Goal: Task Accomplishment & Management: Use online tool/utility

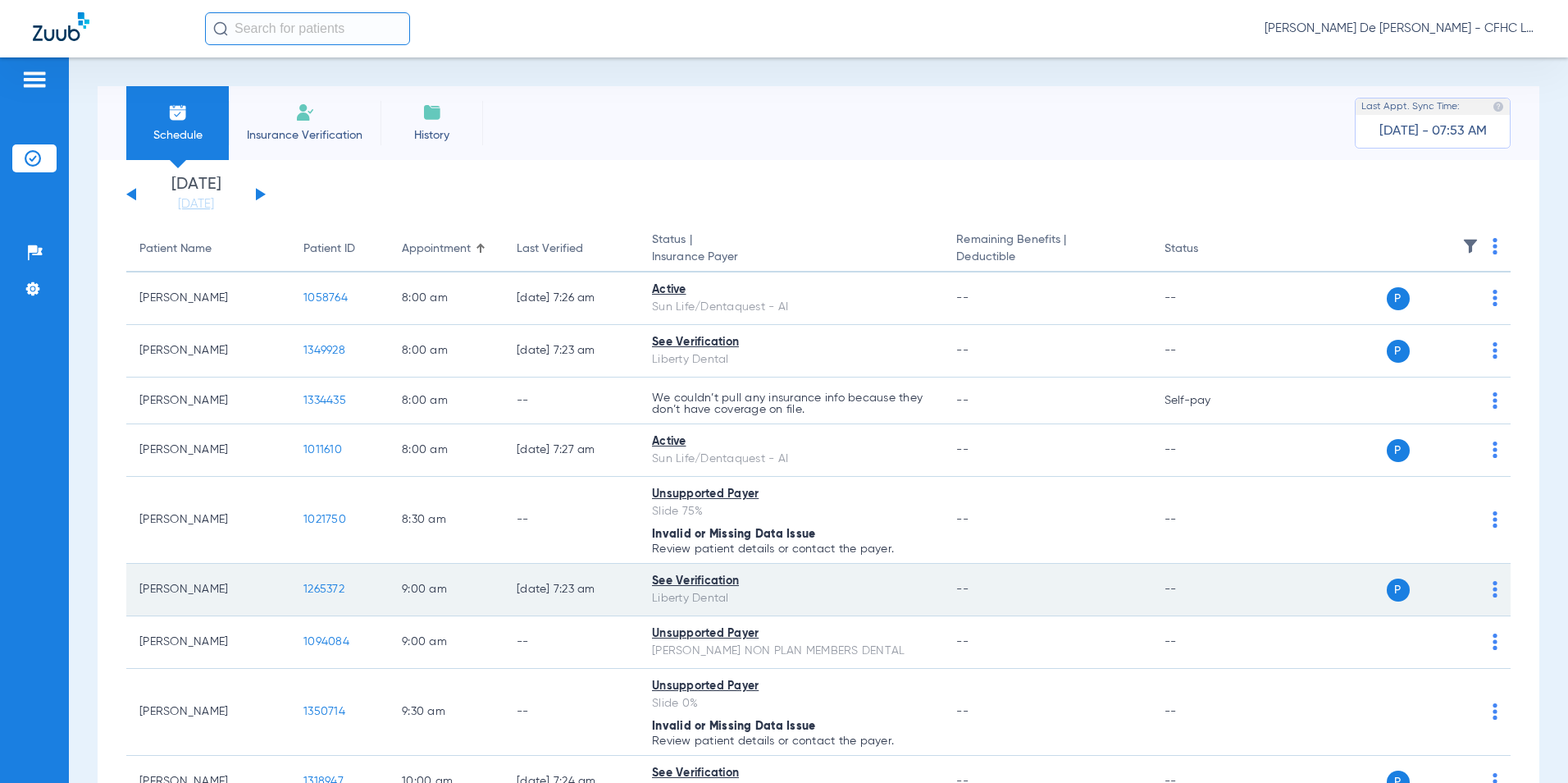
click at [332, 589] on span "1265372" at bounding box center [324, 589] width 41 height 12
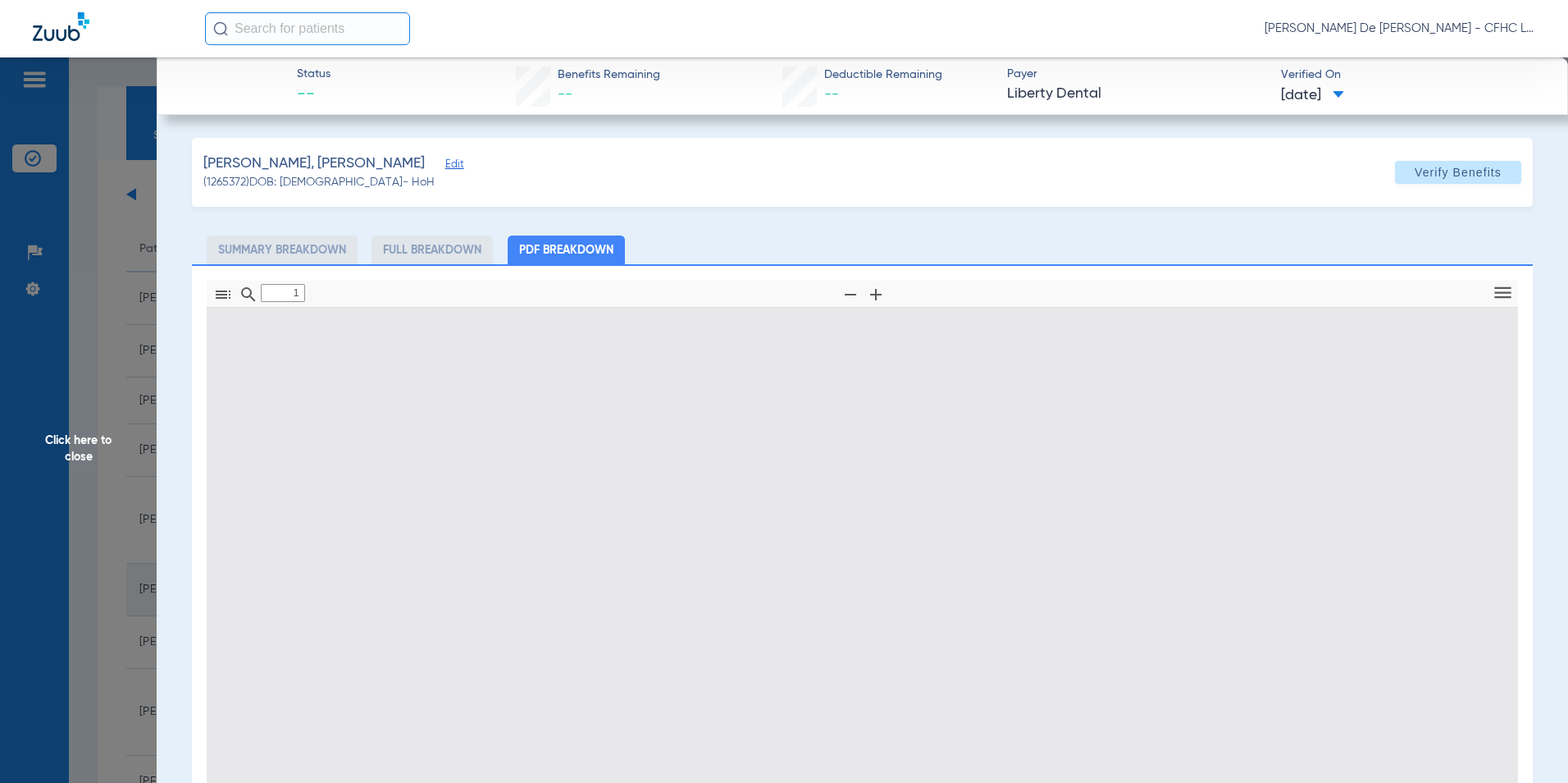
type input "0"
select select "page-width"
type input "1"
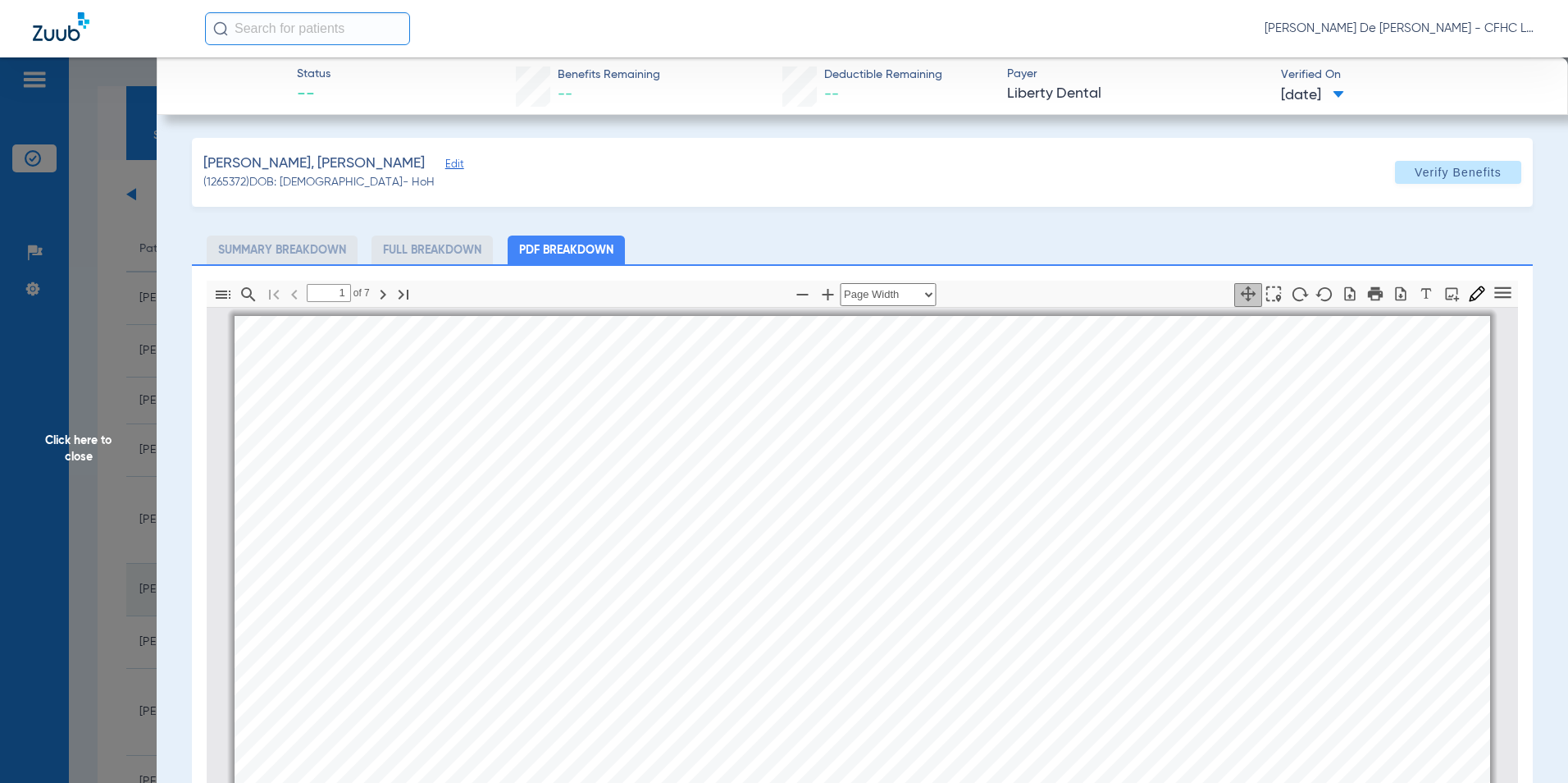
scroll to position [8, 0]
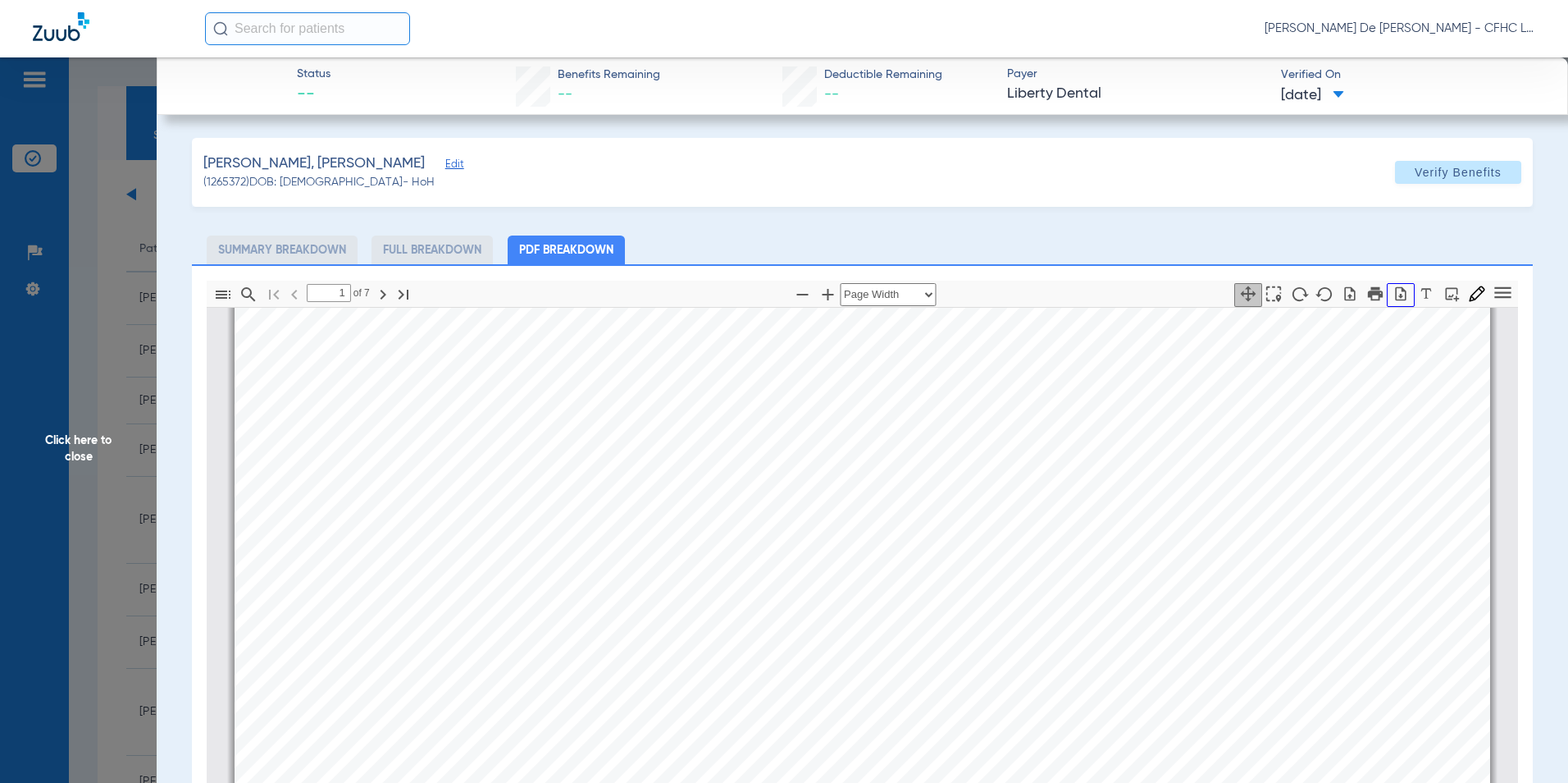
click at [1392, 285] on icon "button" at bounding box center [1400, 293] width 17 height 17
click at [71, 442] on span "Click here to close" at bounding box center [78, 449] width 157 height 783
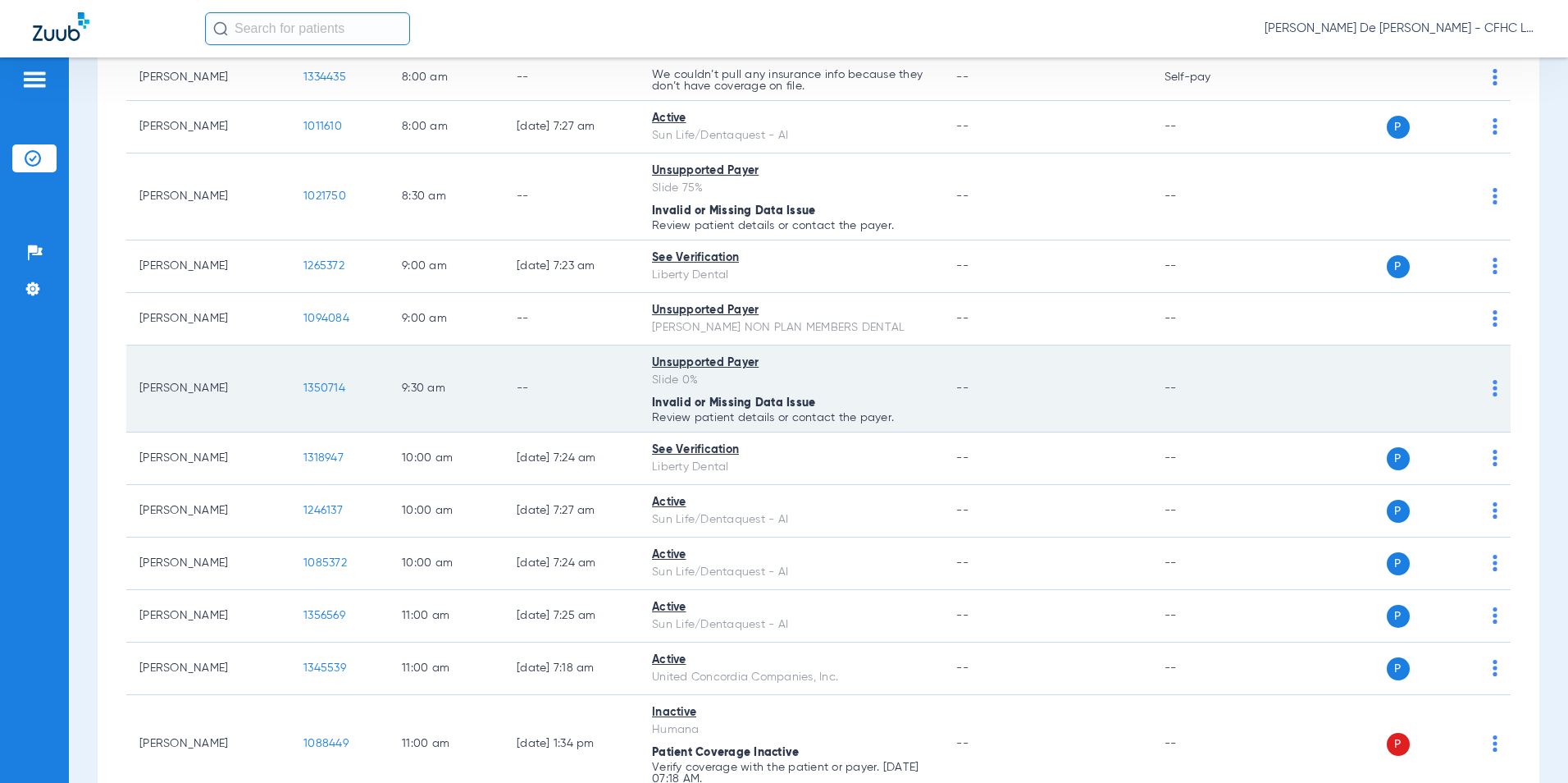
scroll to position [328, 0]
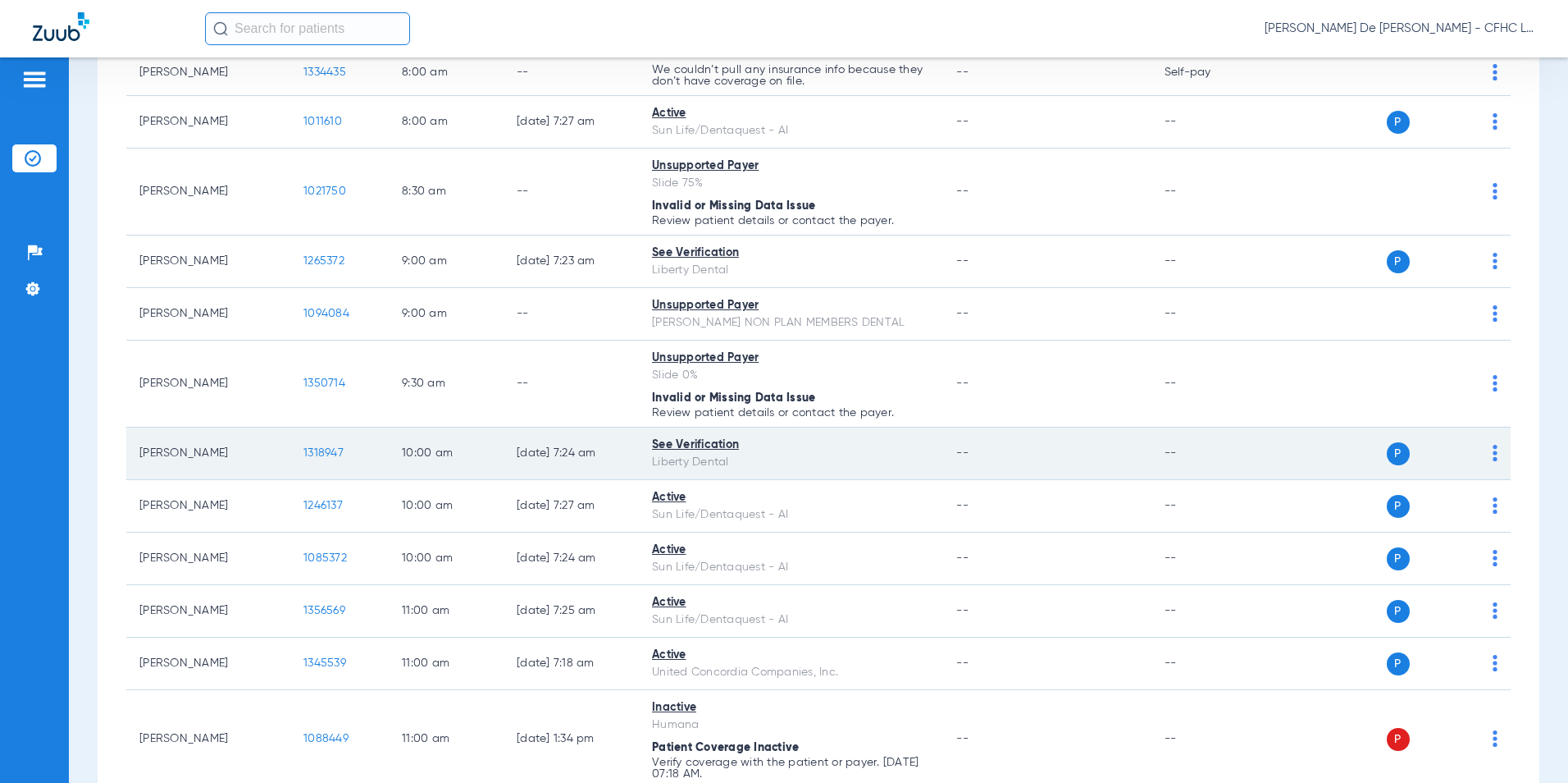
click at [321, 452] on span "1318947" at bounding box center [323, 453] width 40 height 12
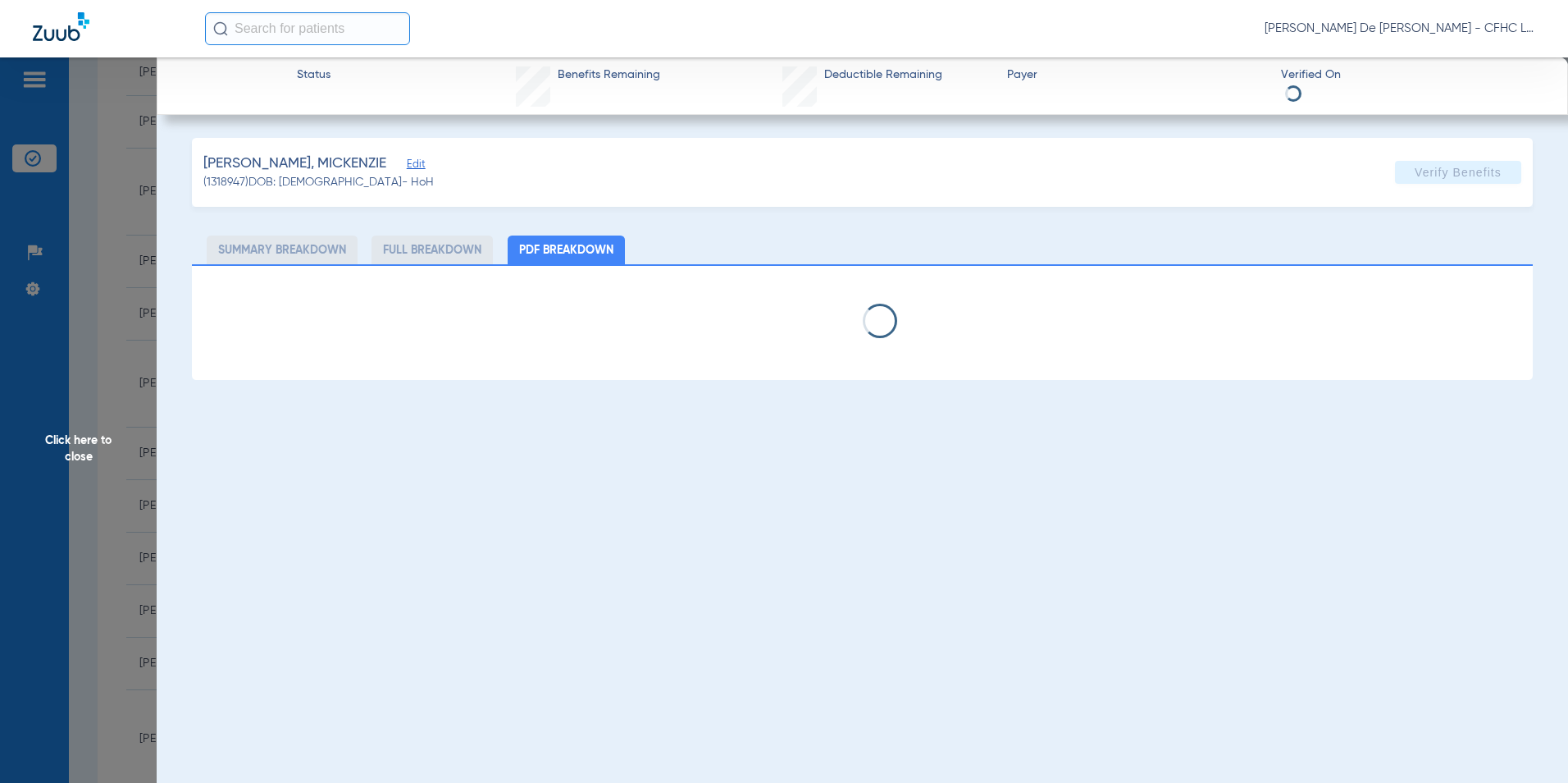
select select "page-width"
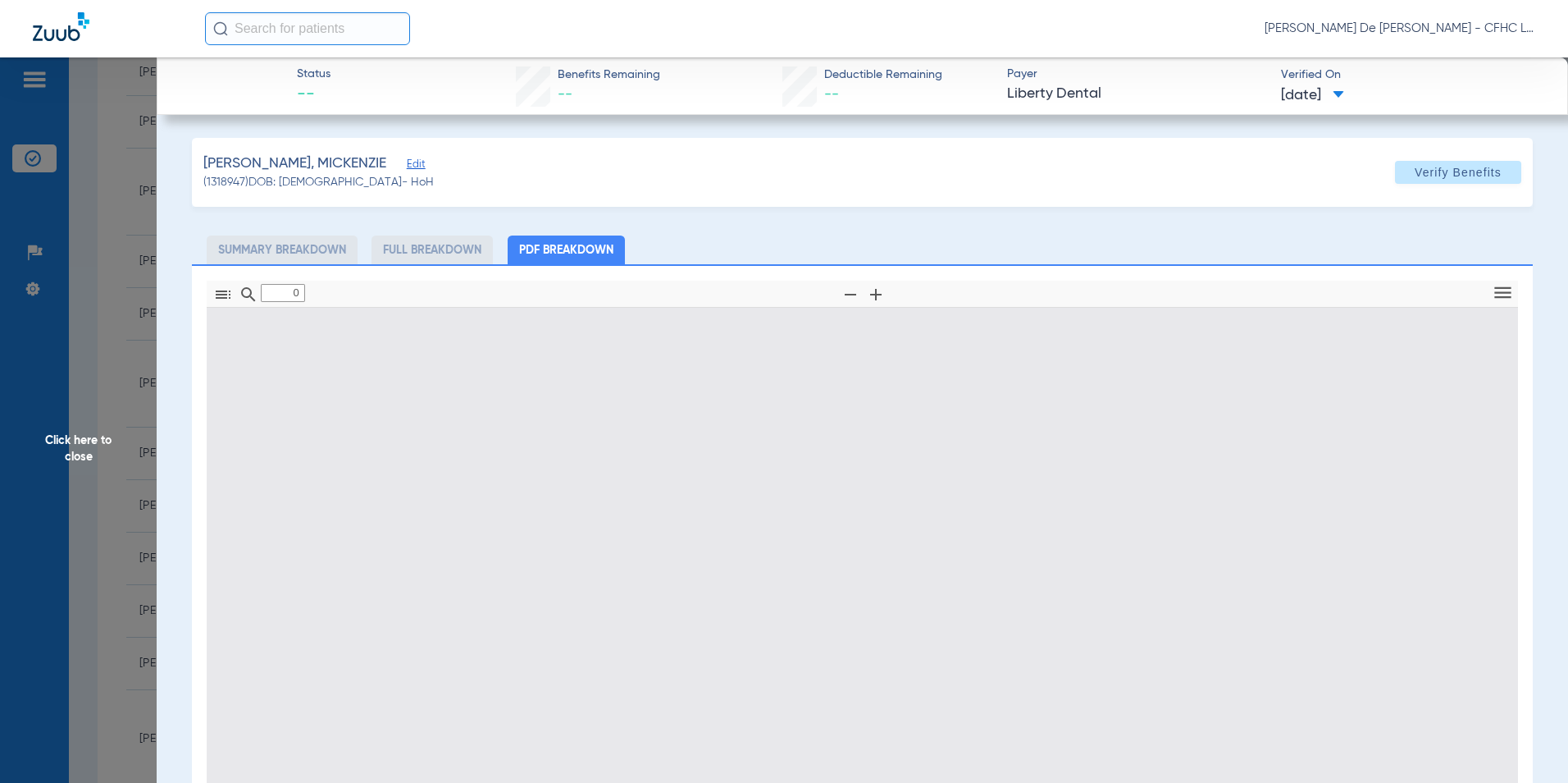
type input "1"
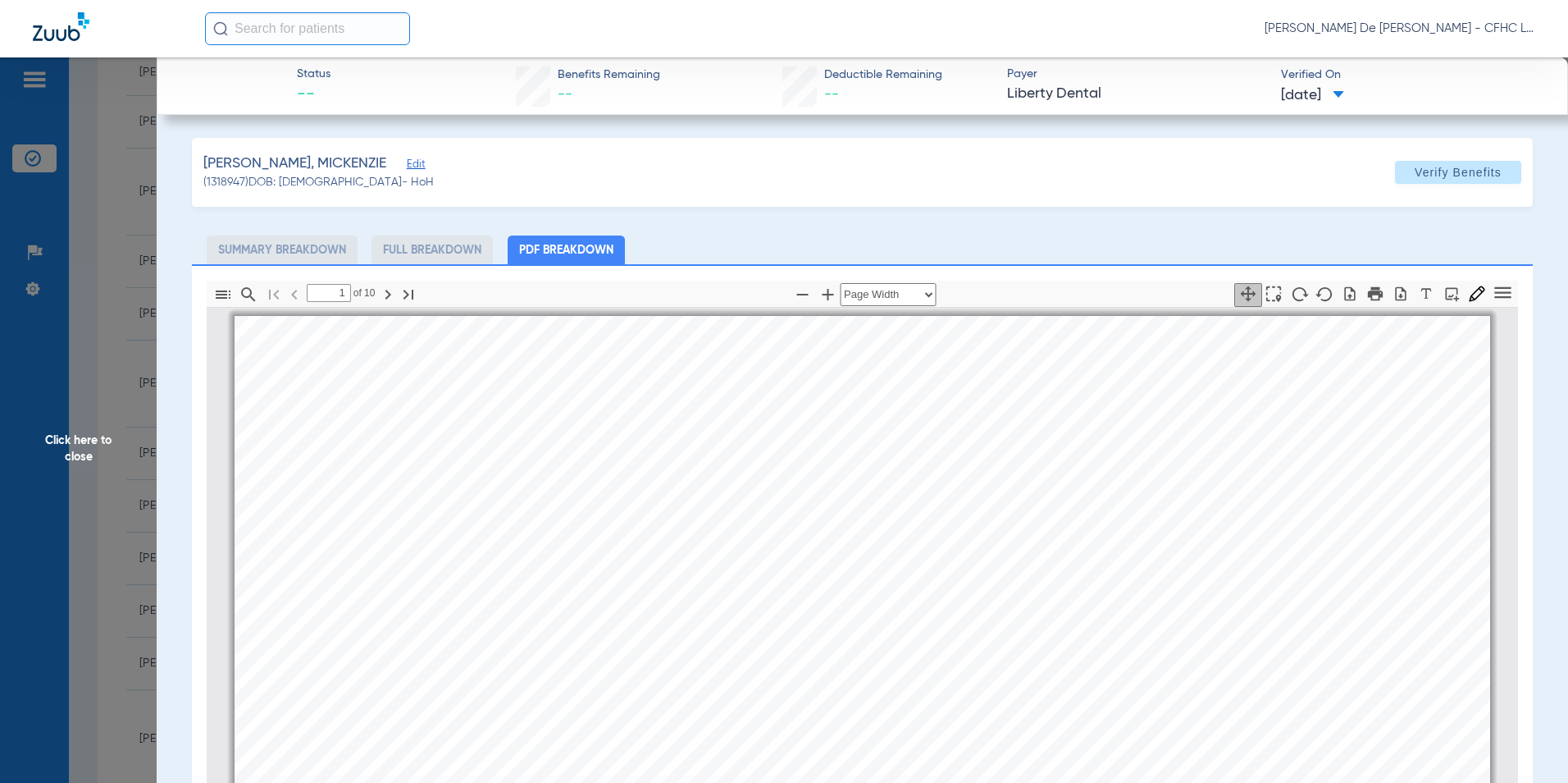
scroll to position [8, 0]
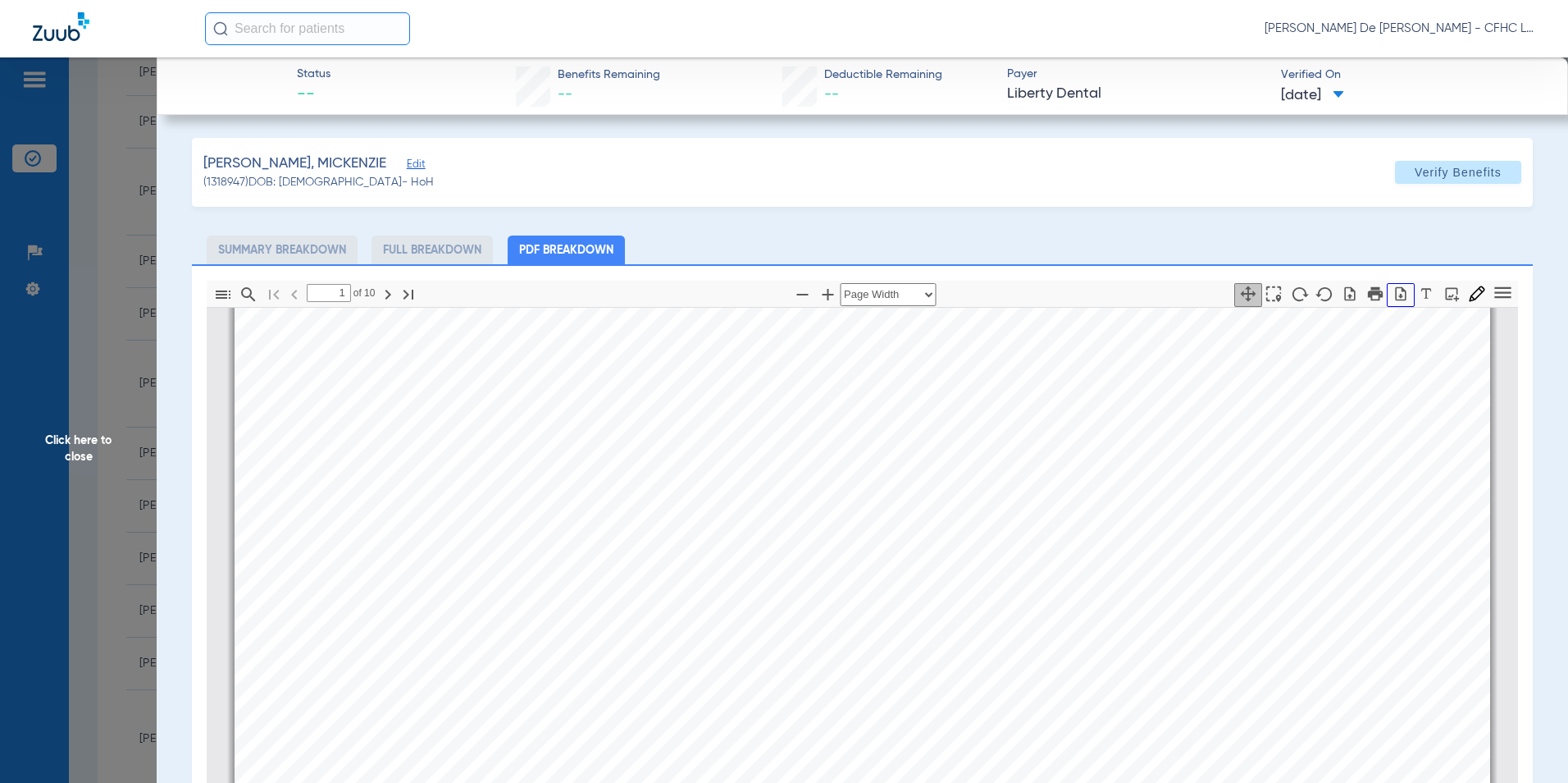
click at [1396, 302] on button "button" at bounding box center [1401, 295] width 28 height 24
drag, startPoint x: 86, startPoint y: 441, endPoint x: 250, endPoint y: 356, distance: 184.7
click at [86, 439] on span "Click here to close" at bounding box center [78, 449] width 157 height 783
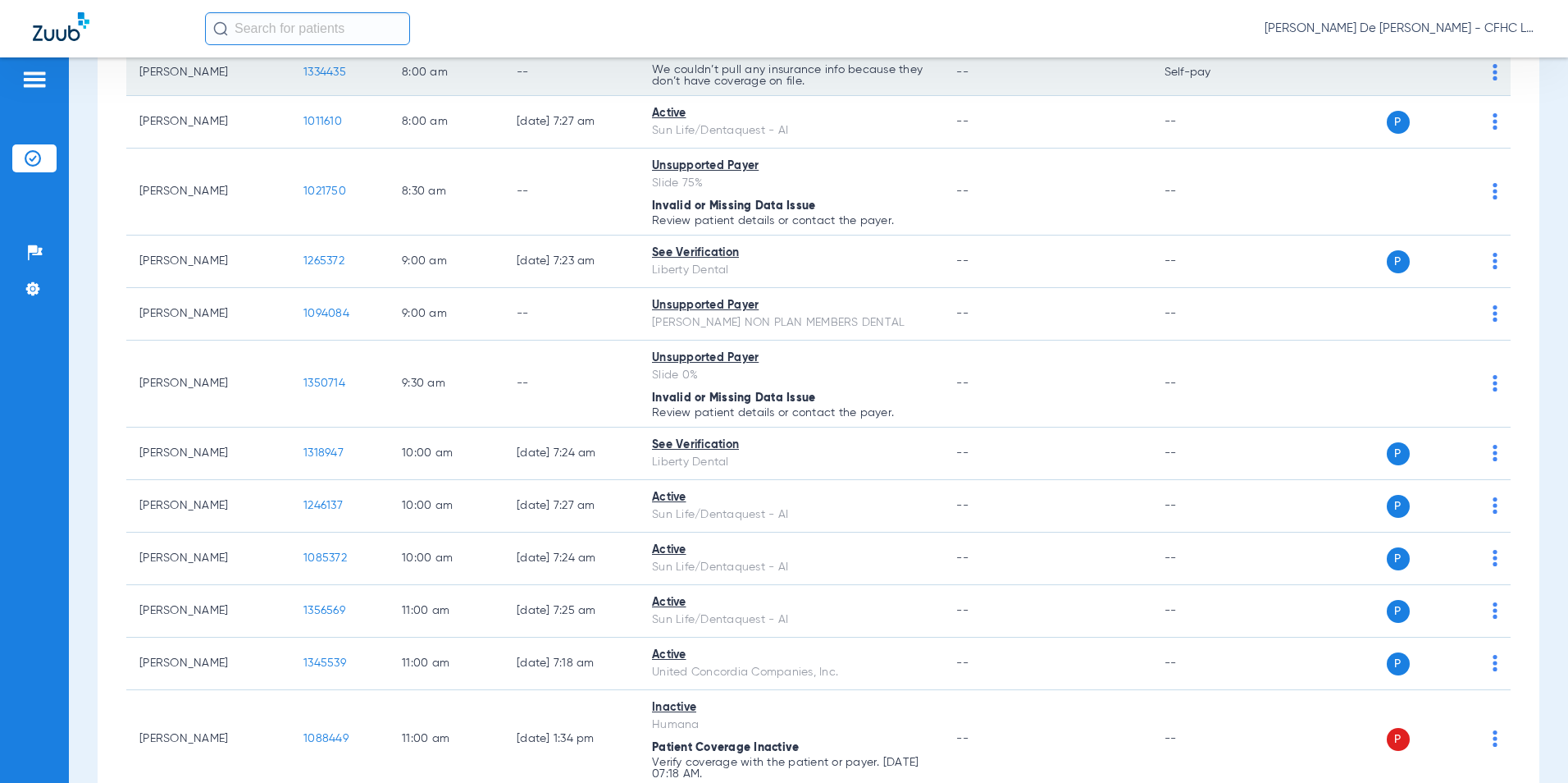
scroll to position [0, 0]
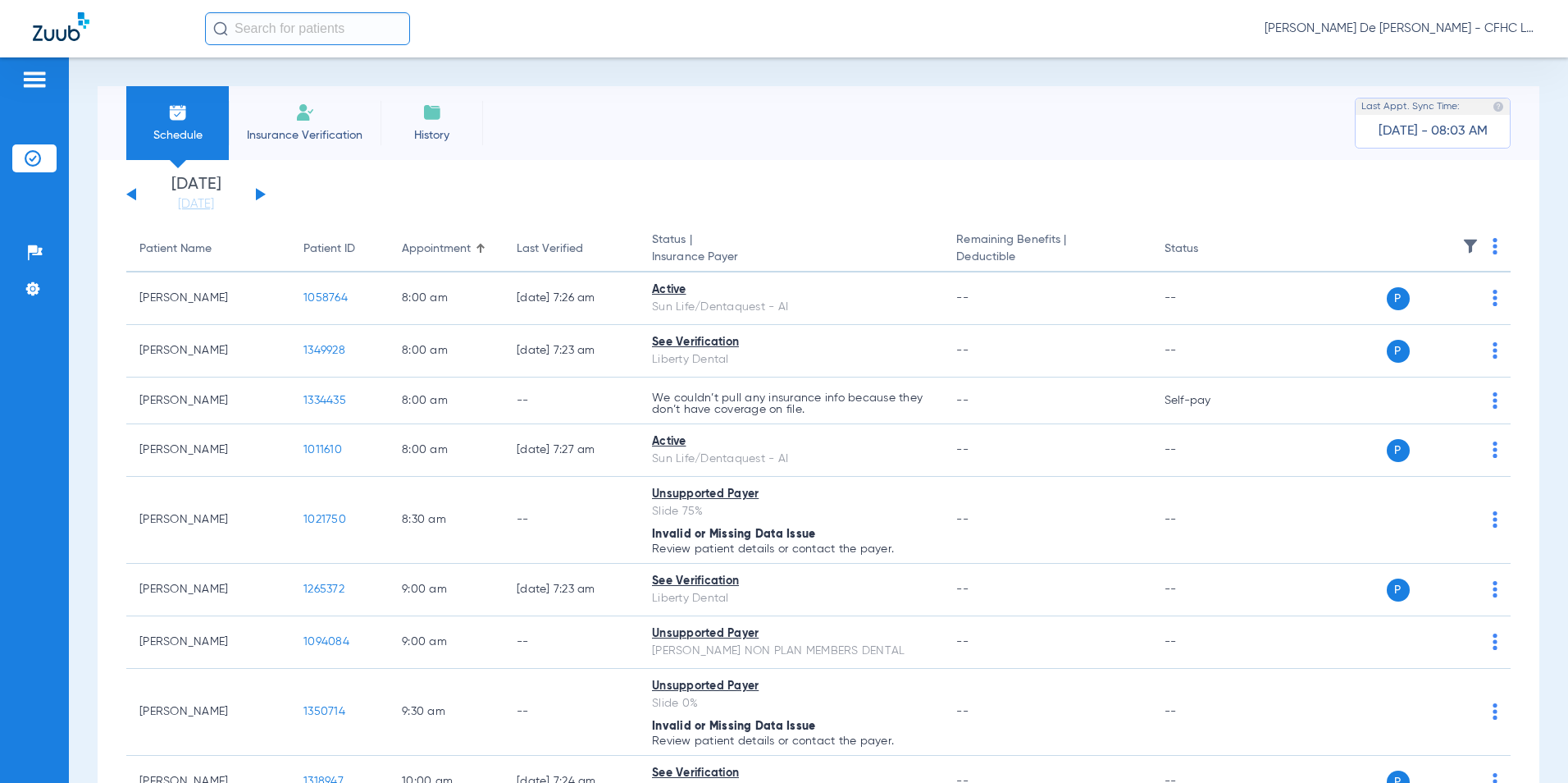
drag, startPoint x: 306, startPoint y: 125, endPoint x: 352, endPoint y: 140, distance: 48.4
click at [306, 125] on li "Insurance Verification" at bounding box center [305, 122] width 152 height 74
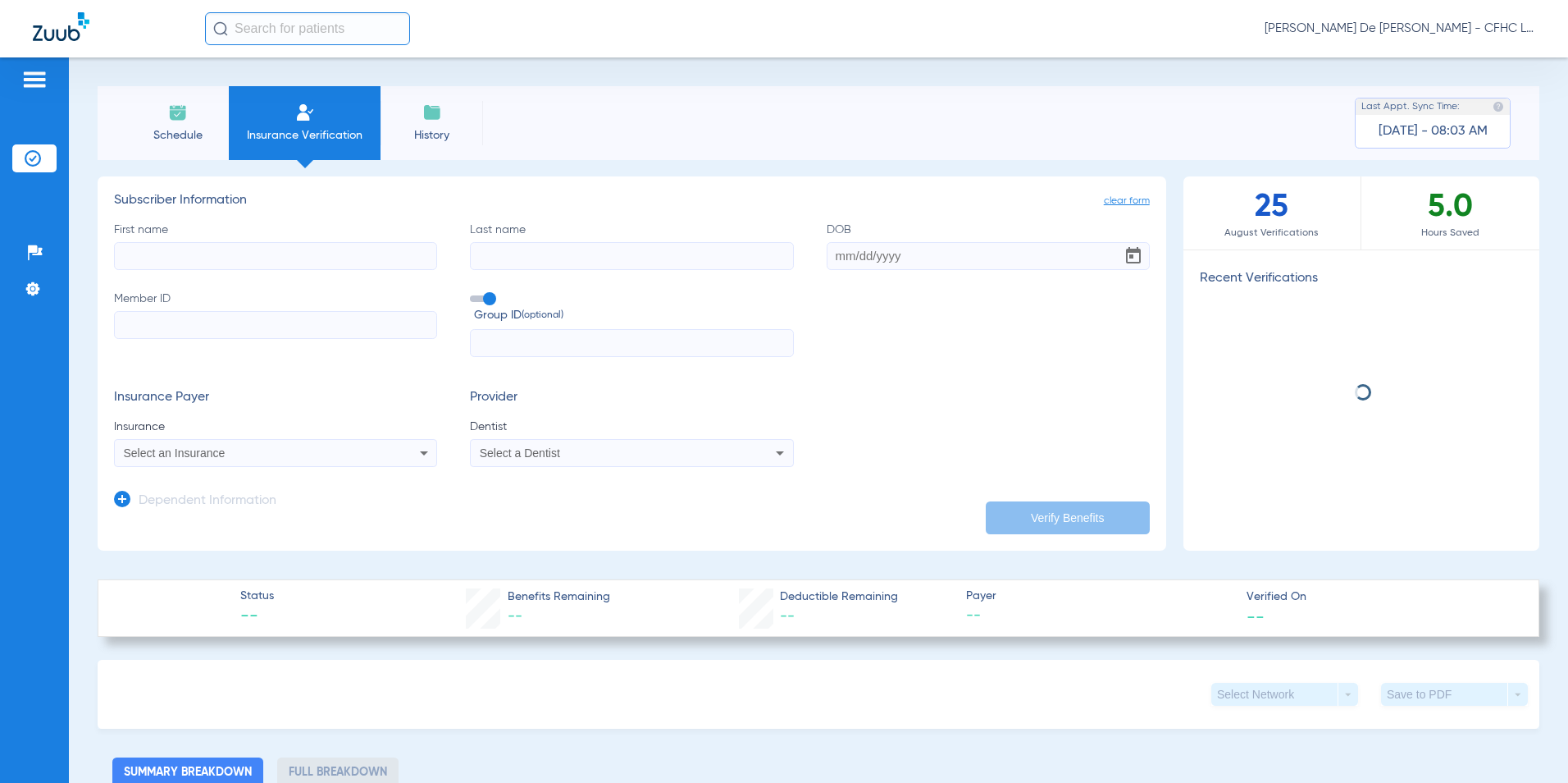
click at [290, 258] on input "First name" at bounding box center [276, 255] width 323 height 28
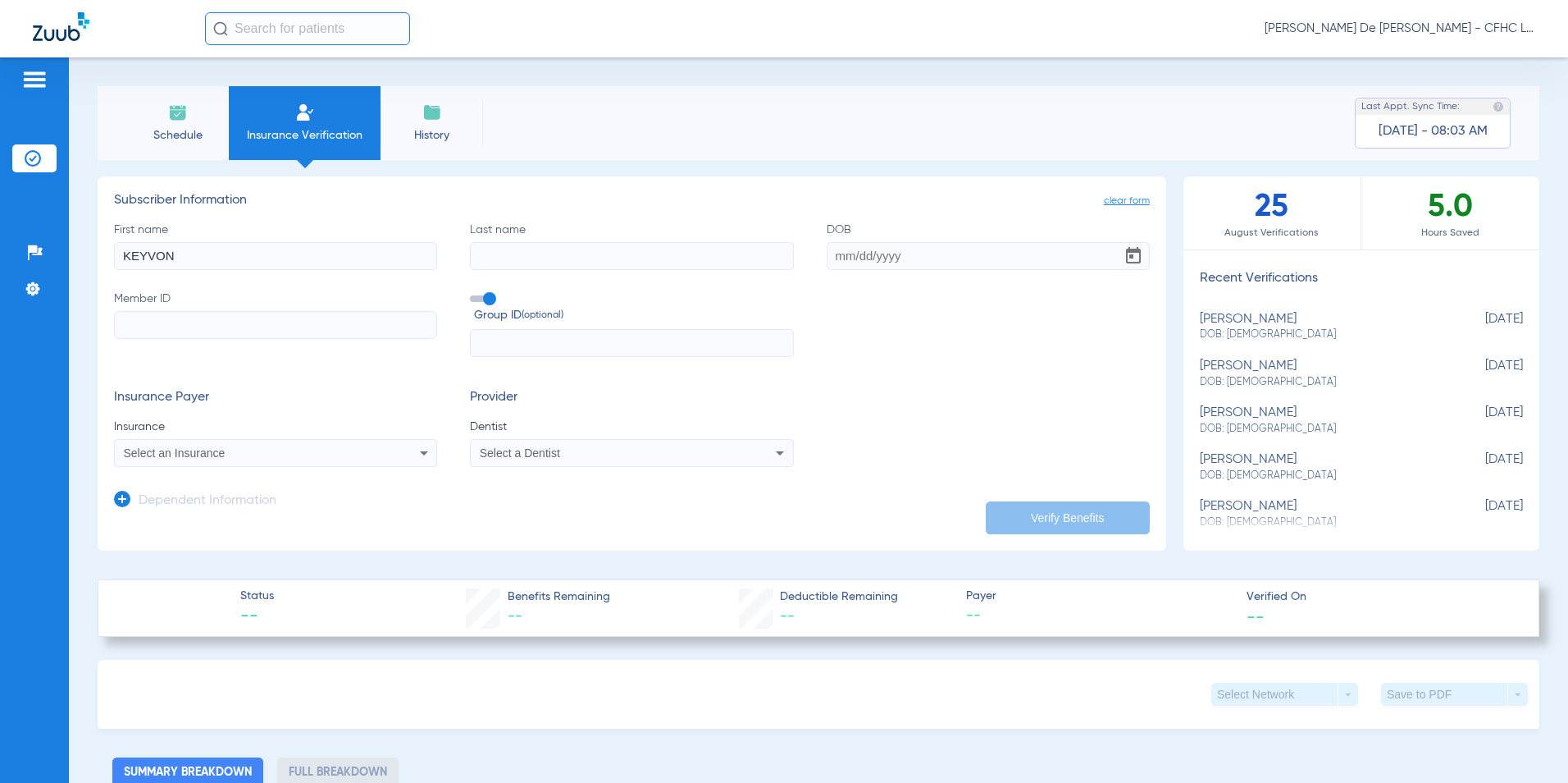
type input "KEYVON"
type input "[PERSON_NAME]"
type input "7"
type input "[DATE]"
click at [182, 333] on input "Member ID" at bounding box center [276, 324] width 323 height 28
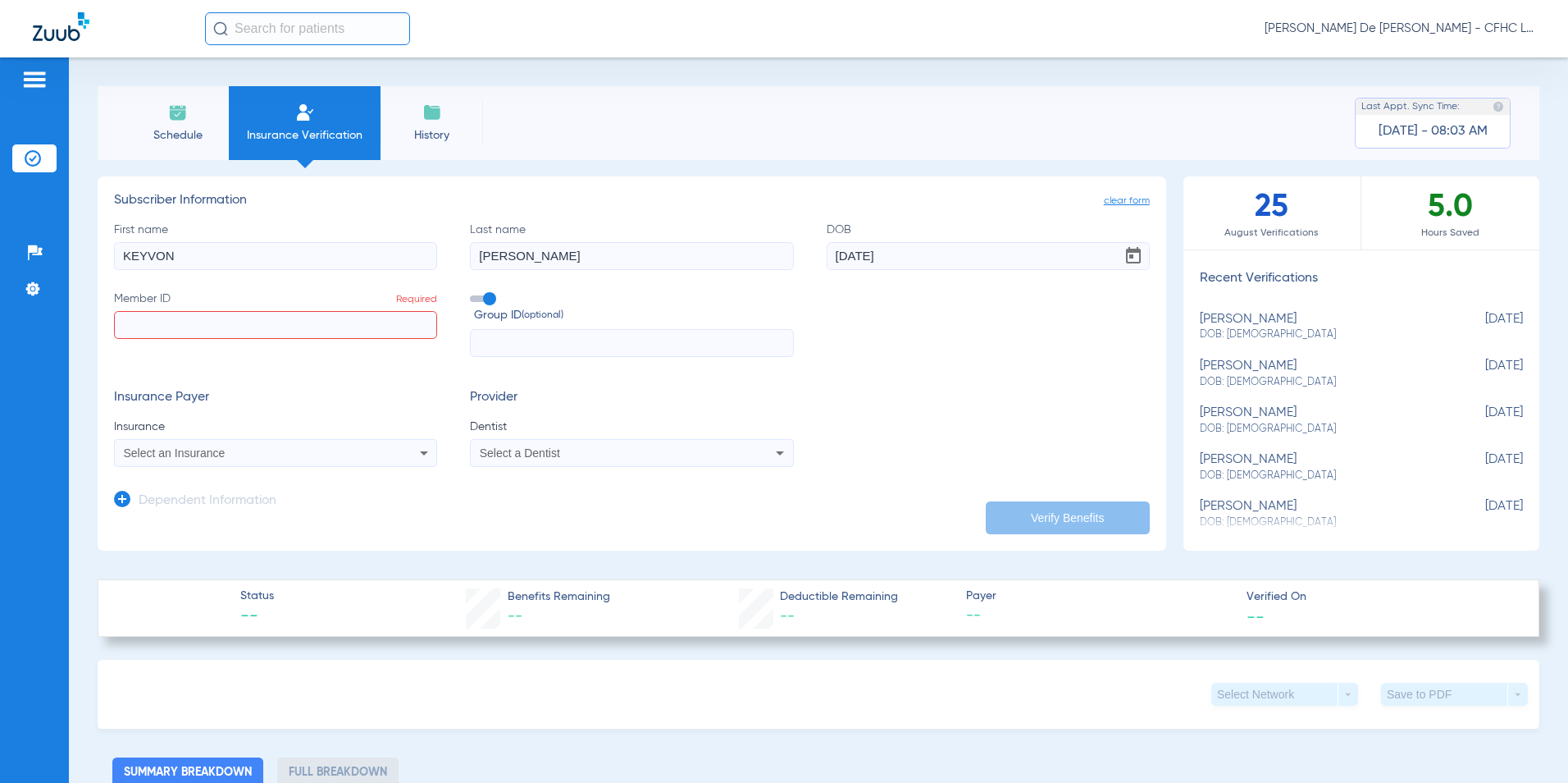
click at [235, 329] on input "Member ID Required" at bounding box center [276, 324] width 323 height 28
type input "XXA984416396"
click at [257, 441] on mat-select "Select an Insurance" at bounding box center [276, 453] width 323 height 28
click at [262, 448] on div "Select an Insurance" at bounding box center [246, 453] width 244 height 12
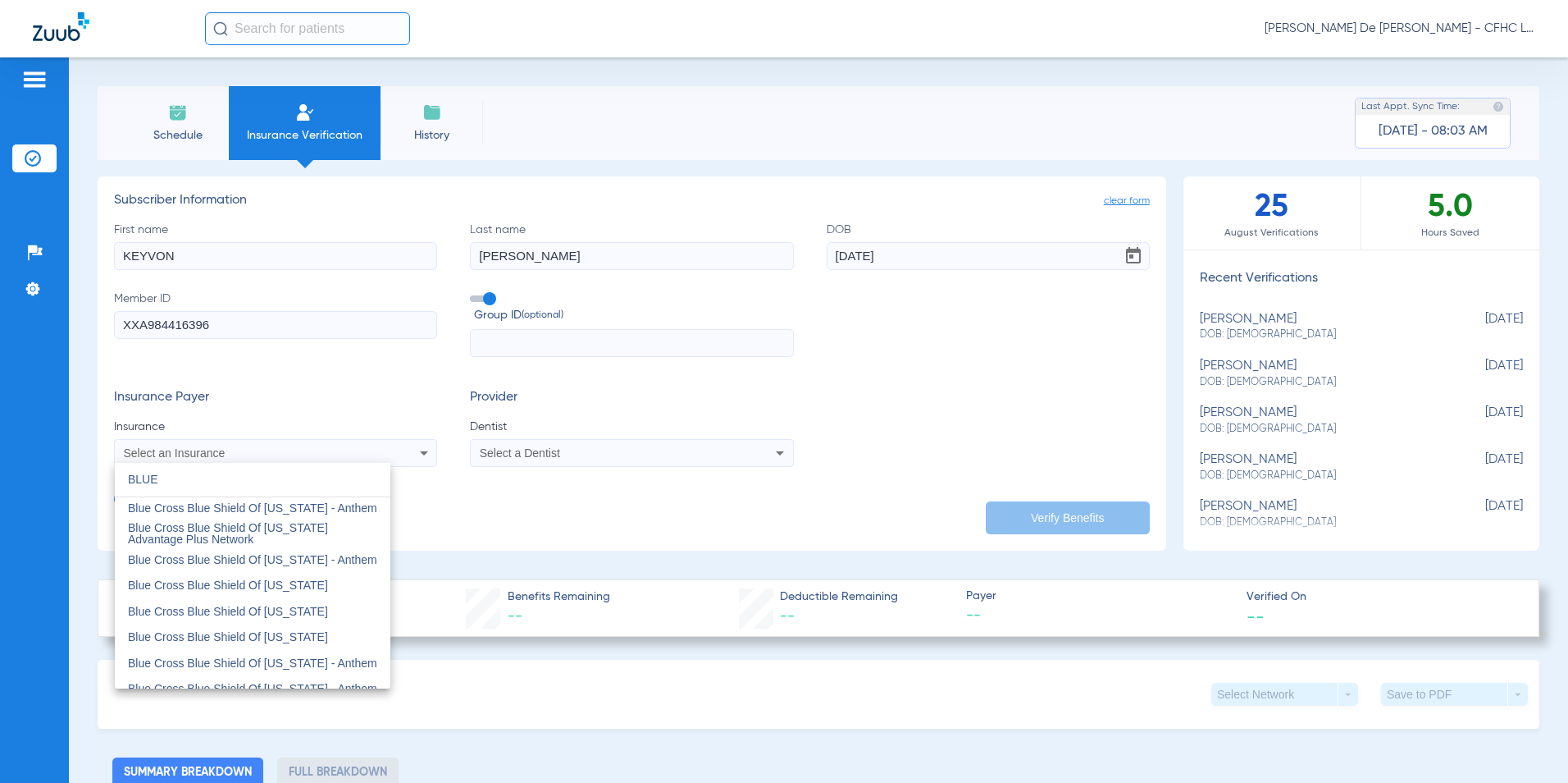
scroll to position [574, 0]
type input "BLUE"
click at [319, 558] on span "Blue Cross Blue Shield Of [US_STATE]" at bounding box center [228, 555] width 200 height 13
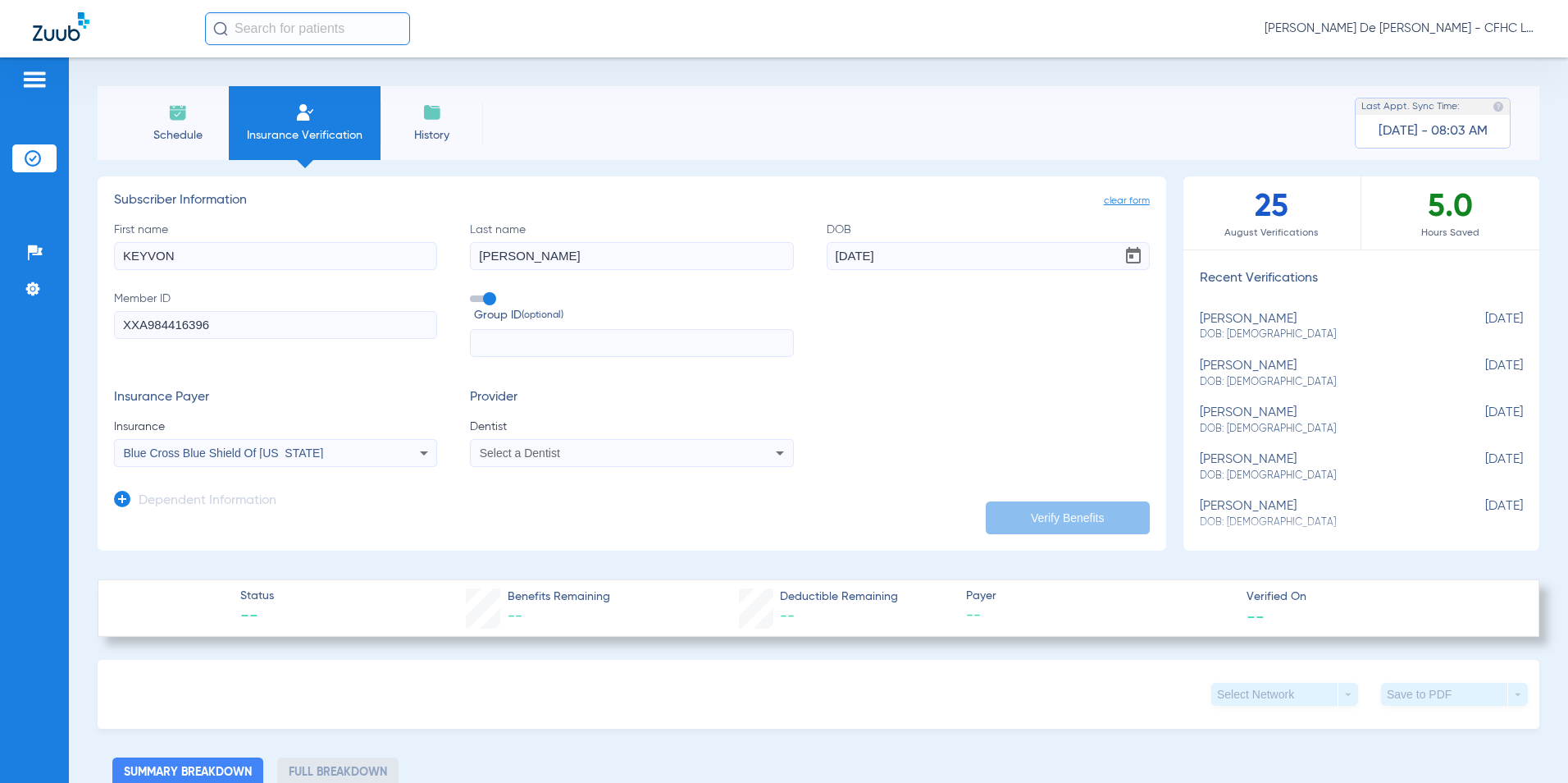
click at [713, 458] on div "Select a Dentist" at bounding box center [602, 453] width 244 height 12
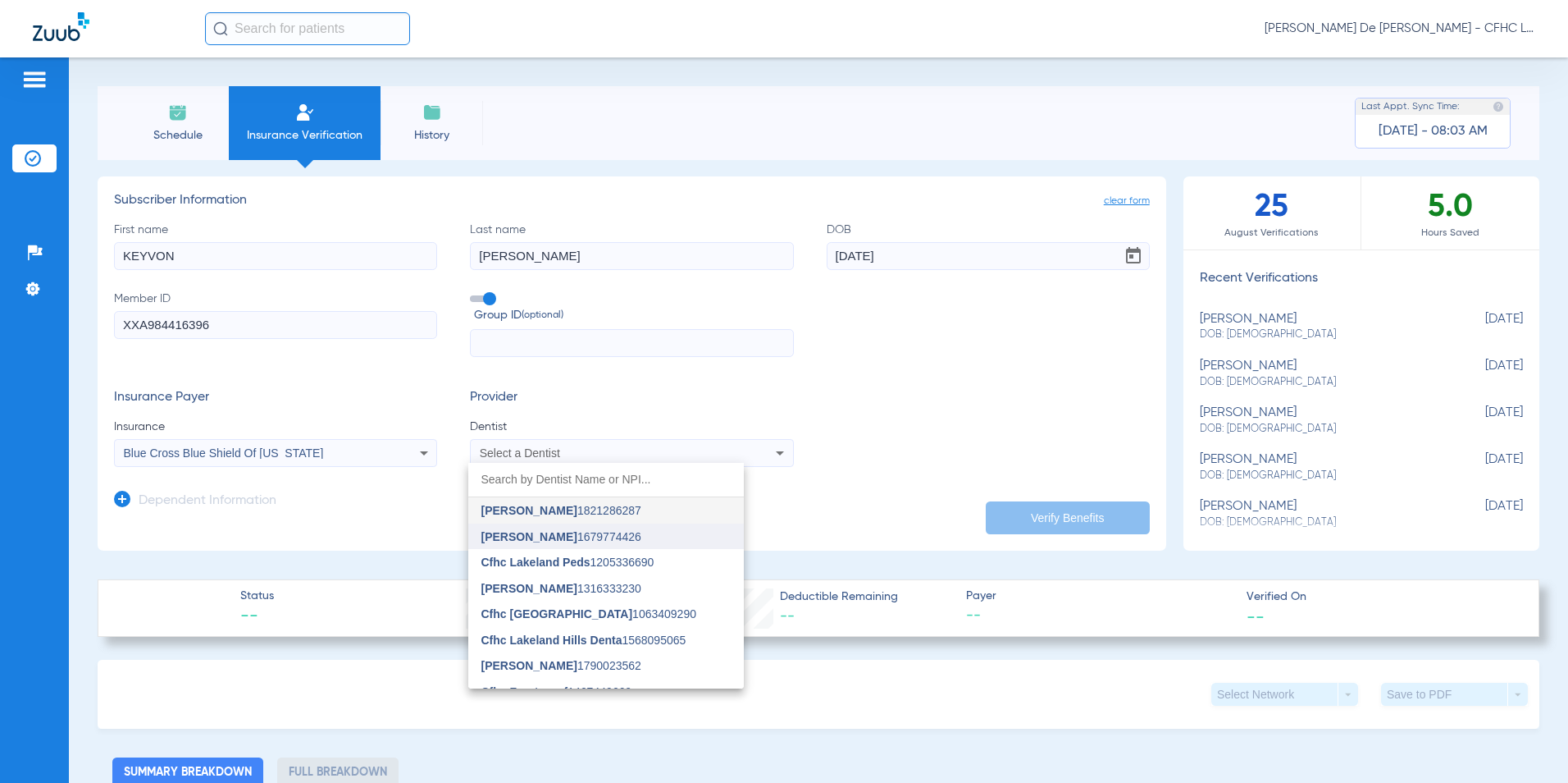
click at [577, 539] on span "[PERSON_NAME] 1679774426" at bounding box center [561, 536] width 160 height 12
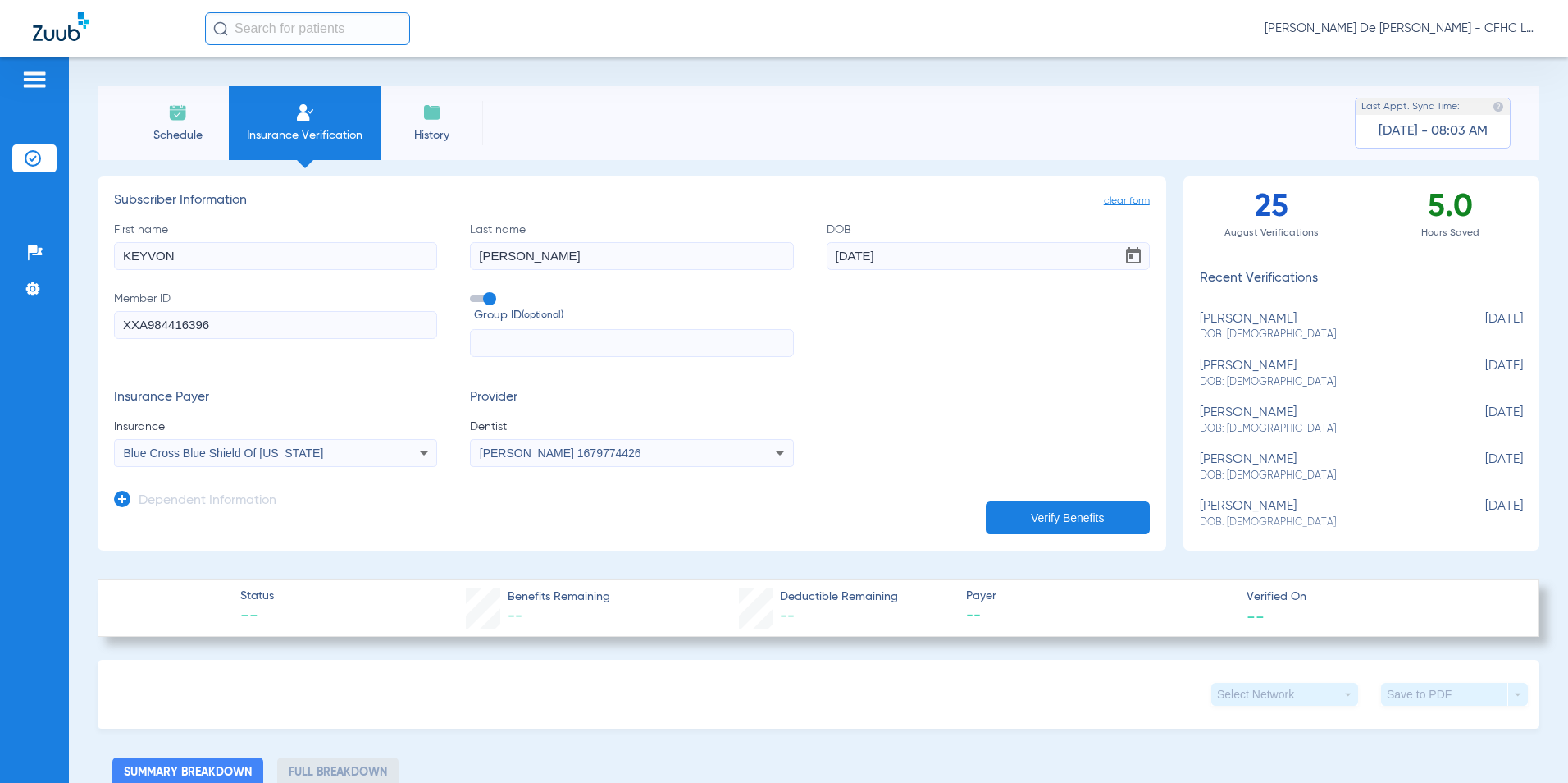
click at [998, 508] on button "Verify Benefits" at bounding box center [1068, 517] width 164 height 33
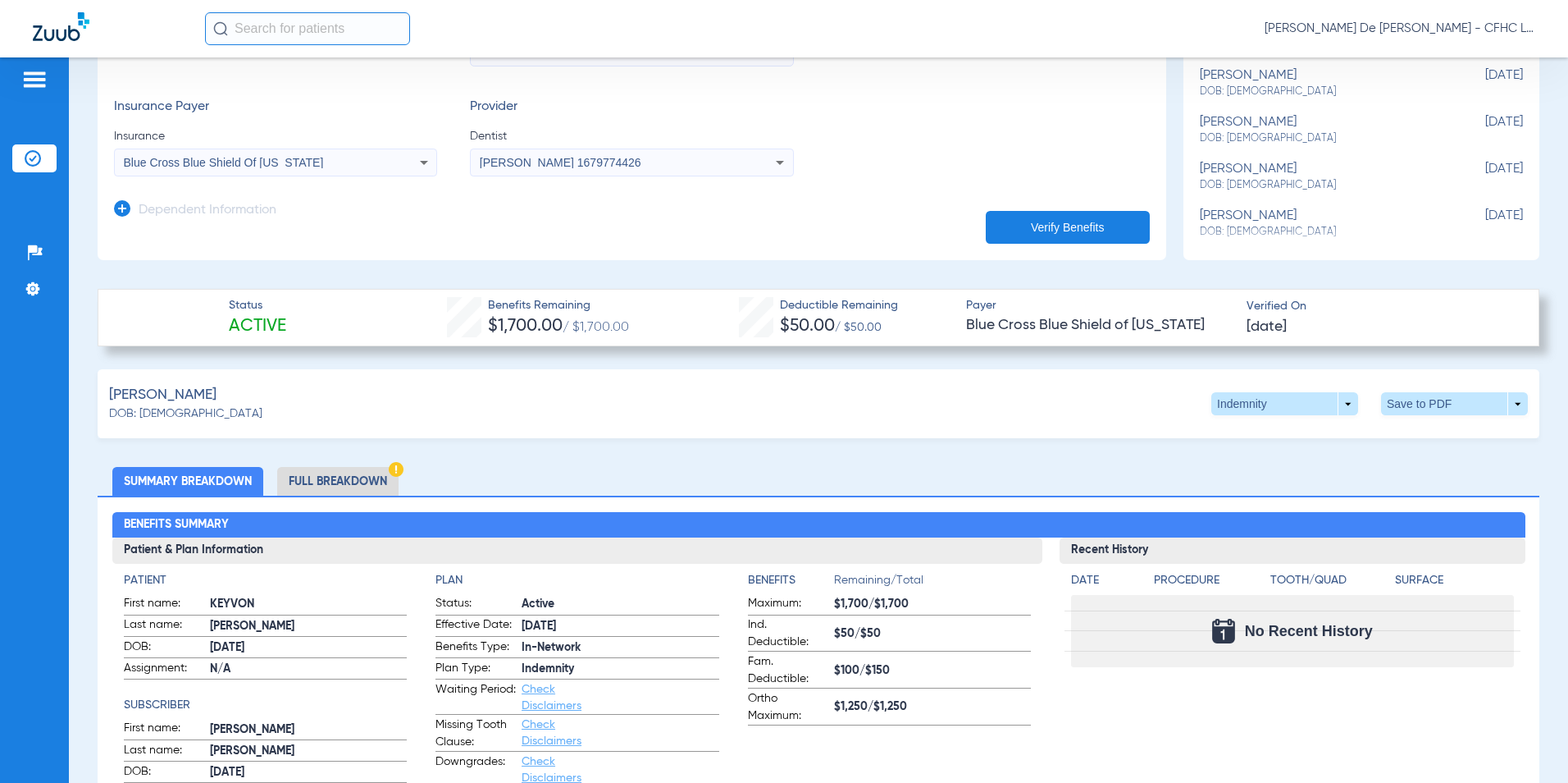
scroll to position [247, 0]
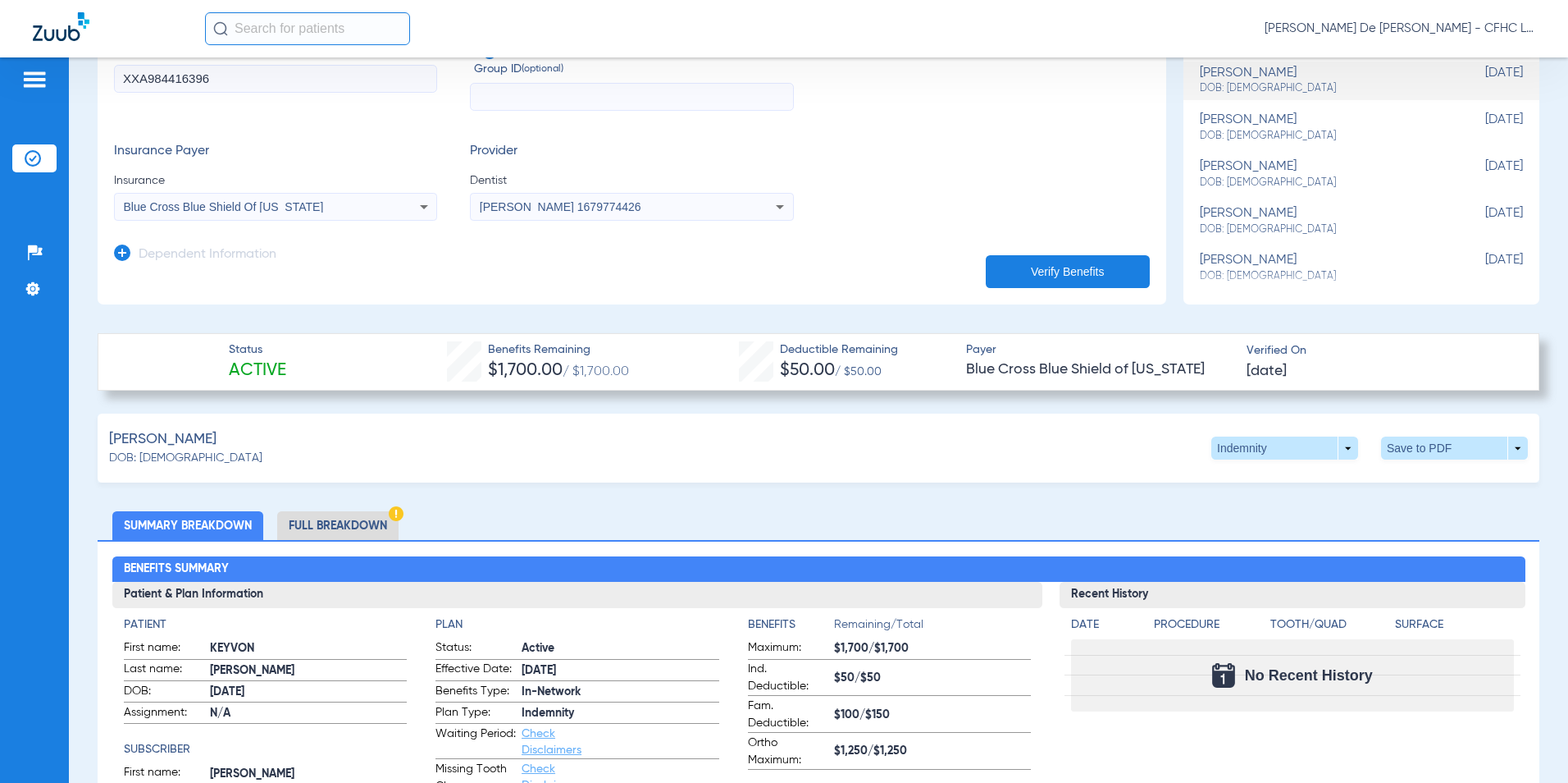
click at [320, 526] on li "Full Breakdown" at bounding box center [337, 525] width 121 height 29
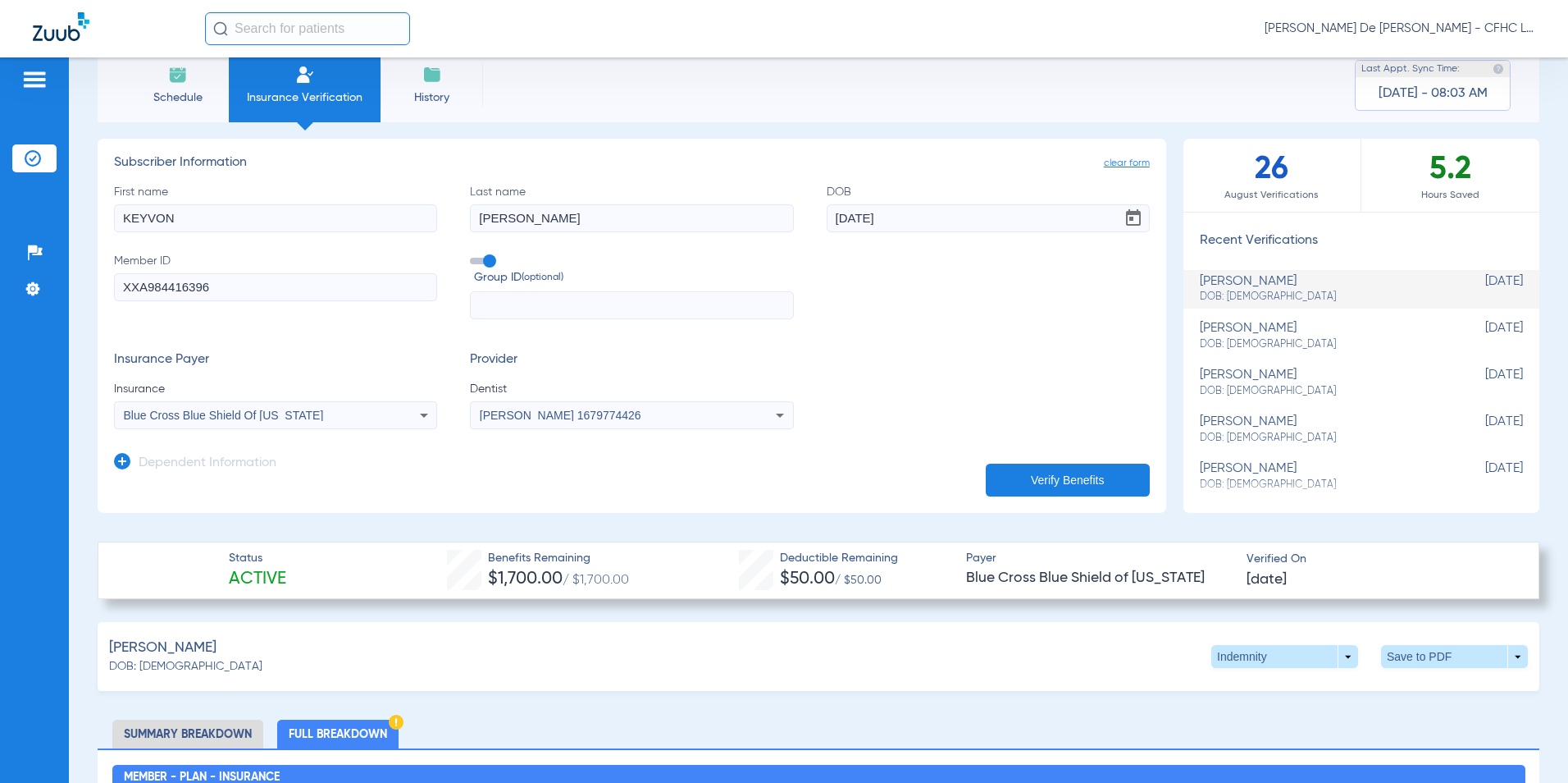
scroll to position [0, 0]
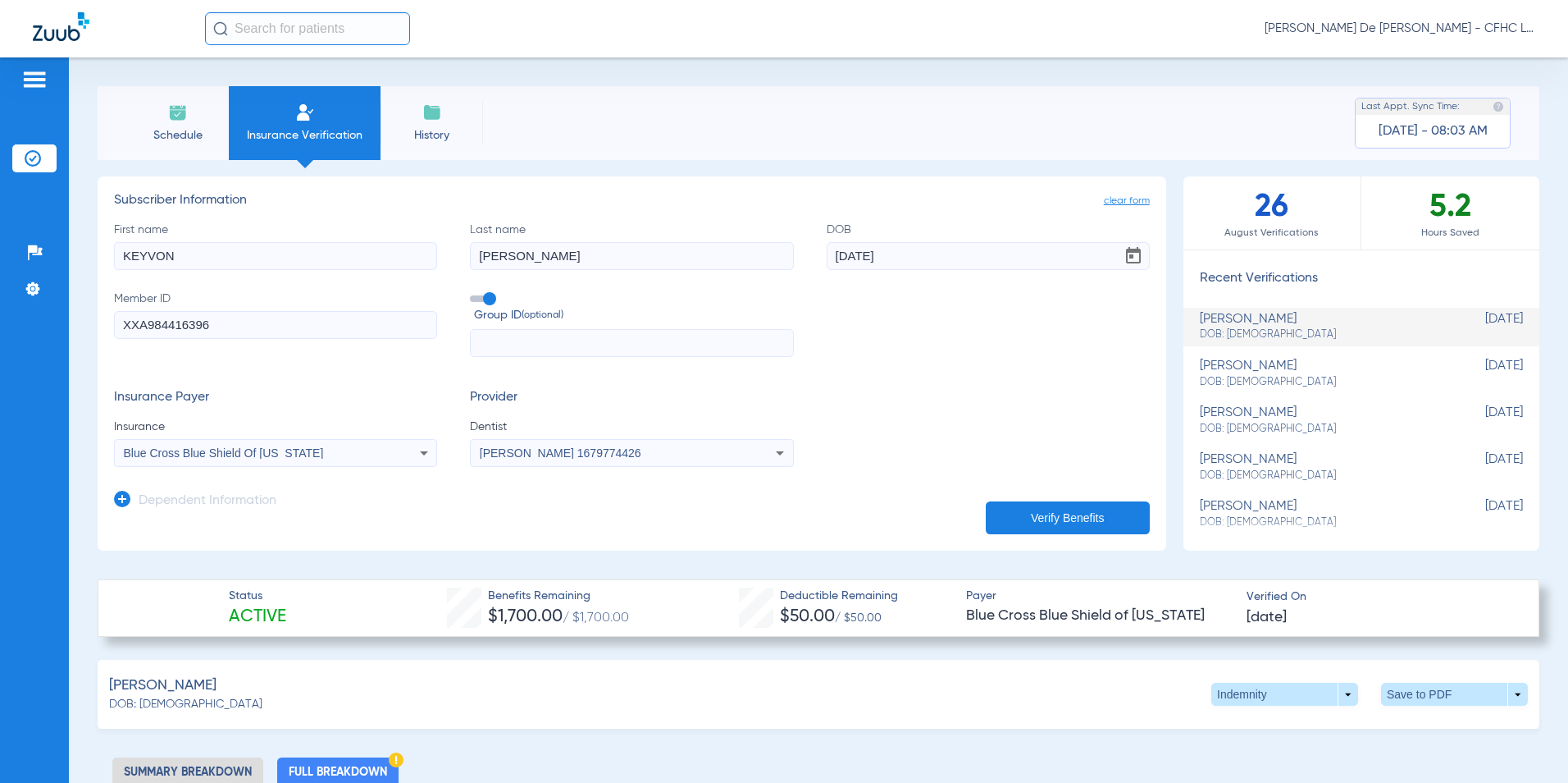
drag, startPoint x: 230, startPoint y: 329, endPoint x: 124, endPoint y: 322, distance: 106.2
click at [43, 328] on div "Patients Insurance Verification Setup Help Center Settings Schedule Insurance V…" at bounding box center [784, 449] width 1568 height 783
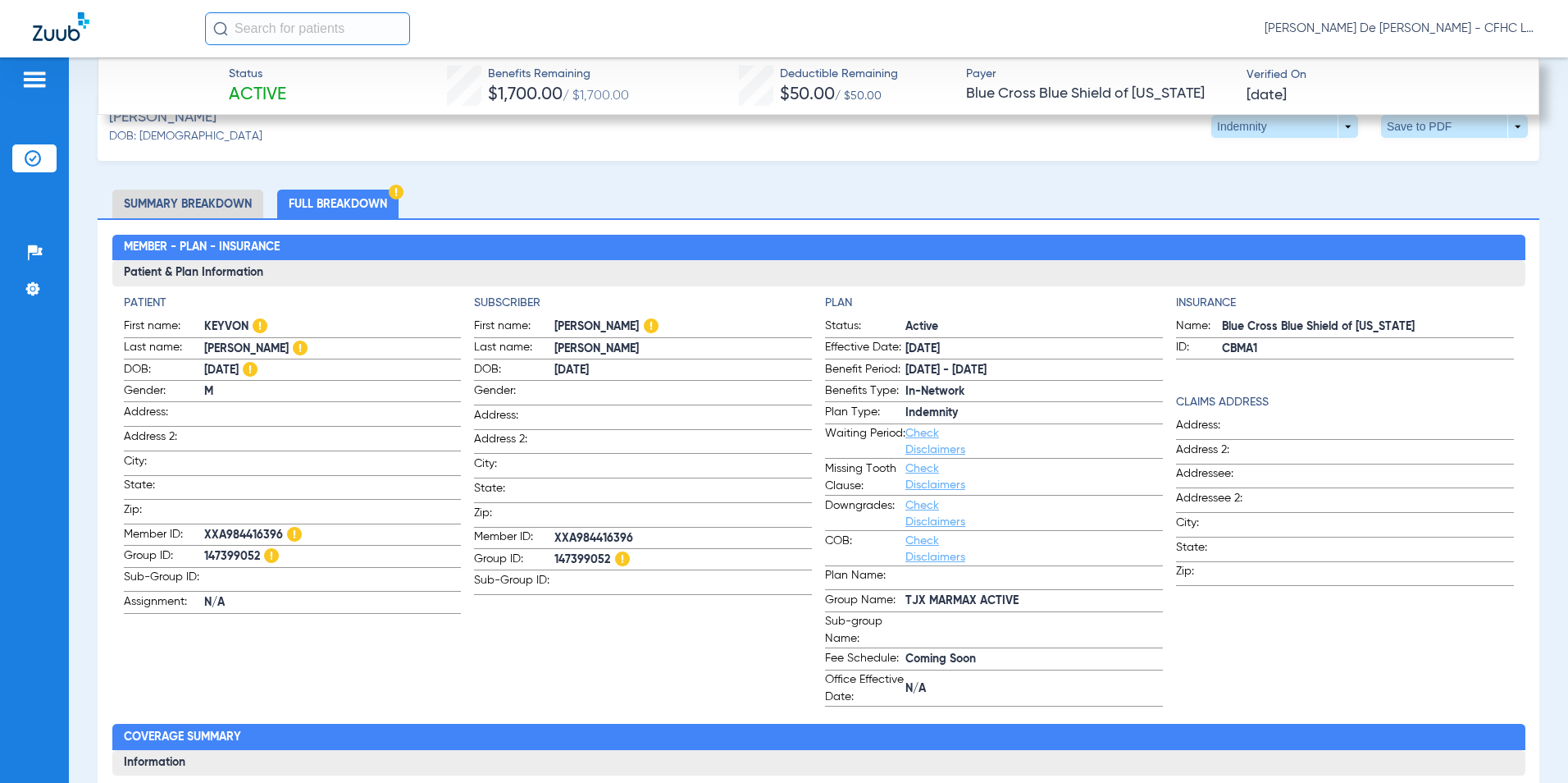
scroll to position [574, 0]
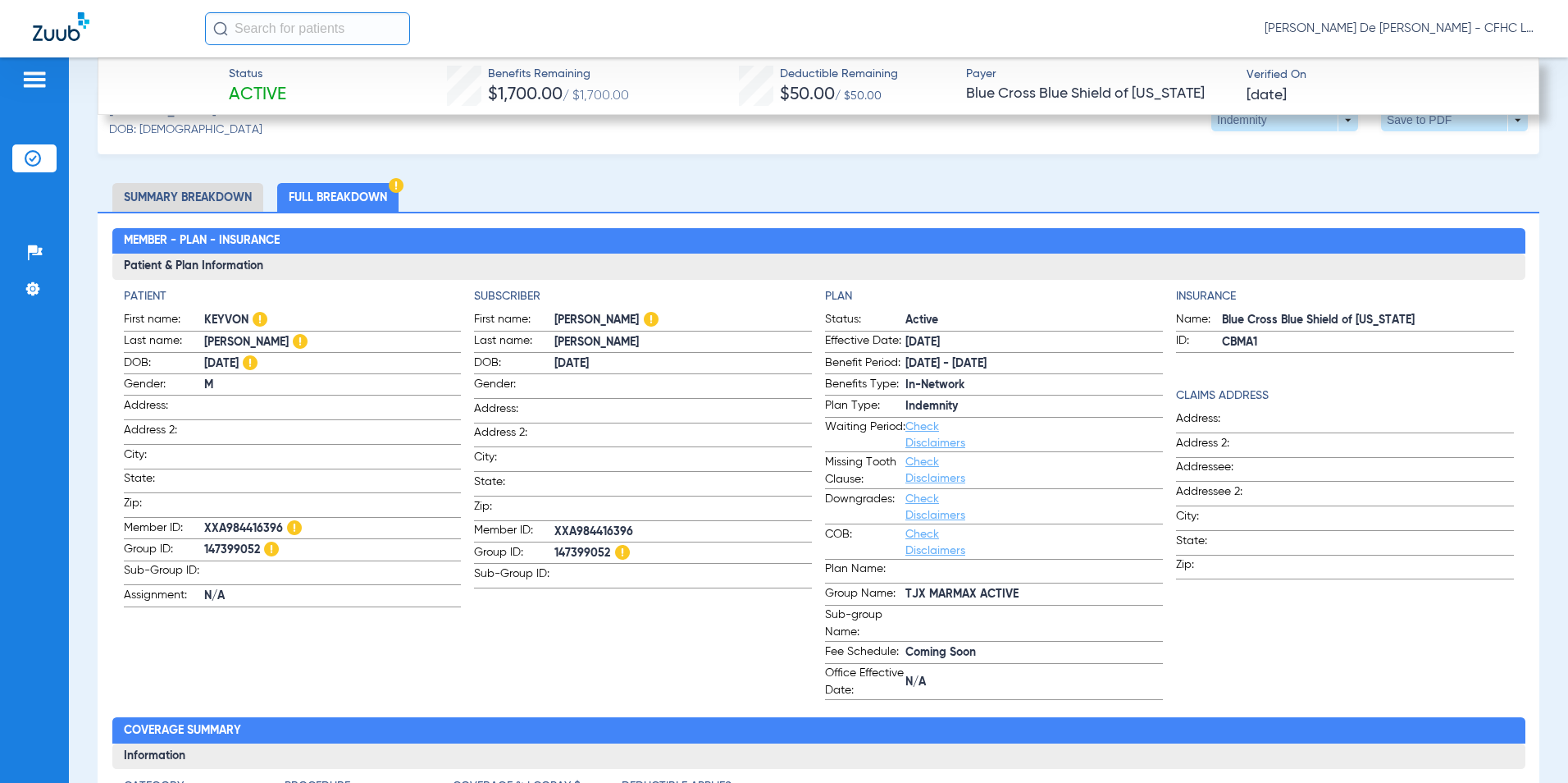
drag, startPoint x: 1213, startPoint y: 315, endPoint x: 1427, endPoint y: 320, distance: 214.1
click at [1429, 320] on span "Blue Cross Blue Shield of [US_STATE]" at bounding box center [1368, 320] width 292 height 17
drag, startPoint x: 1427, startPoint y: 320, endPoint x: 1350, endPoint y: 320, distance: 77.0
drag, startPoint x: 1235, startPoint y: 307, endPoint x: 1218, endPoint y: 314, distance: 18.4
click at [1222, 314] on span "Blue Cross Blue Shield of [US_STATE]" at bounding box center [1368, 320] width 292 height 17
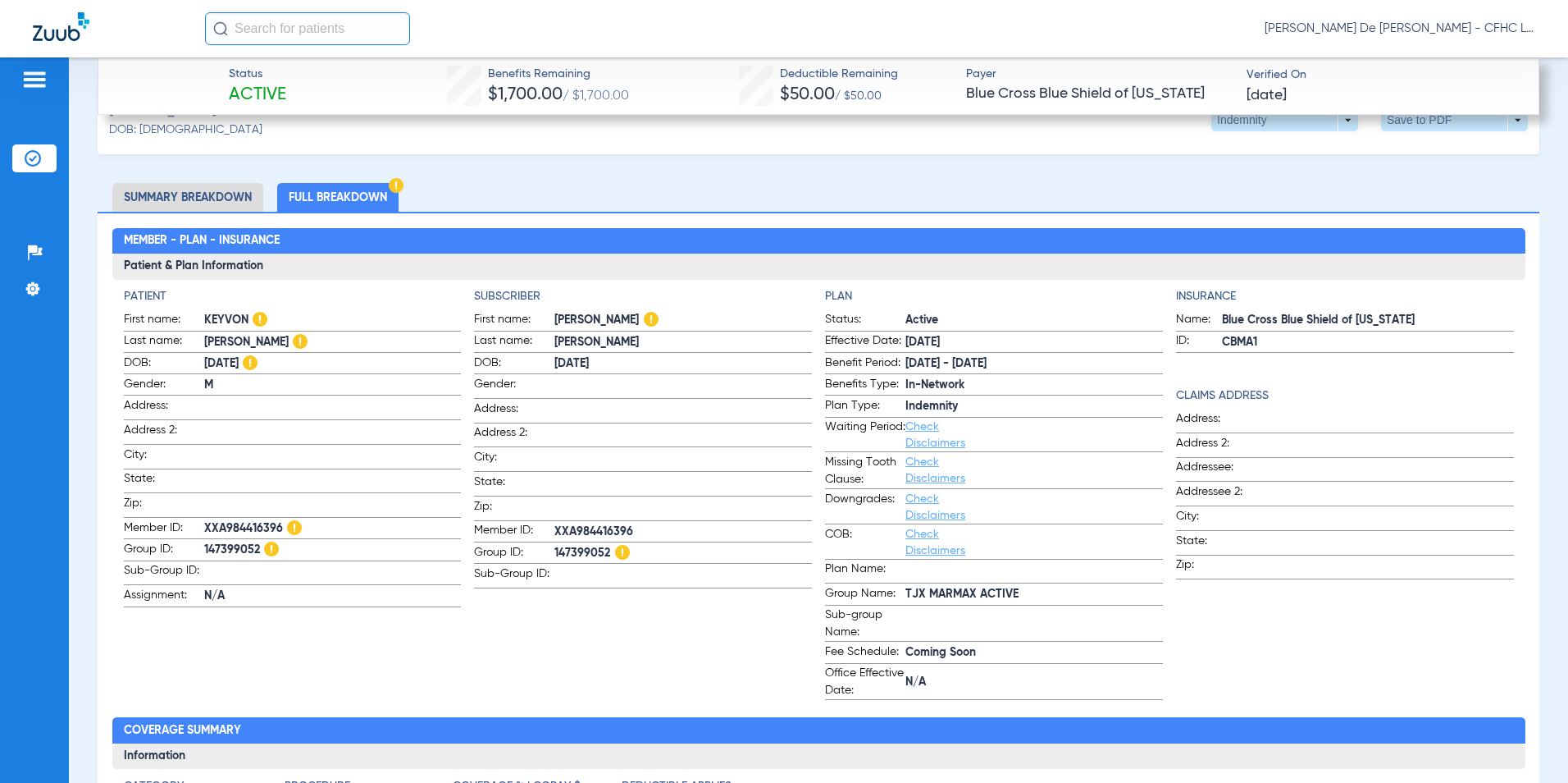
drag, startPoint x: 1210, startPoint y: 319, endPoint x: 1422, endPoint y: 312, distance: 212.1
click at [1426, 312] on label "Name: Blue Cross Blue Shield of [US_STATE]" at bounding box center [1345, 320] width 338 height 21
drag, startPoint x: 1422, startPoint y: 312, endPoint x: 1341, endPoint y: 312, distance: 81.0
copy label "Blue Cross Blue Shield of [US_STATE]"
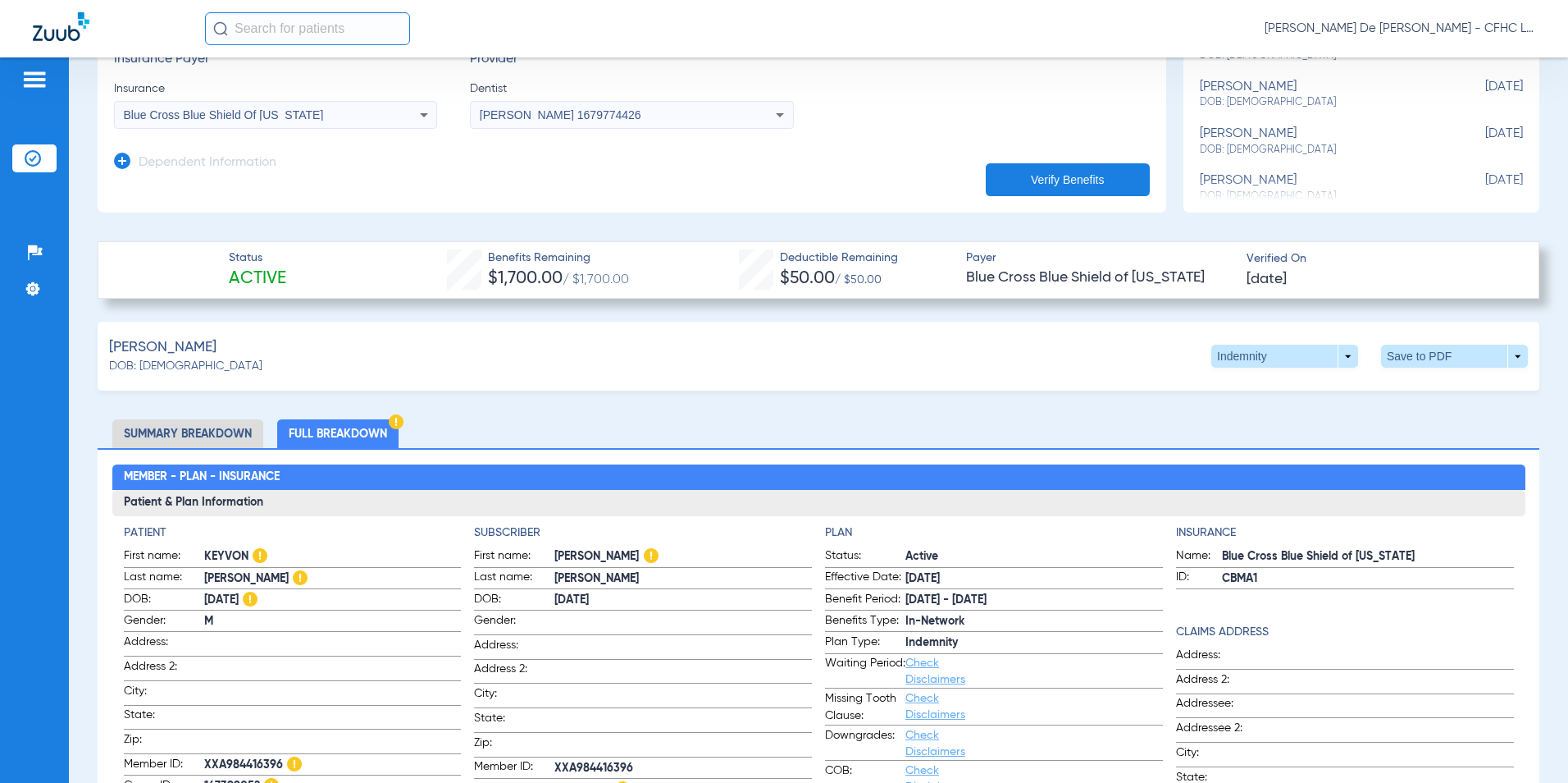
scroll to position [328, 0]
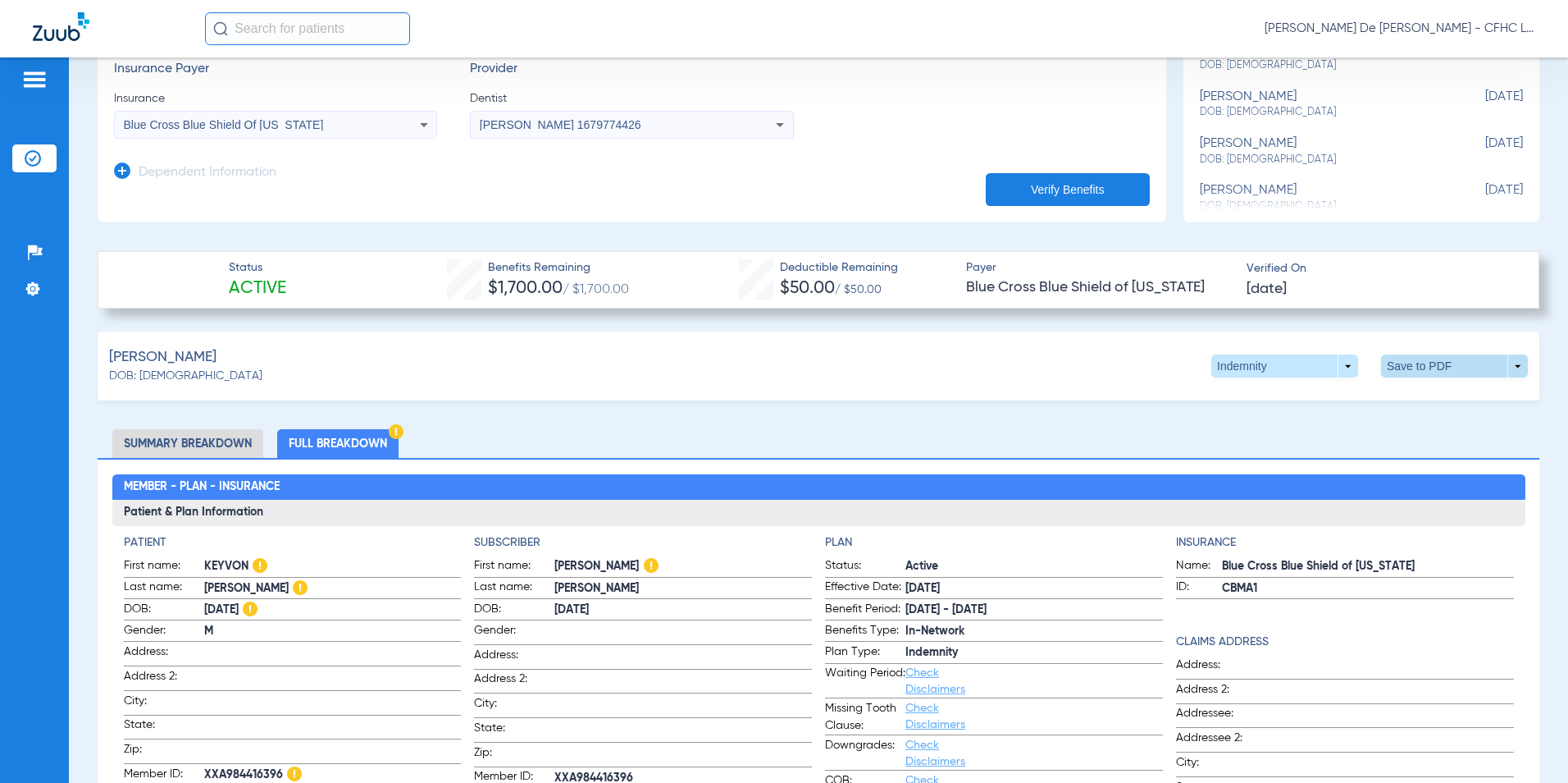
click at [1412, 370] on span at bounding box center [1455, 365] width 147 height 23
click at [1341, 406] on button "insert_drive_file Save to PDF" at bounding box center [1304, 396] width 124 height 33
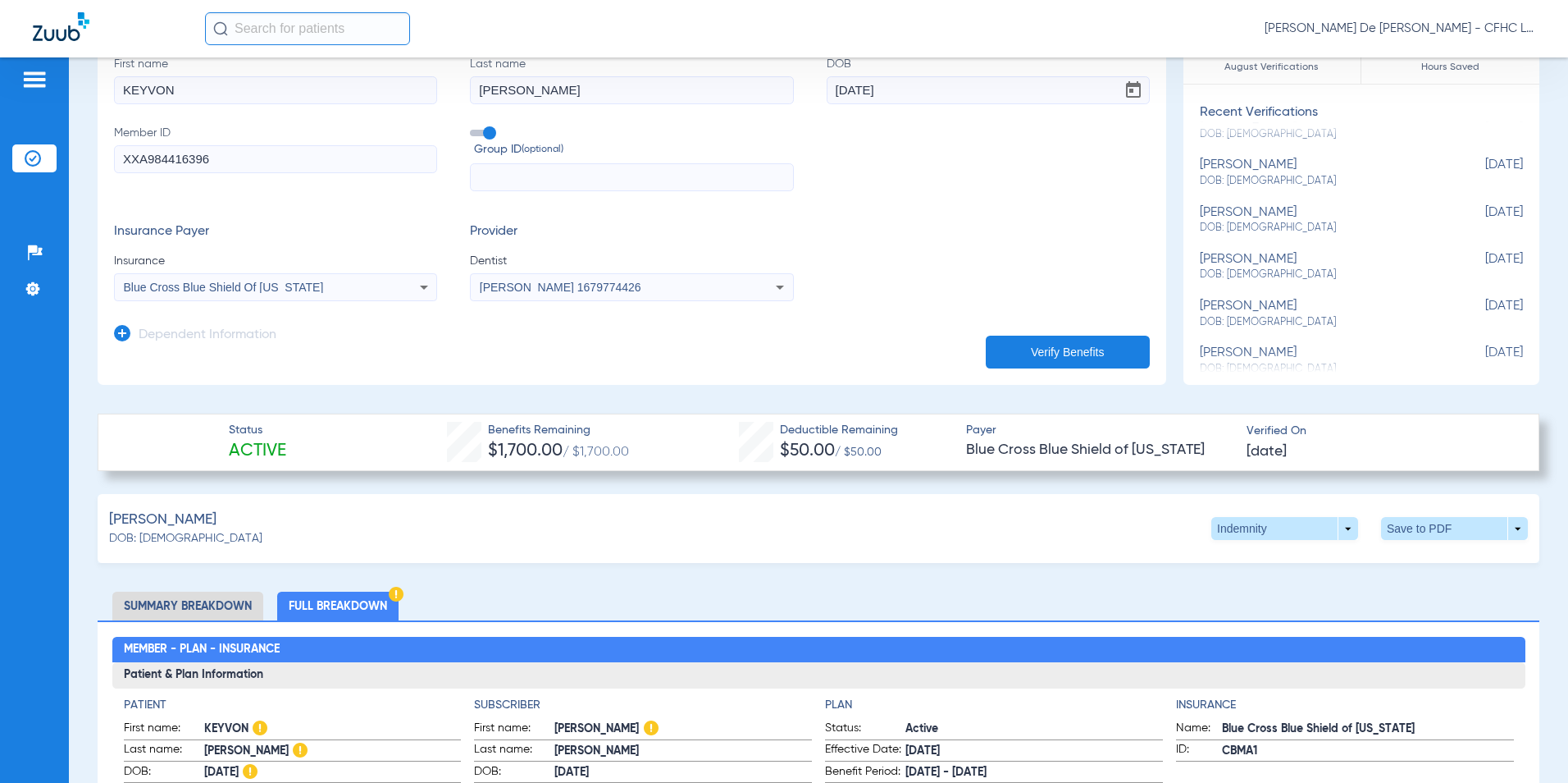
scroll to position [164, 0]
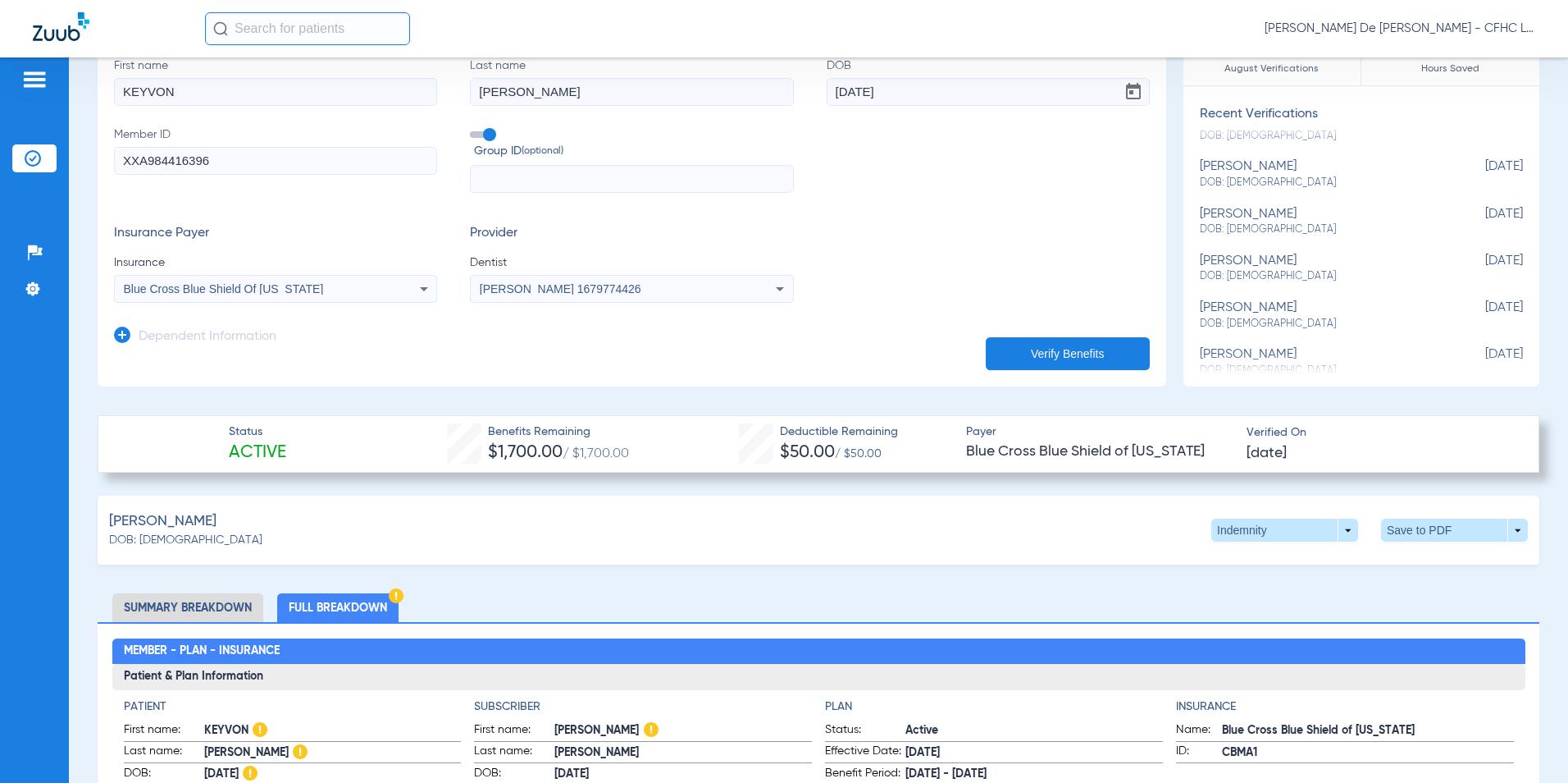
drag, startPoint x: 242, startPoint y: 167, endPoint x: 47, endPoint y: 168, distance: 195.0
click at [44, 169] on div "Patients Insurance Verification Setup Help Center Settings Schedule Insurance V…" at bounding box center [784, 449] width 1568 height 783
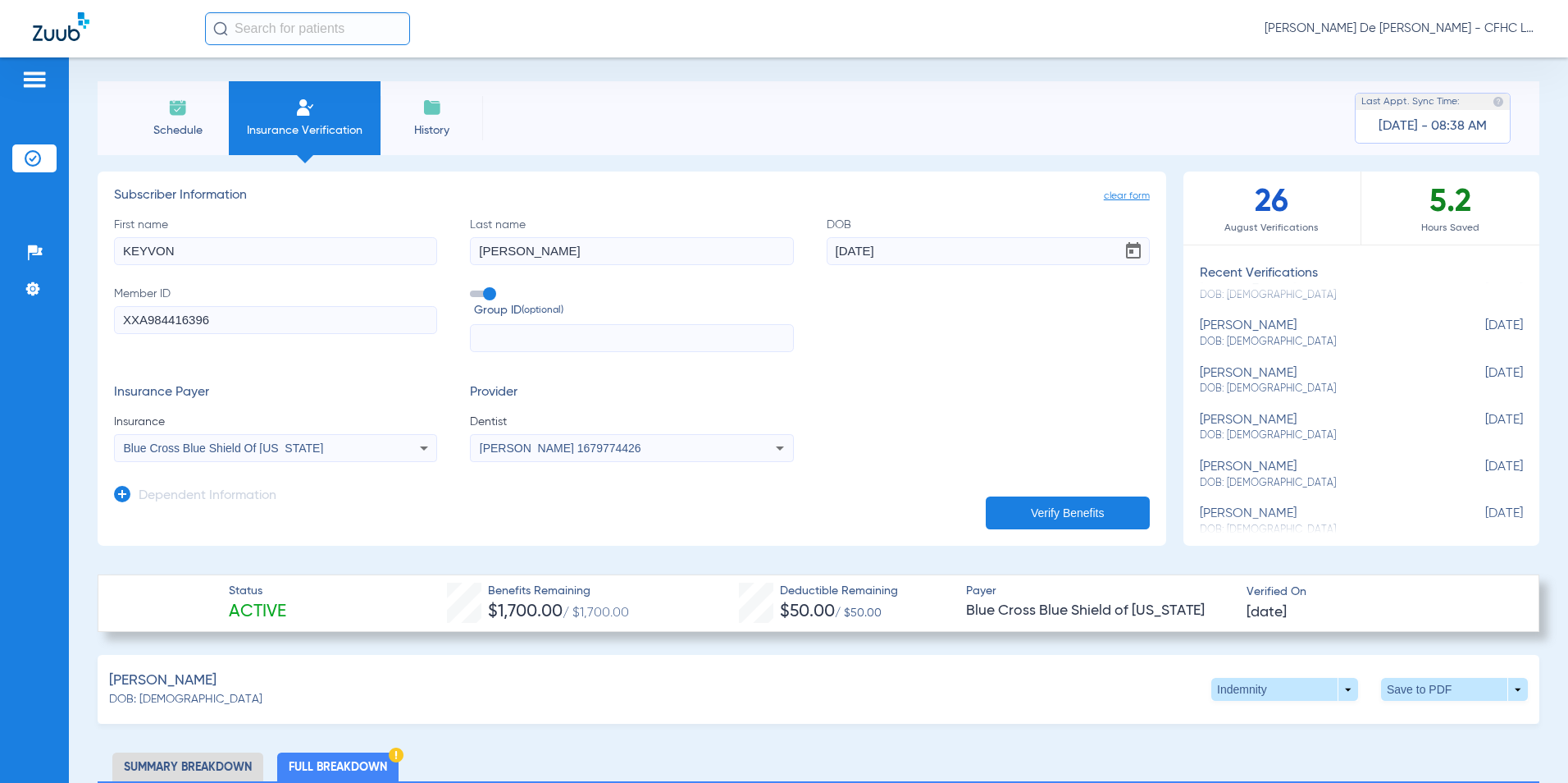
scroll to position [0, 0]
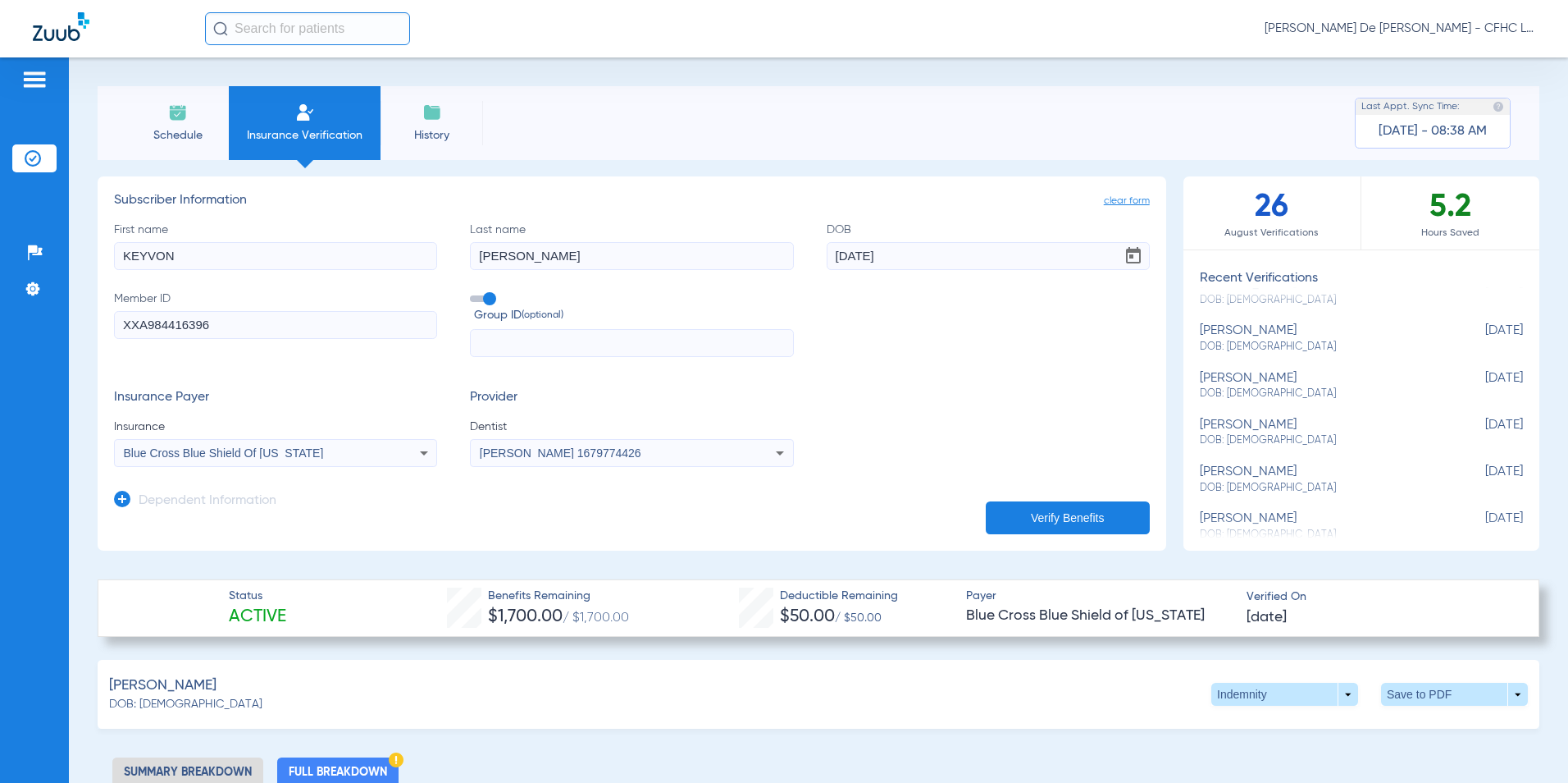
click at [278, 128] on span "Insurance Verification" at bounding box center [305, 135] width 127 height 17
click at [42, 36] on img at bounding box center [60, 26] width 56 height 29
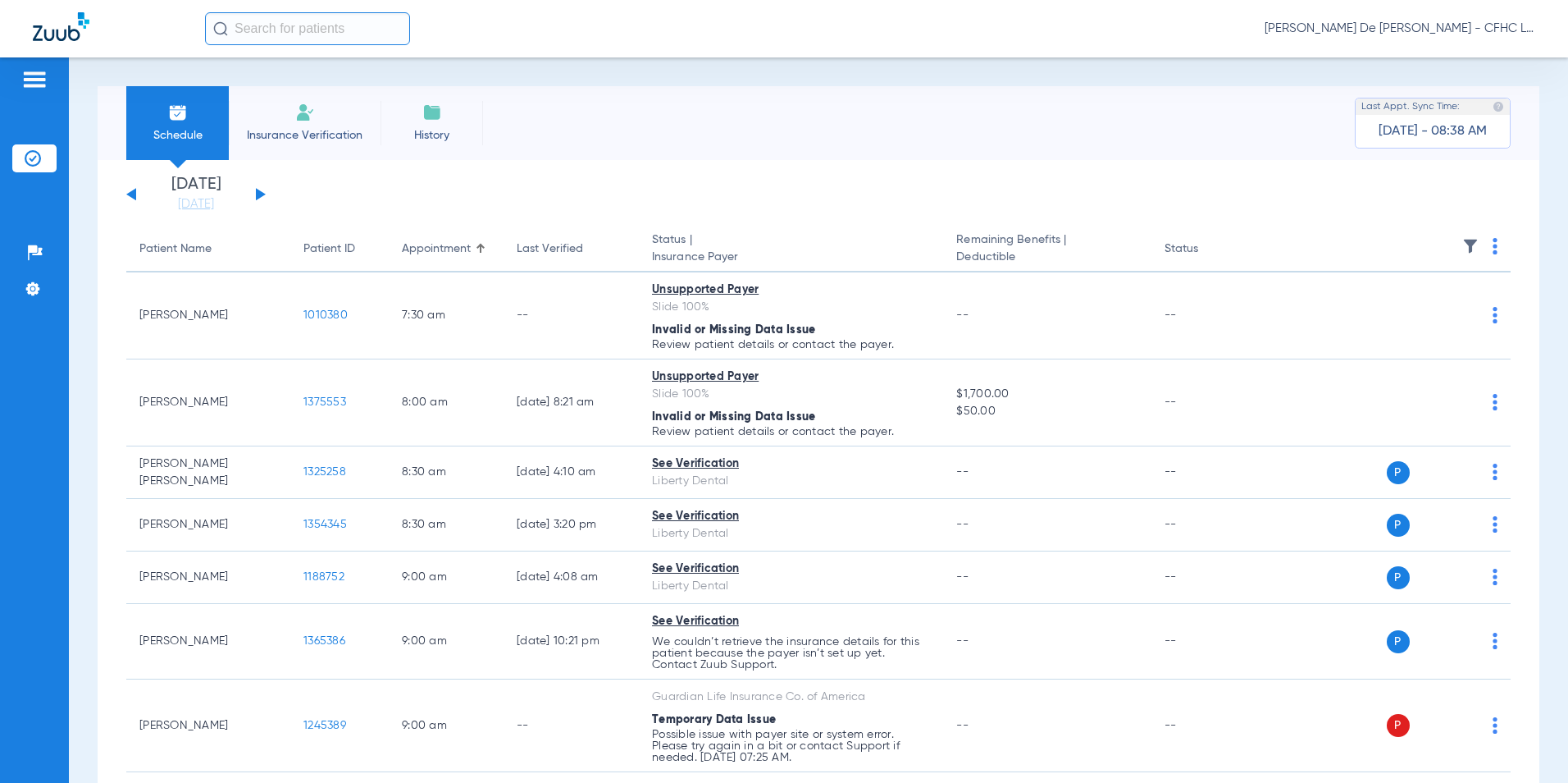
click at [307, 134] on span "Insurance Verification" at bounding box center [305, 135] width 127 height 17
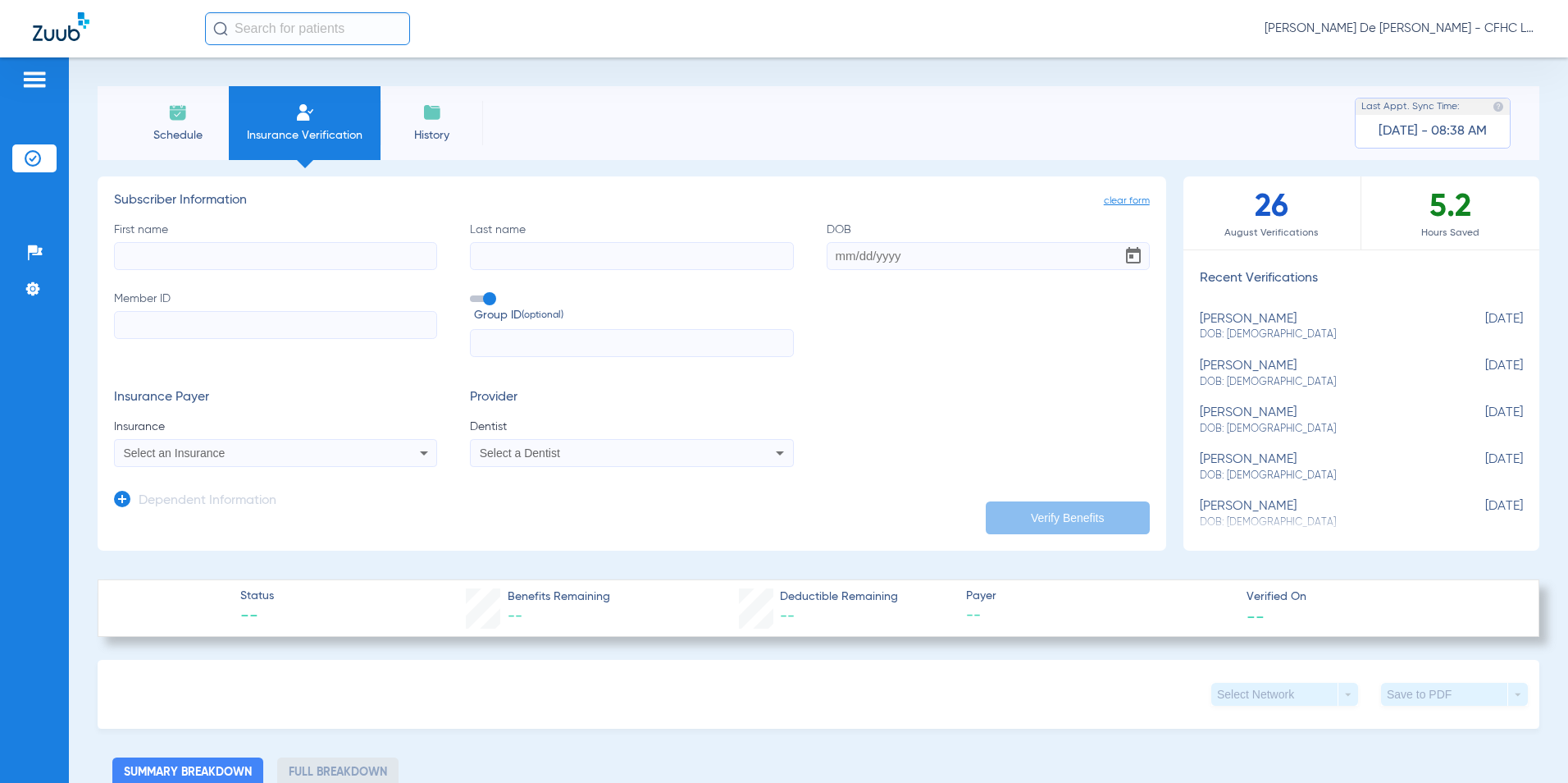
click at [346, 248] on input "First name" at bounding box center [276, 255] width 323 height 28
type input "YSLAINE"
type input "[PERSON_NAME]"
type input "[DATE]"
click at [192, 324] on input "Member ID" at bounding box center [276, 324] width 323 height 28
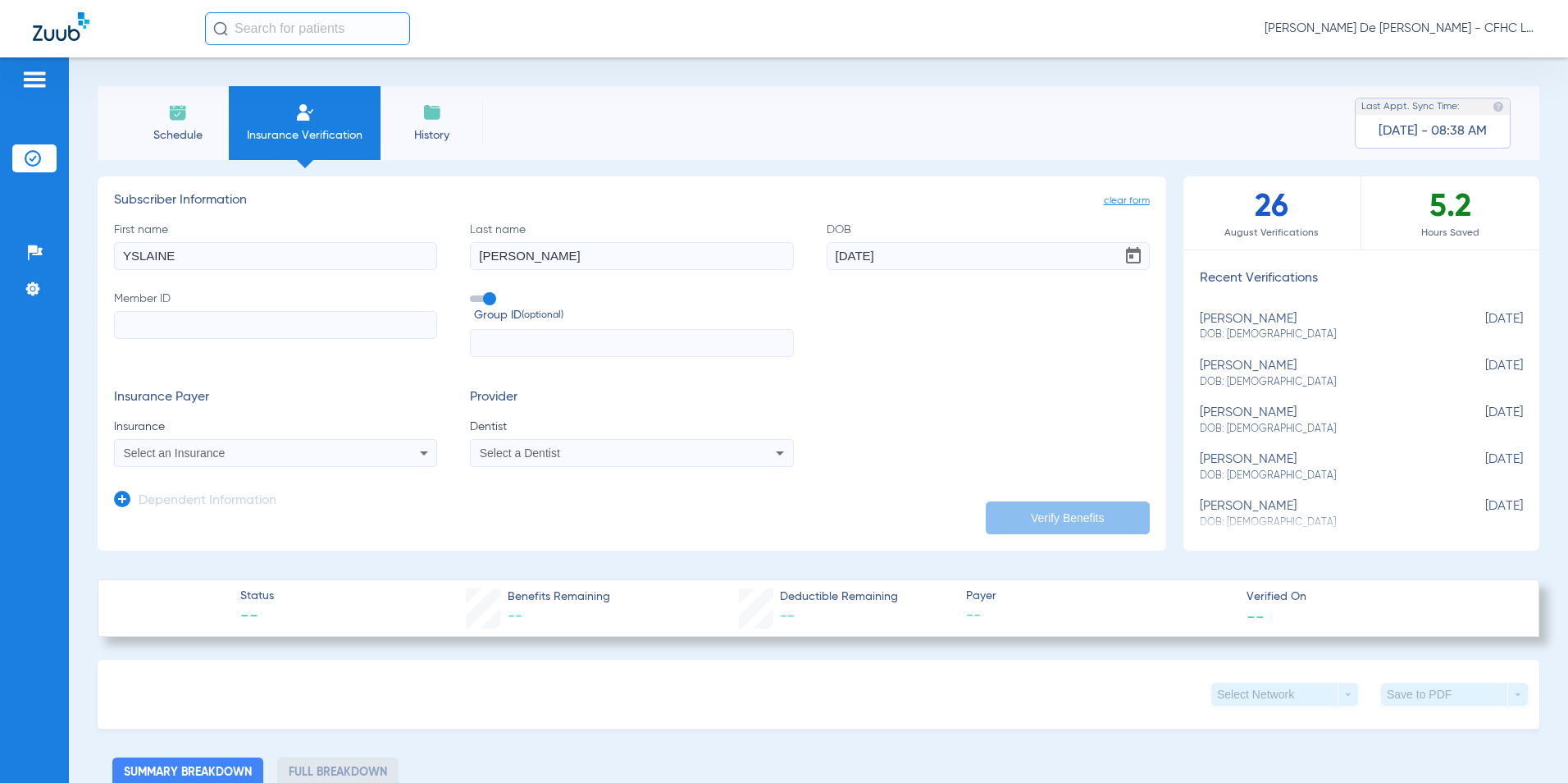
paste input "U9527447001"
type input "U9527447001"
click at [280, 455] on div "Select an Insurance" at bounding box center [246, 453] width 244 height 12
type input "AMBETTER"
click at [251, 504] on mat-option "Ambetter" at bounding box center [251, 510] width 275 height 27
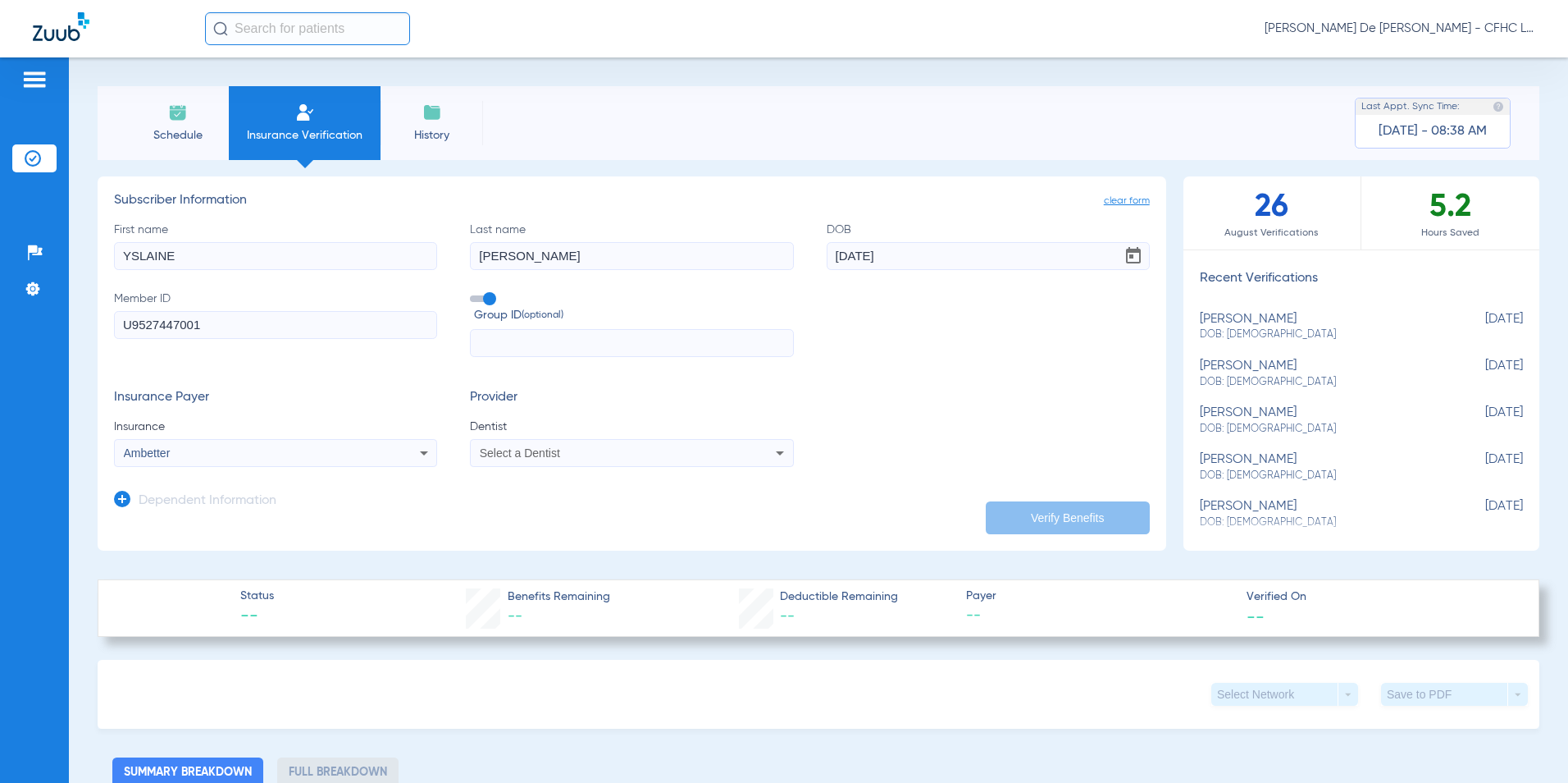
click at [525, 451] on span "Select a Dentist" at bounding box center [521, 453] width 81 height 13
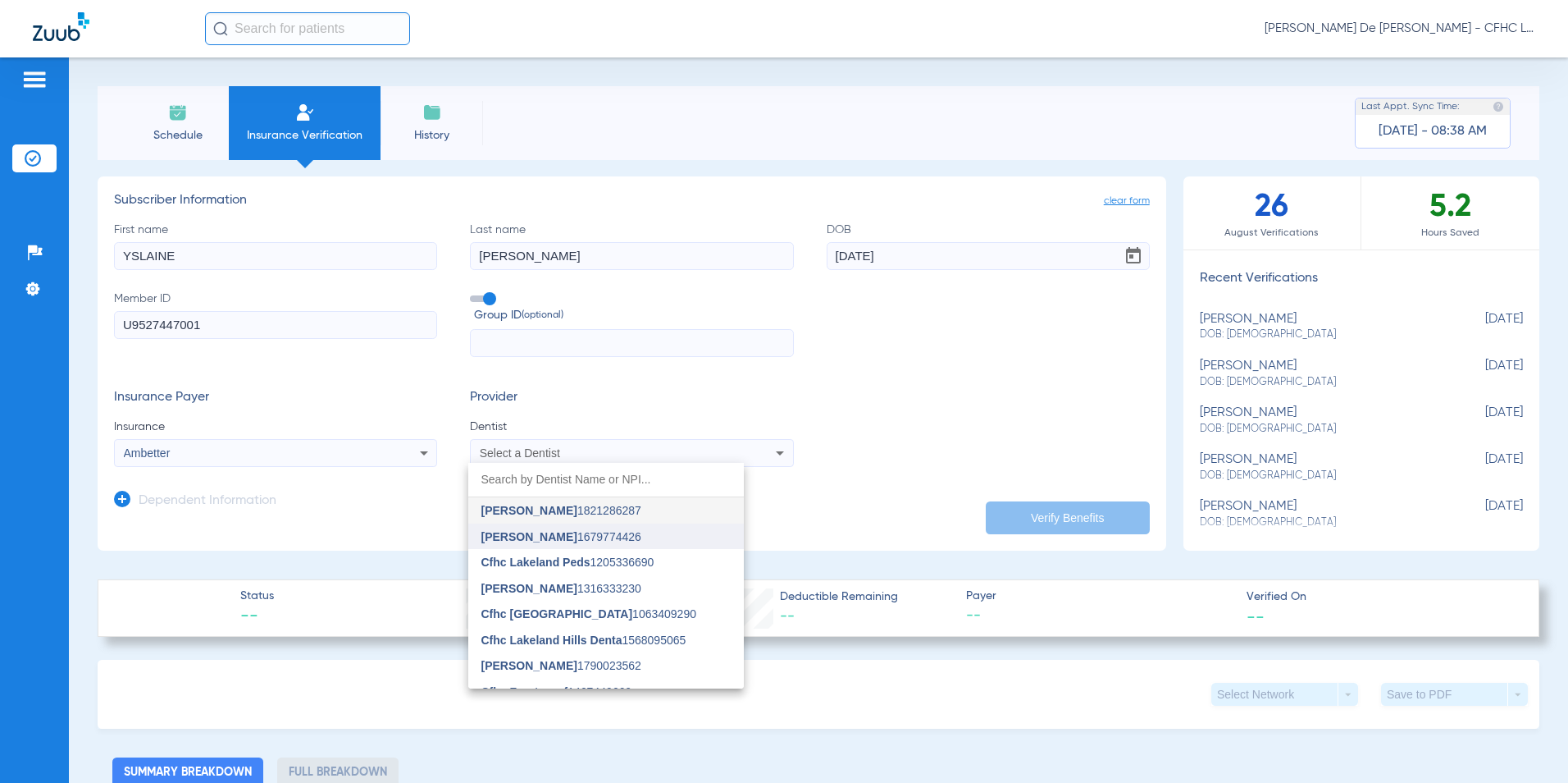
click at [523, 532] on span "[PERSON_NAME]" at bounding box center [529, 535] width 96 height 13
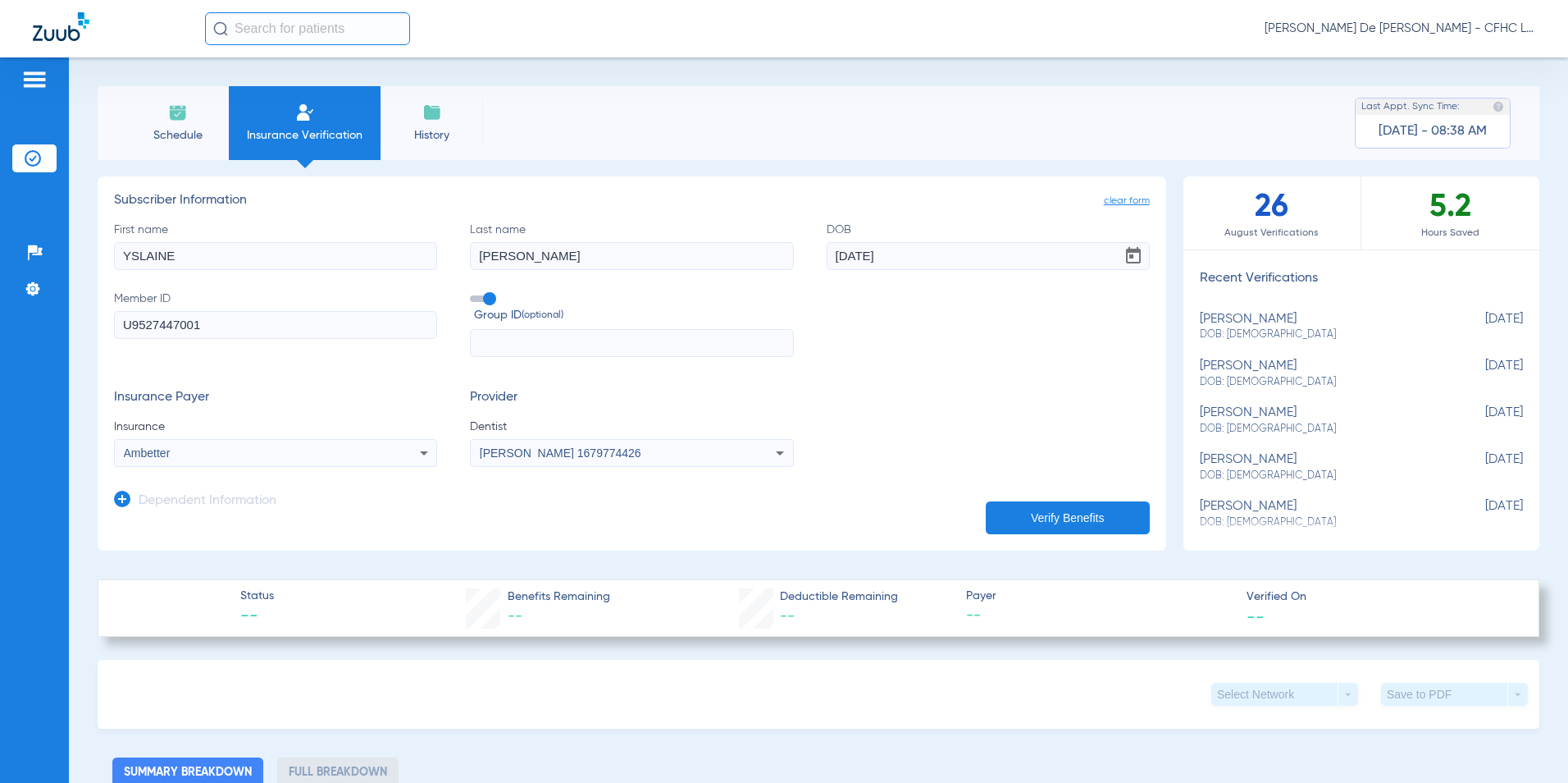
click at [996, 516] on button "Verify Benefits" at bounding box center [1068, 517] width 164 height 33
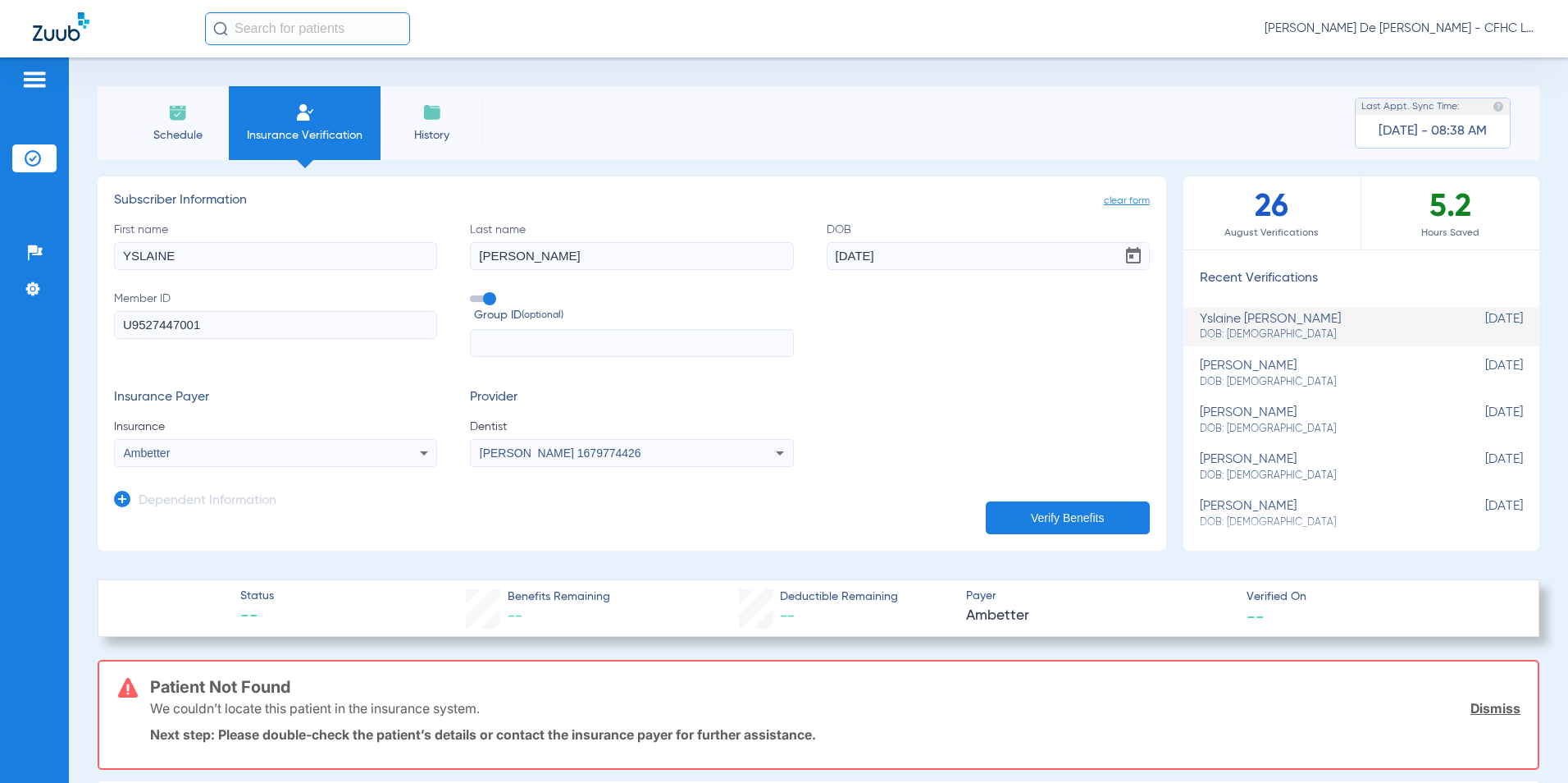
click at [267, 252] on input "YSLAINE" at bounding box center [276, 255] width 323 height 28
type input "[PERSON_NAME]"
click at [1051, 508] on button "Verify Benefits" at bounding box center [1068, 517] width 164 height 33
click at [213, 146] on li "Schedule" at bounding box center [178, 122] width 103 height 74
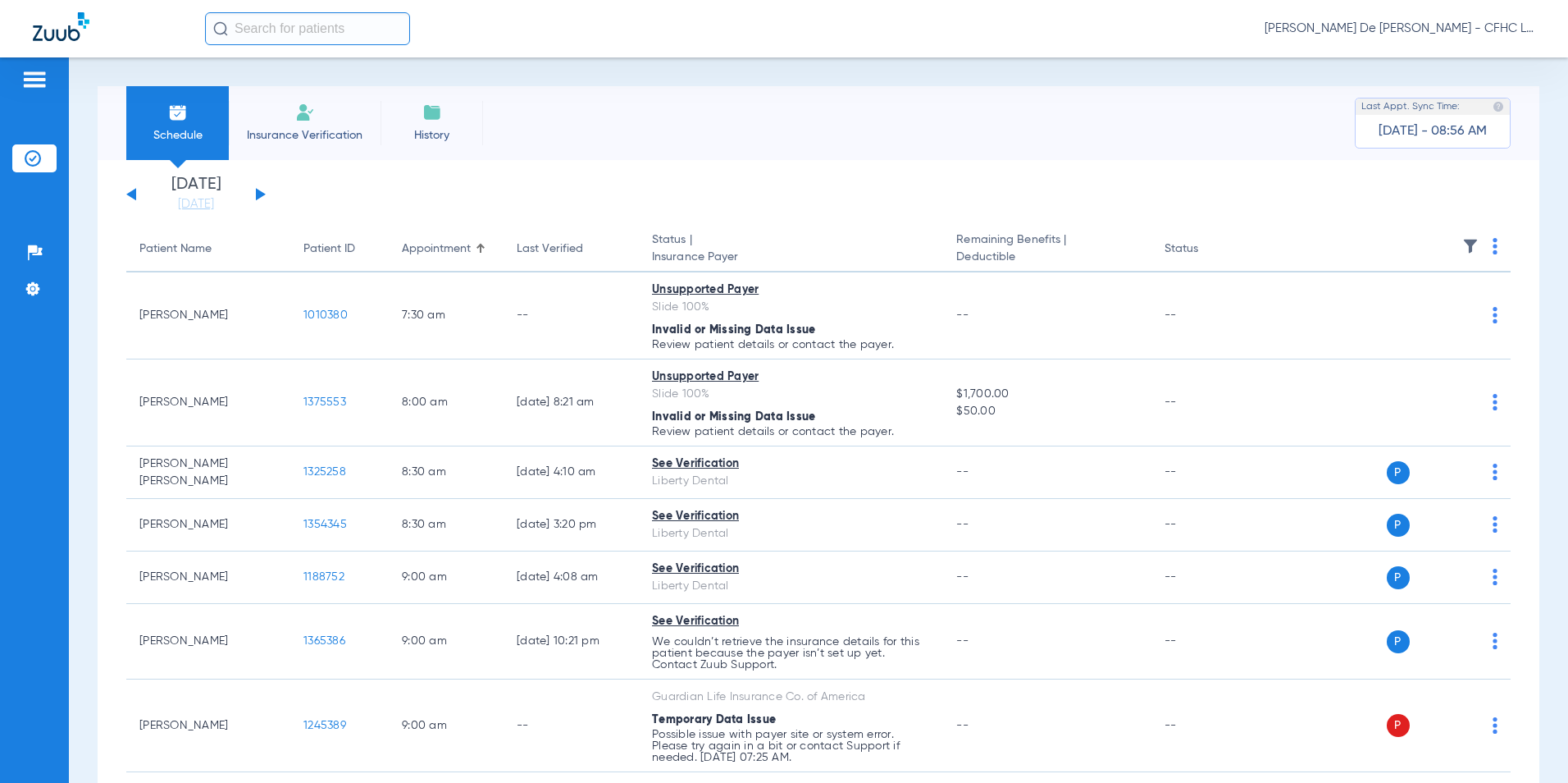
click at [260, 196] on button at bounding box center [261, 193] width 10 height 12
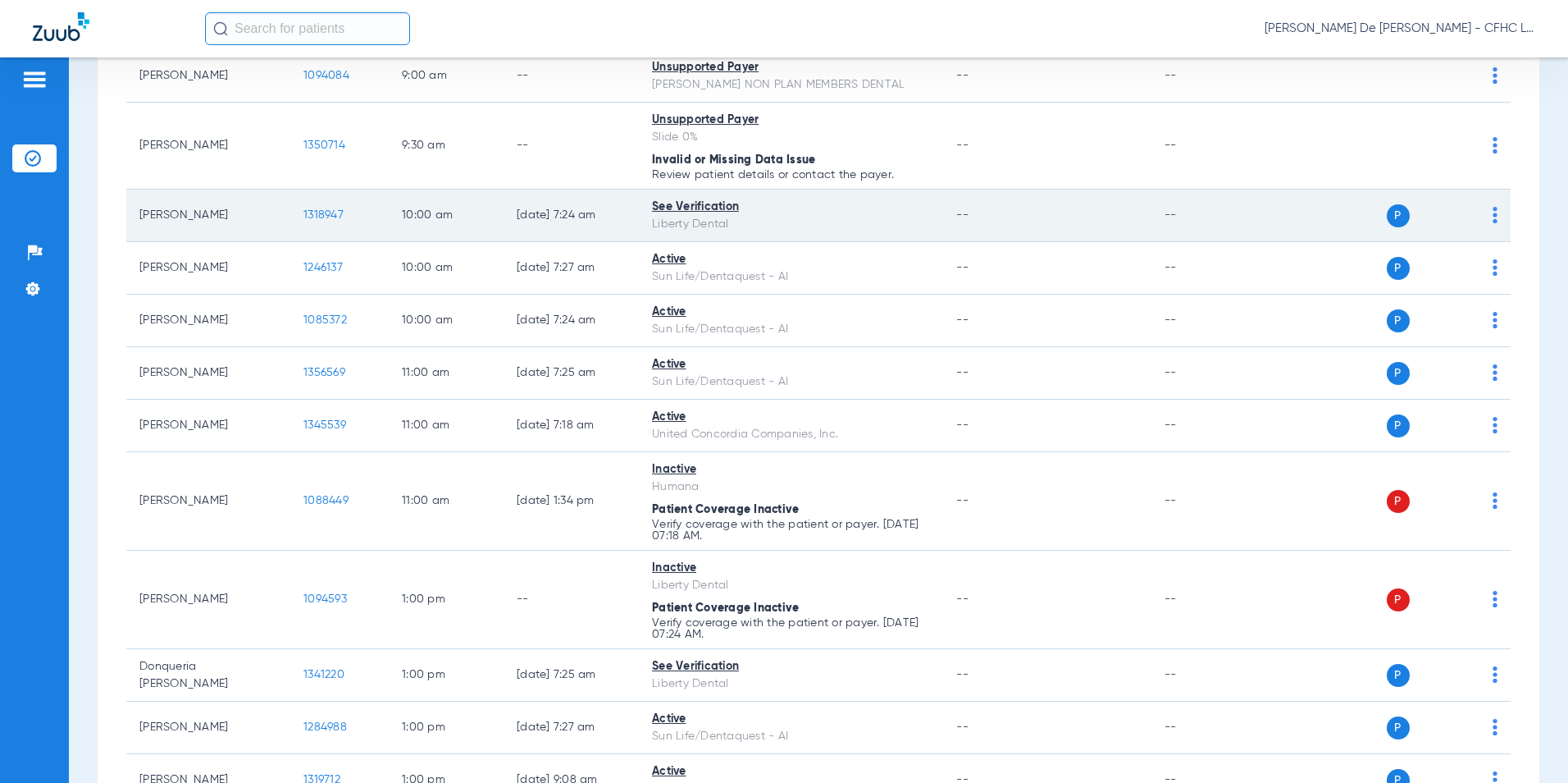
scroll to position [492, 0]
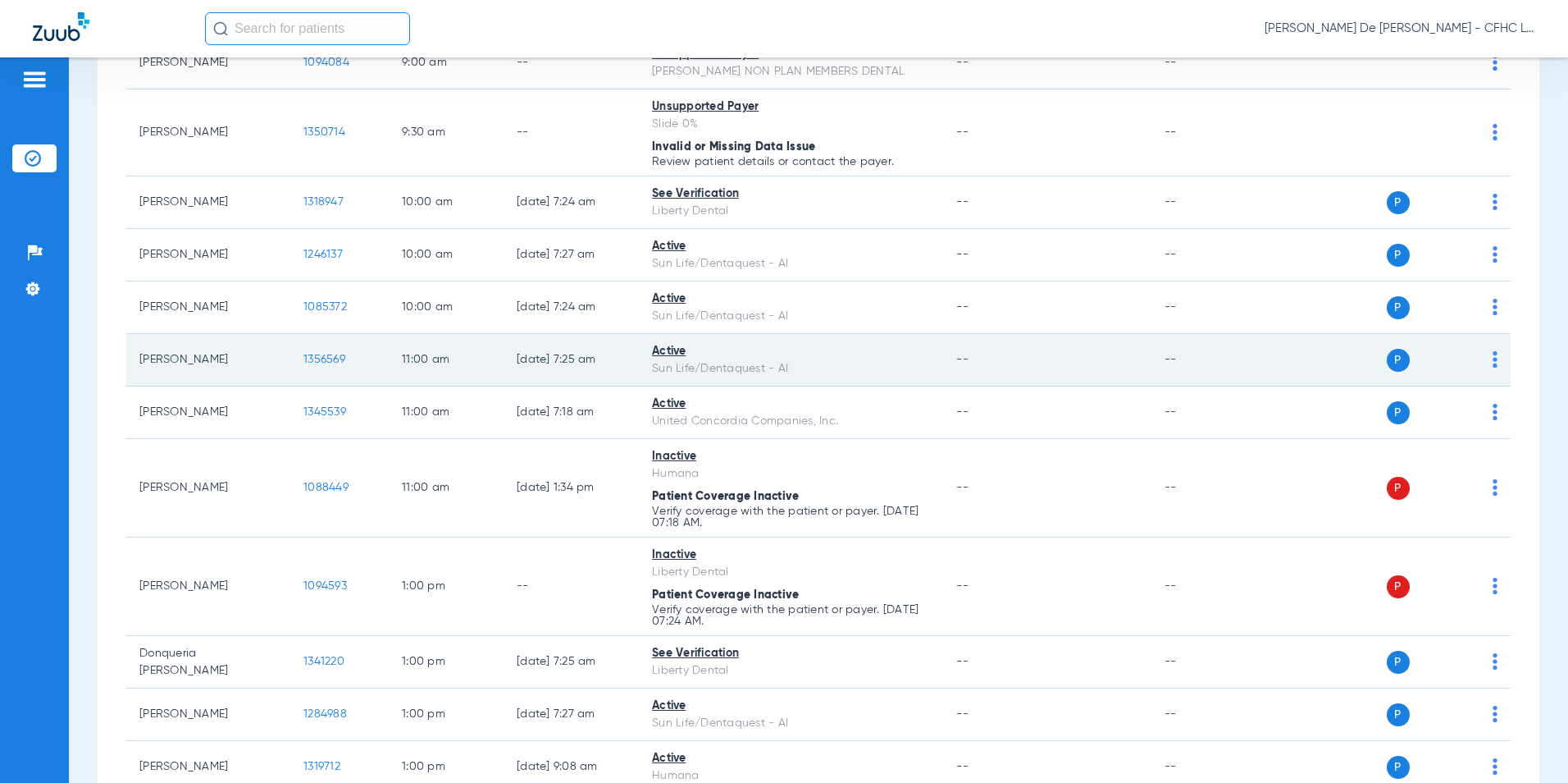
click at [326, 355] on span "1356569" at bounding box center [324, 360] width 41 height 12
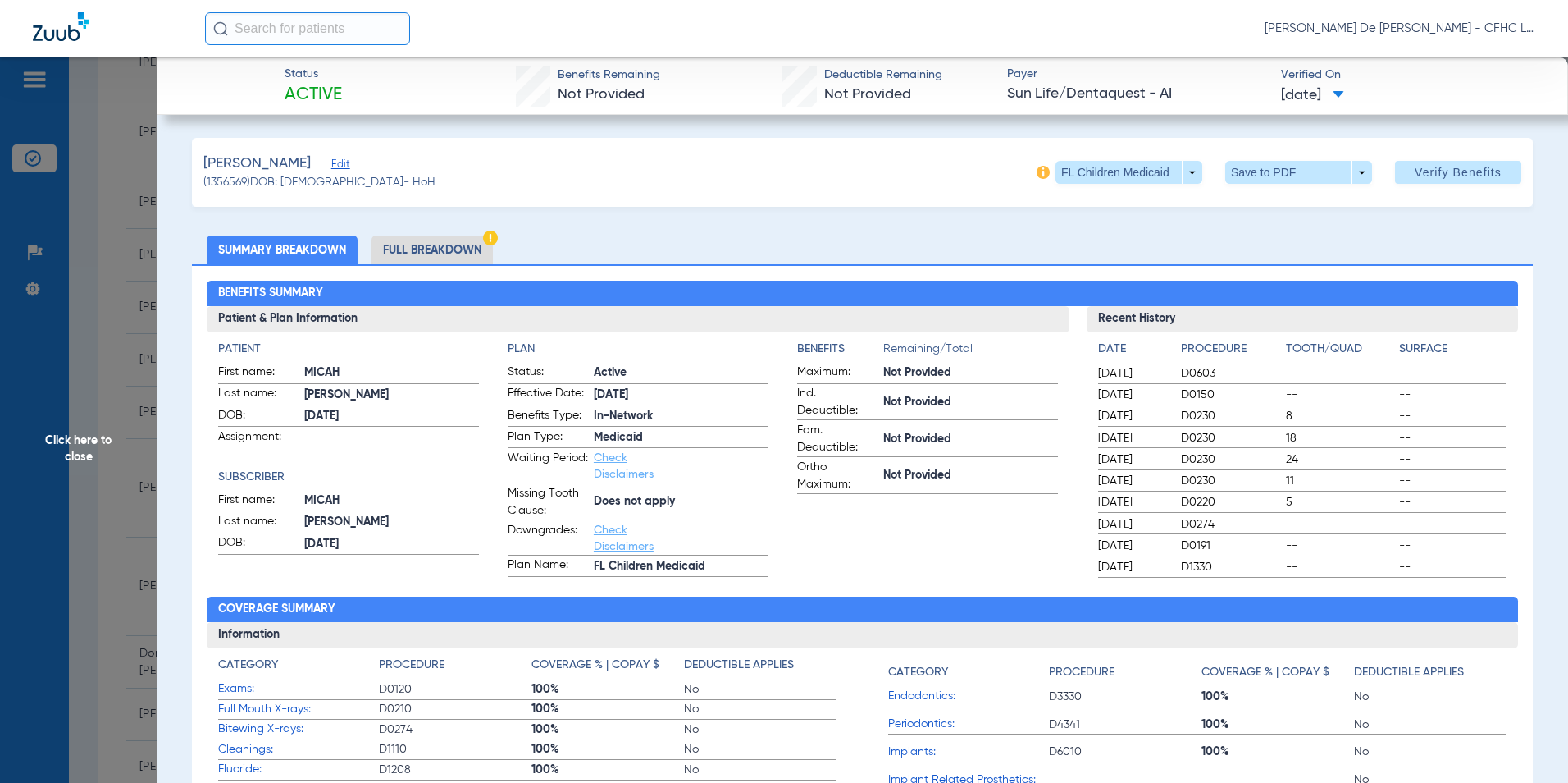
click at [440, 243] on li "Full Breakdown" at bounding box center [432, 249] width 121 height 29
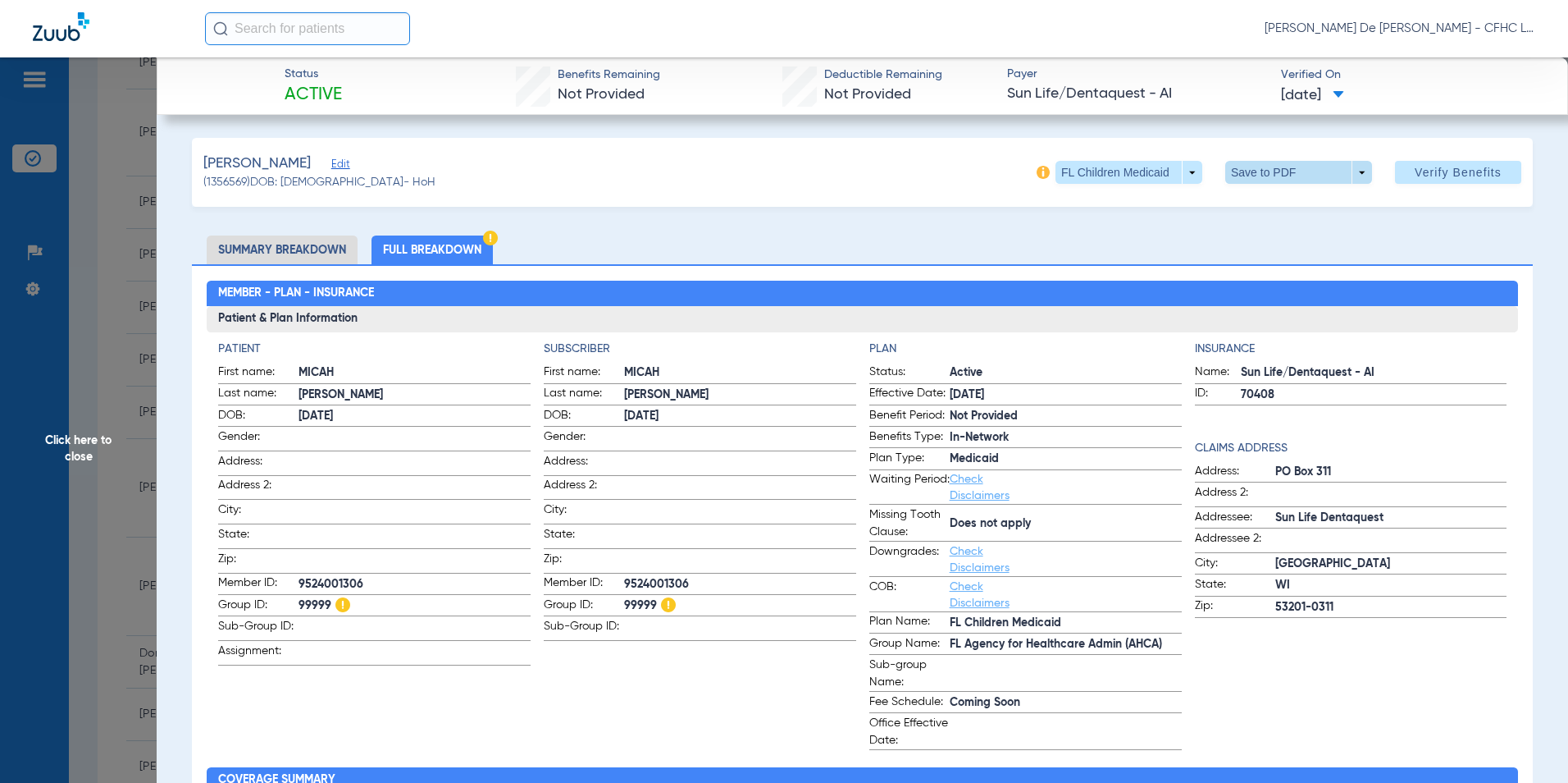
click at [1295, 171] on span at bounding box center [1299, 173] width 39 height 39
click at [1280, 205] on span "Save to PDF" at bounding box center [1293, 205] width 65 height 12
click at [87, 438] on span "Click here to close" at bounding box center [78, 449] width 157 height 783
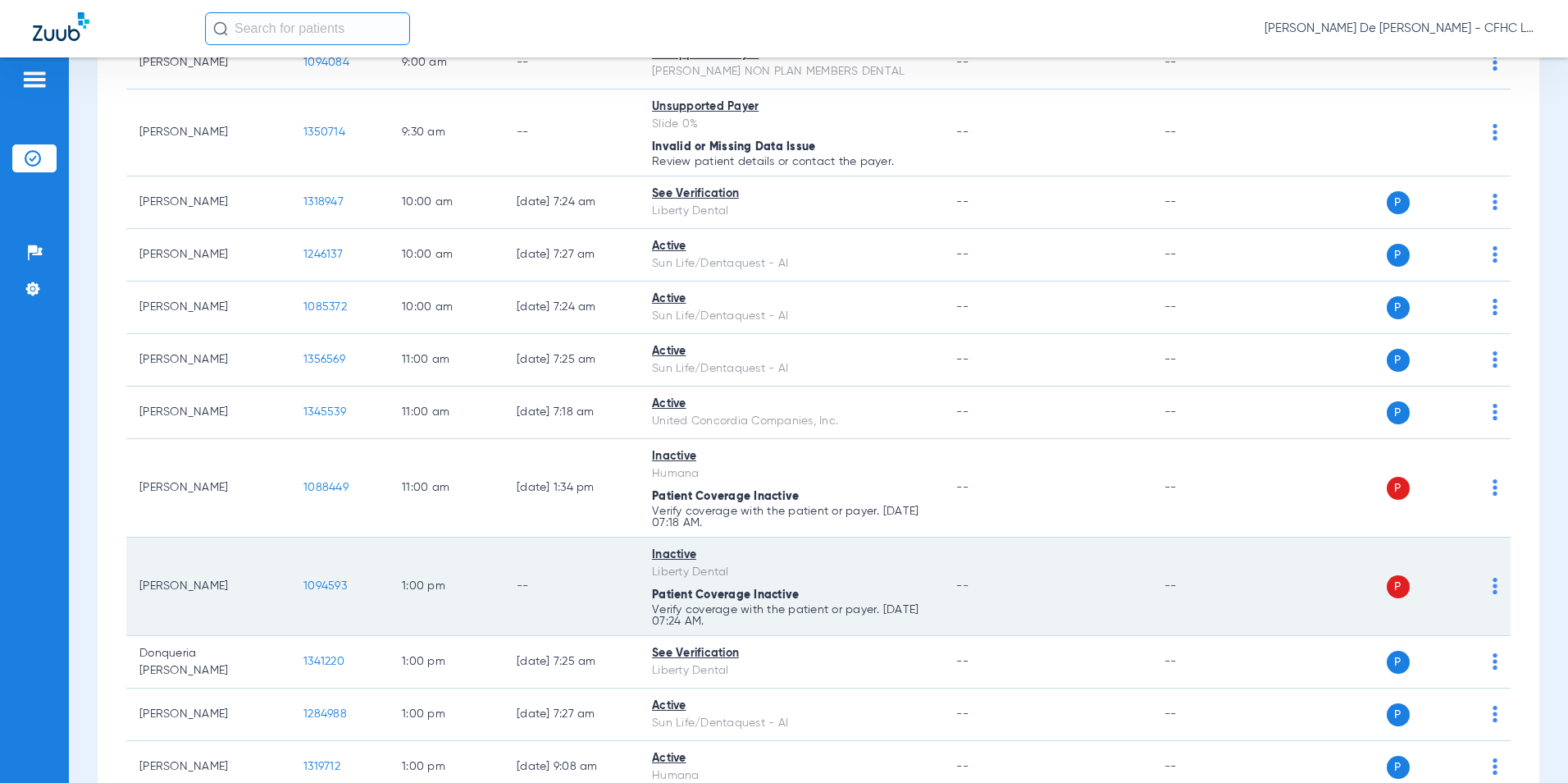
click at [324, 589] on span "1094593" at bounding box center [325, 586] width 43 height 12
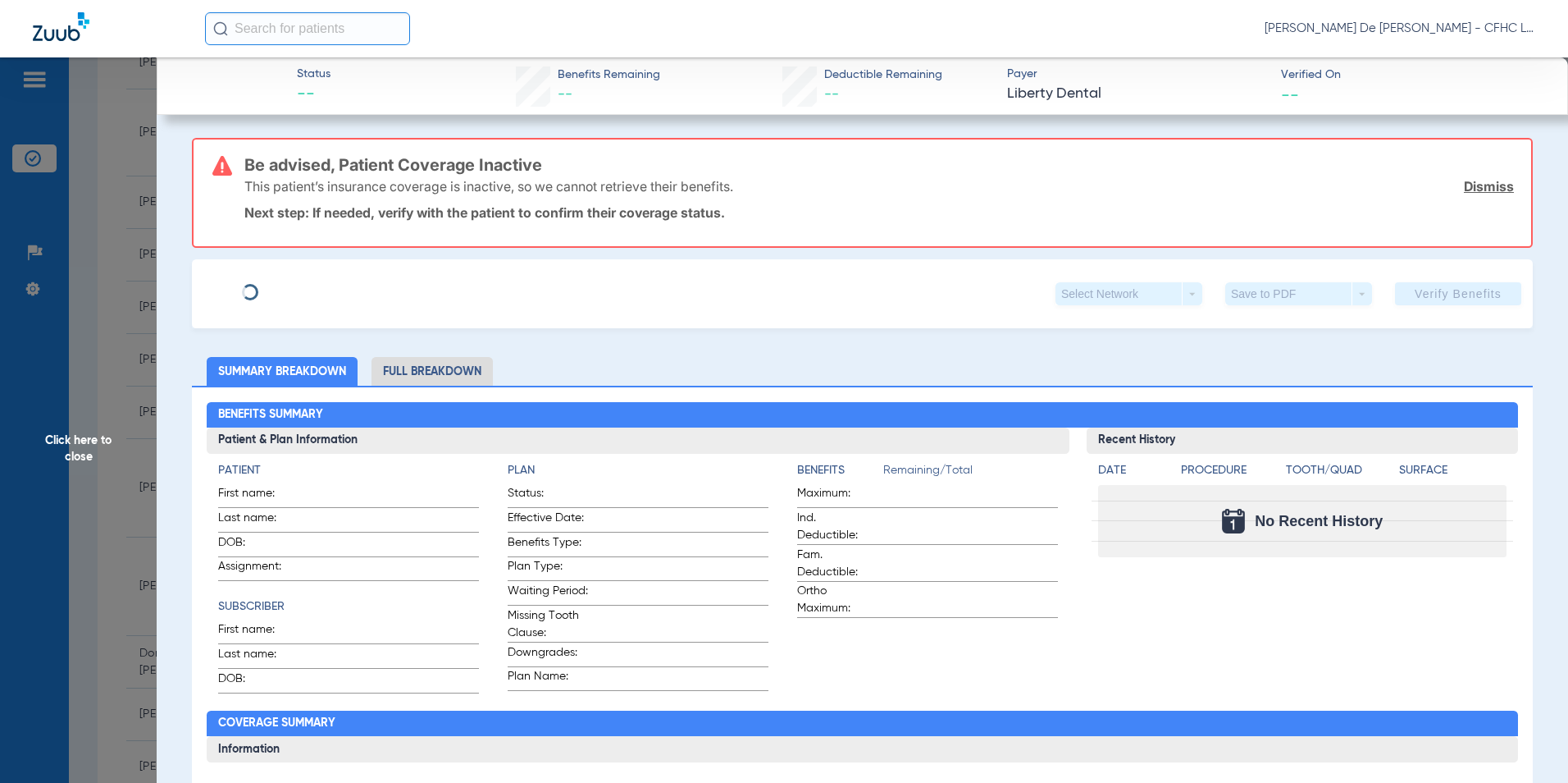
type input "[PERSON_NAME]"
type input "[DATE]"
type input "949246950201"
type input "99999"
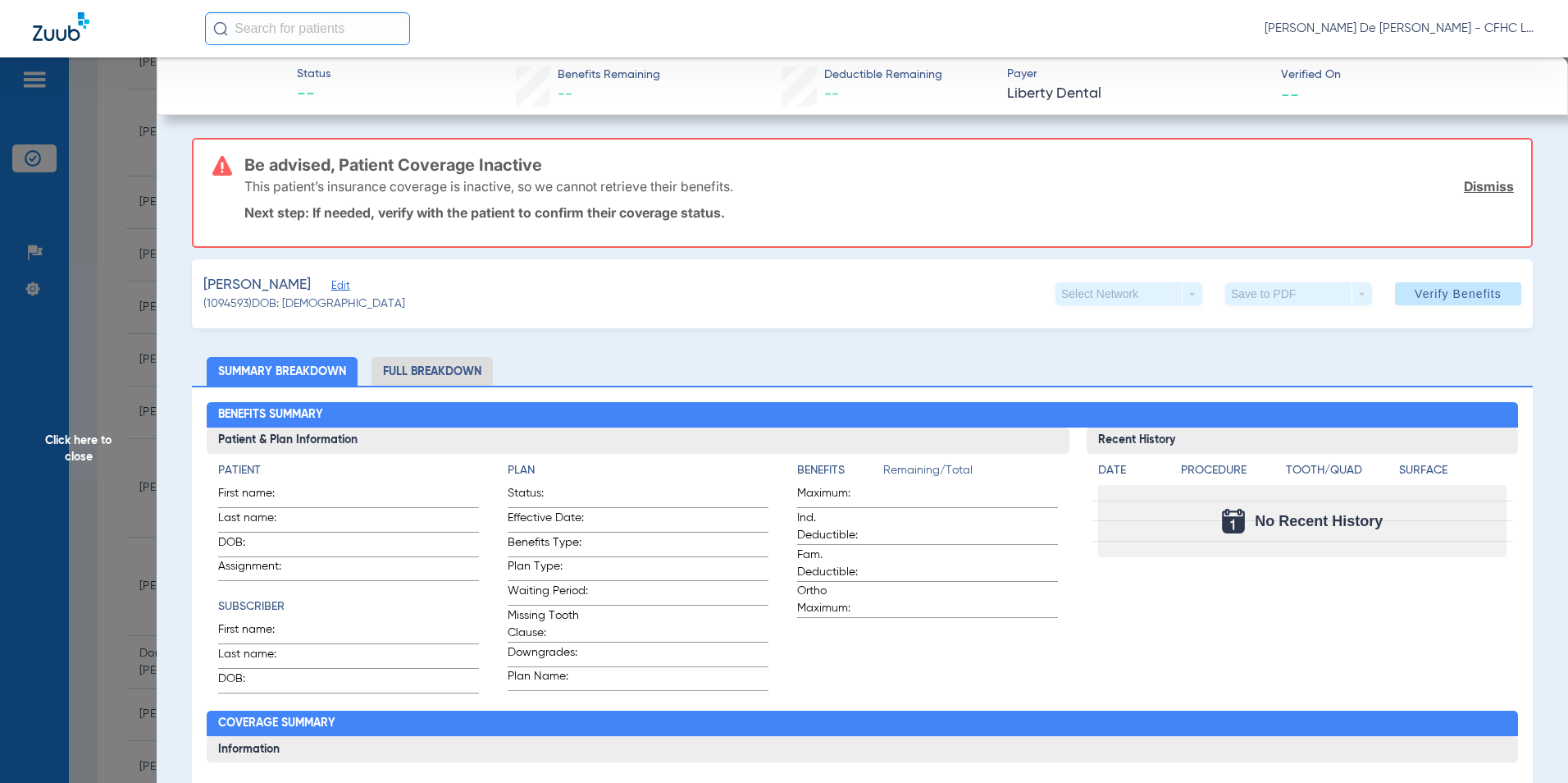
click at [351, 290] on div "[PERSON_NAME] Edit (1094593) DOB: [DEMOGRAPHIC_DATA] Select Network arrow_drop_…" at bounding box center [863, 294] width 1341 height 69
click at [346, 290] on span "Edit" at bounding box center [338, 288] width 15 height 16
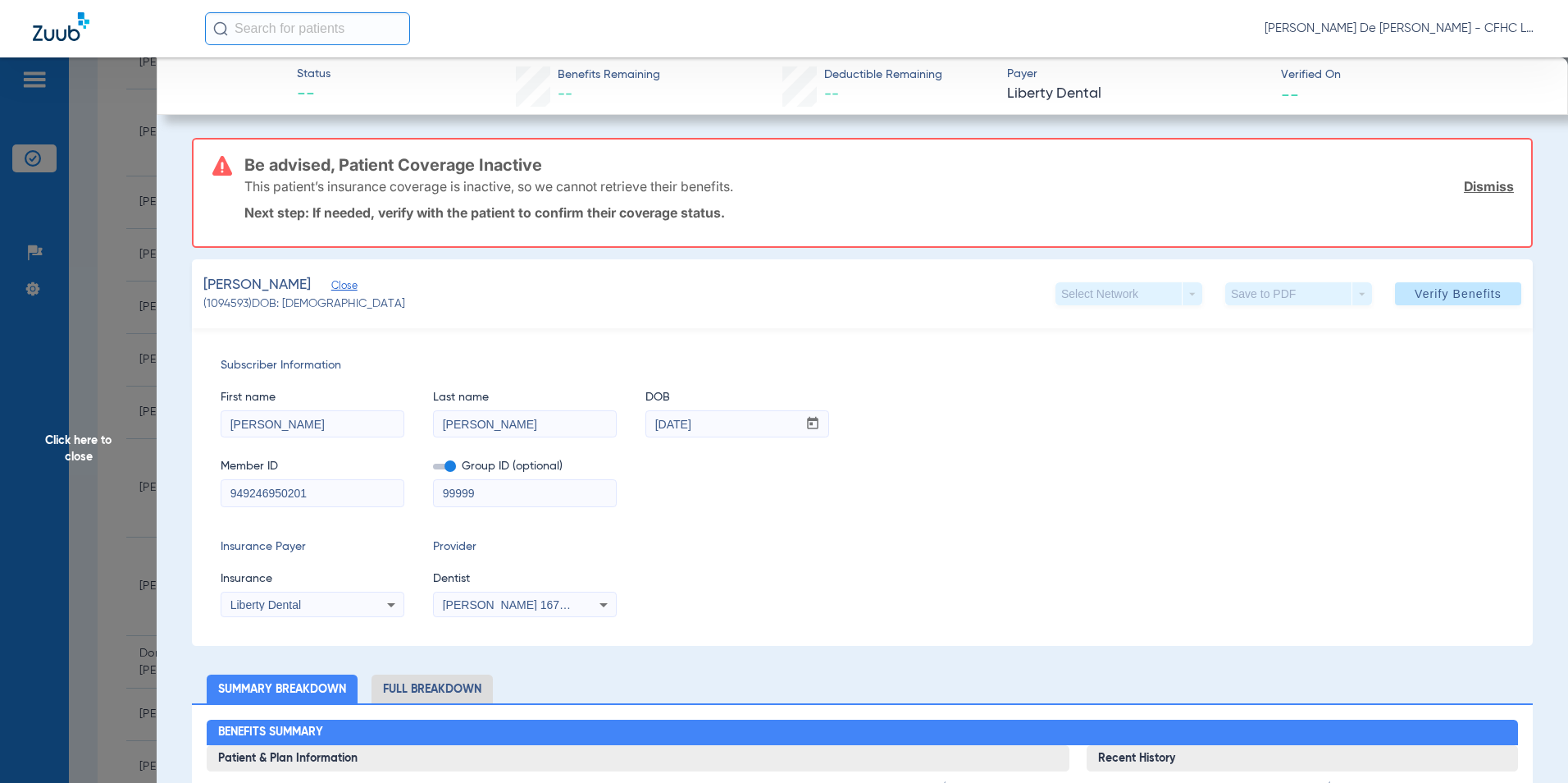
drag, startPoint x: 100, startPoint y: 445, endPoint x: 207, endPoint y: 392, distance: 119.4
click at [100, 444] on span "Click here to close" at bounding box center [78, 449] width 157 height 783
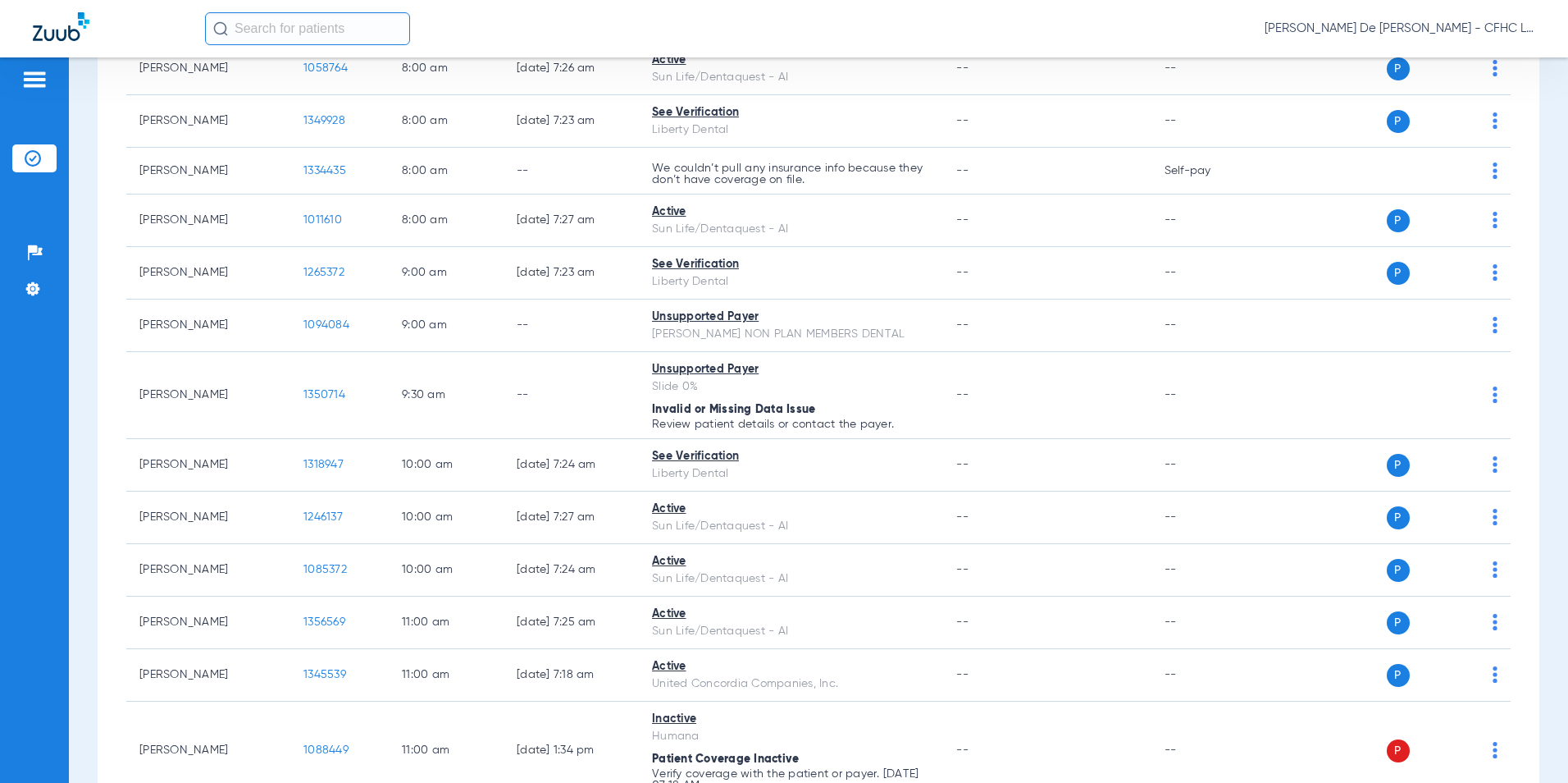
scroll to position [0, 0]
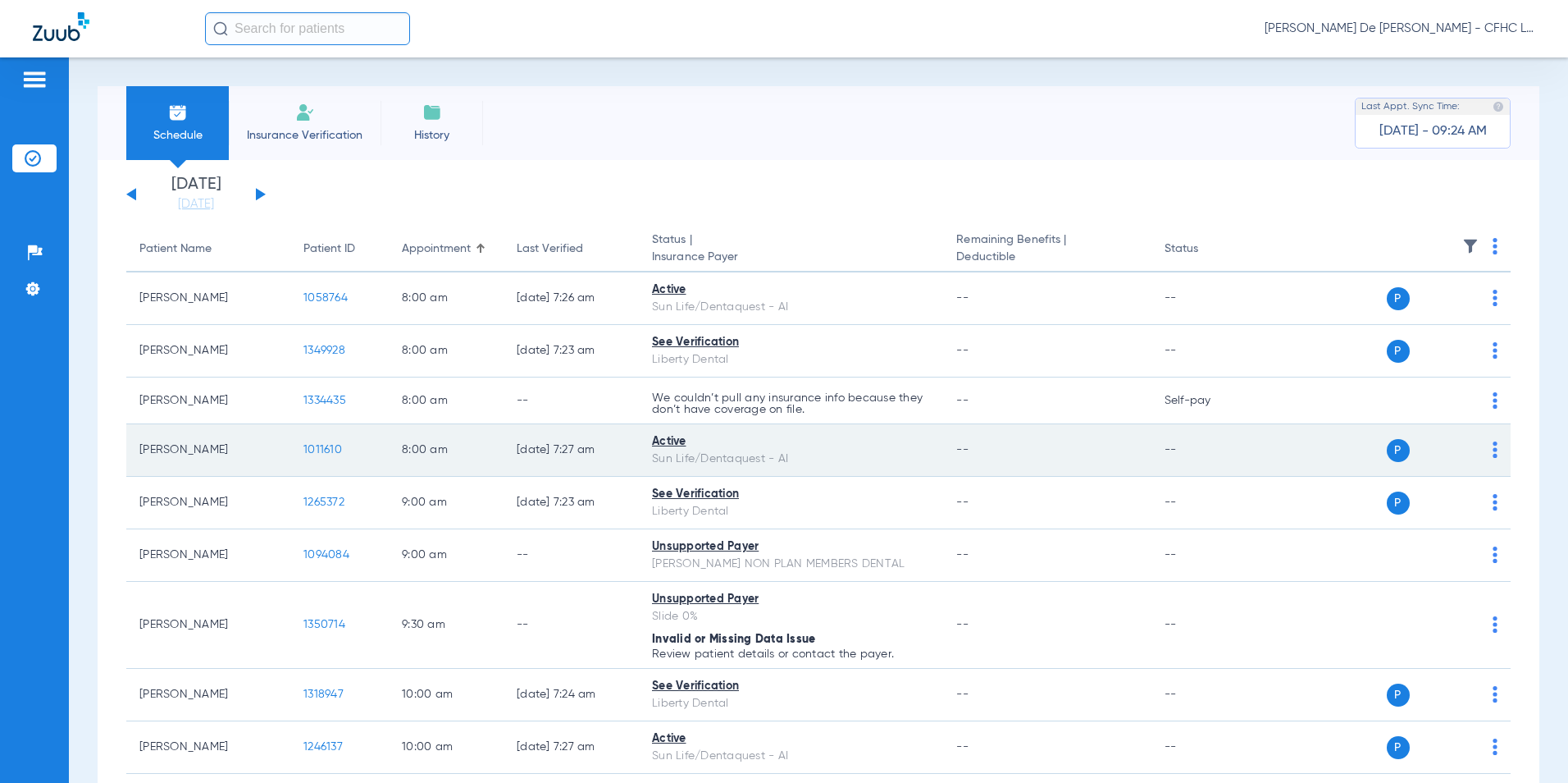
click at [326, 452] on span "1011610" at bounding box center [322, 450] width 38 height 12
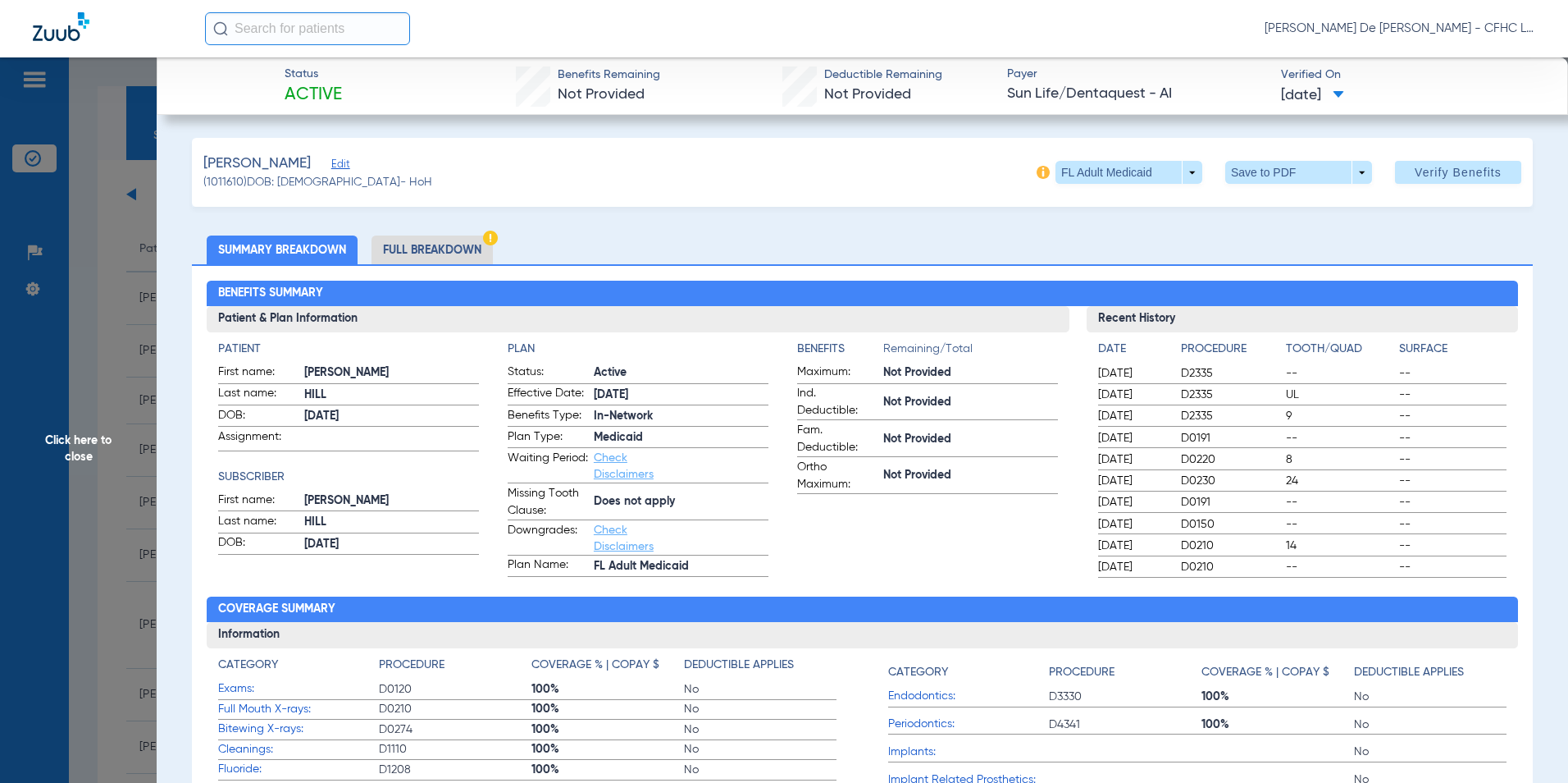
click at [452, 251] on li "Full Breakdown" at bounding box center [432, 249] width 121 height 29
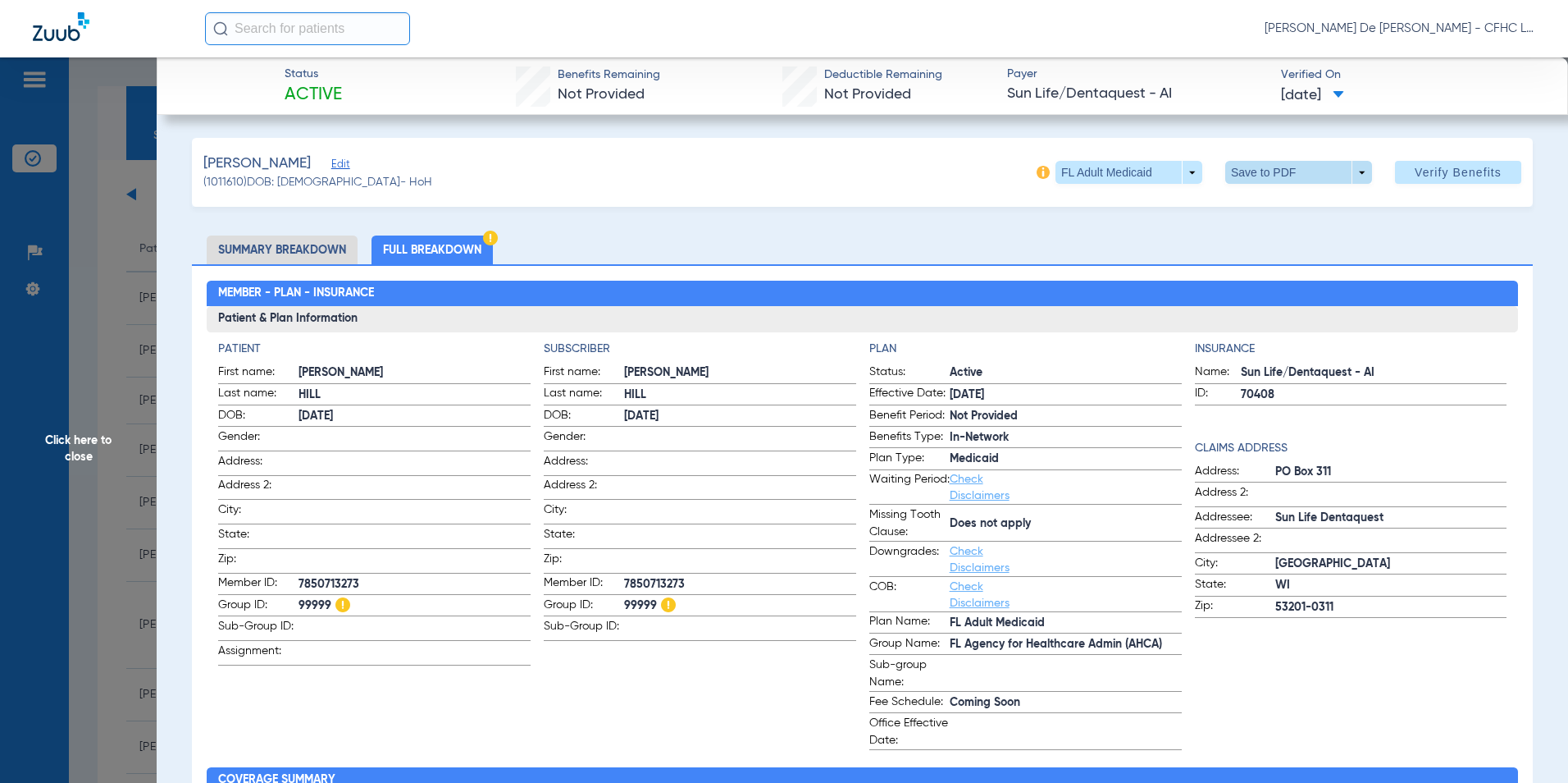
click at [1295, 177] on span at bounding box center [1299, 173] width 39 height 39
click at [1283, 208] on span "Save to PDF" at bounding box center [1293, 205] width 65 height 12
click at [83, 426] on span "Click here to close" at bounding box center [78, 449] width 157 height 783
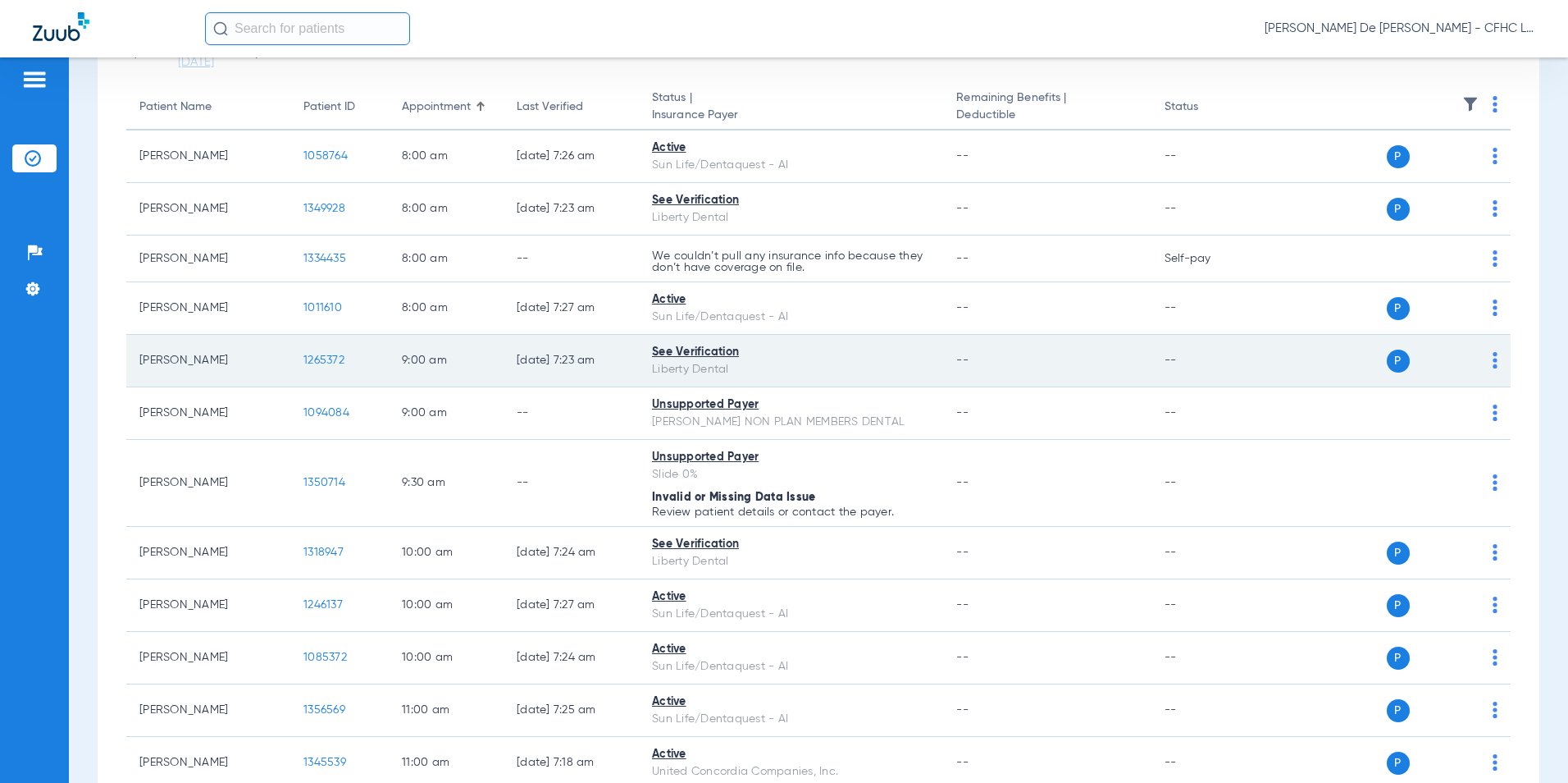
scroll to position [164, 0]
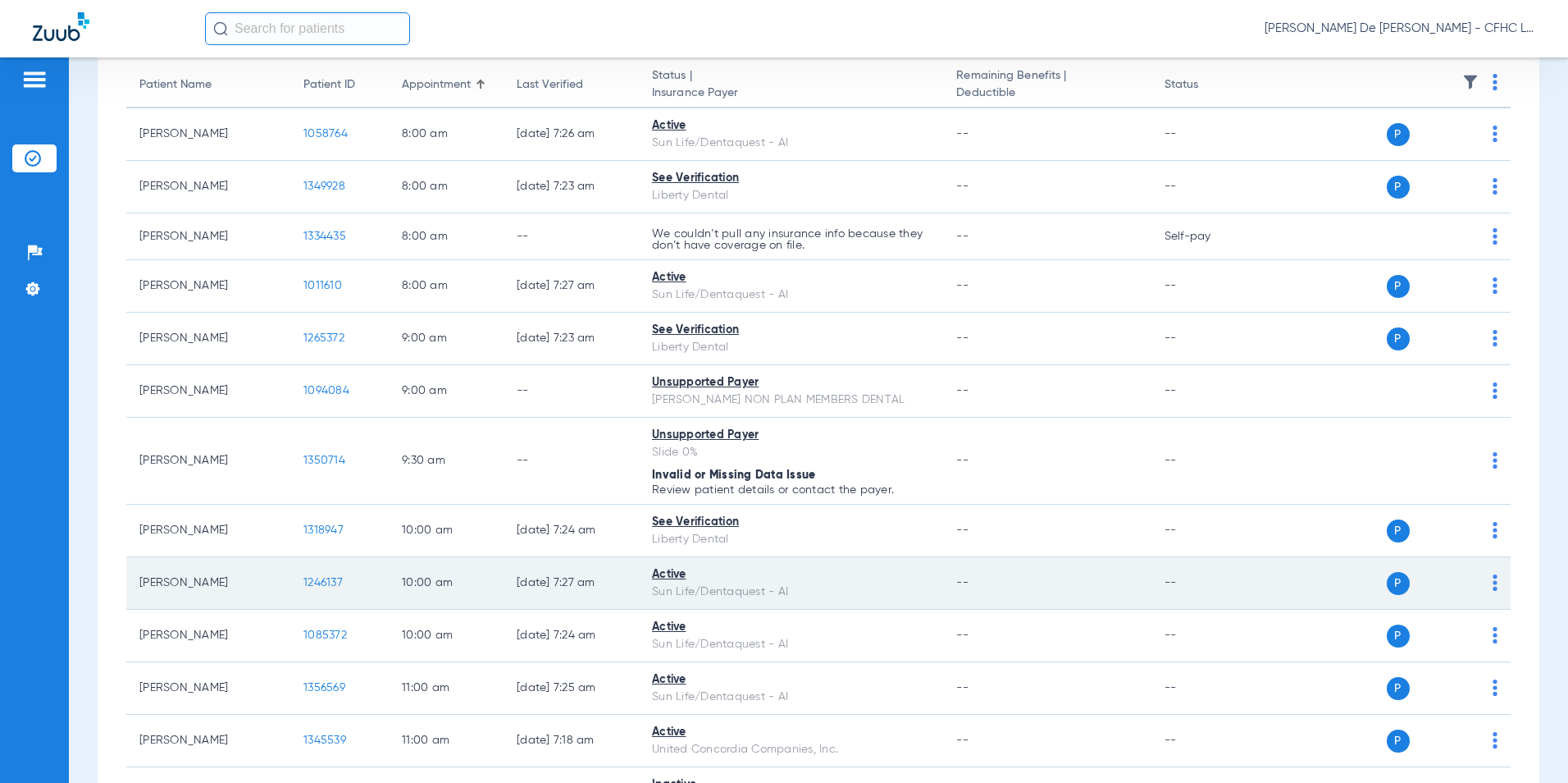
click at [321, 584] on span "1246137" at bounding box center [323, 583] width 39 height 12
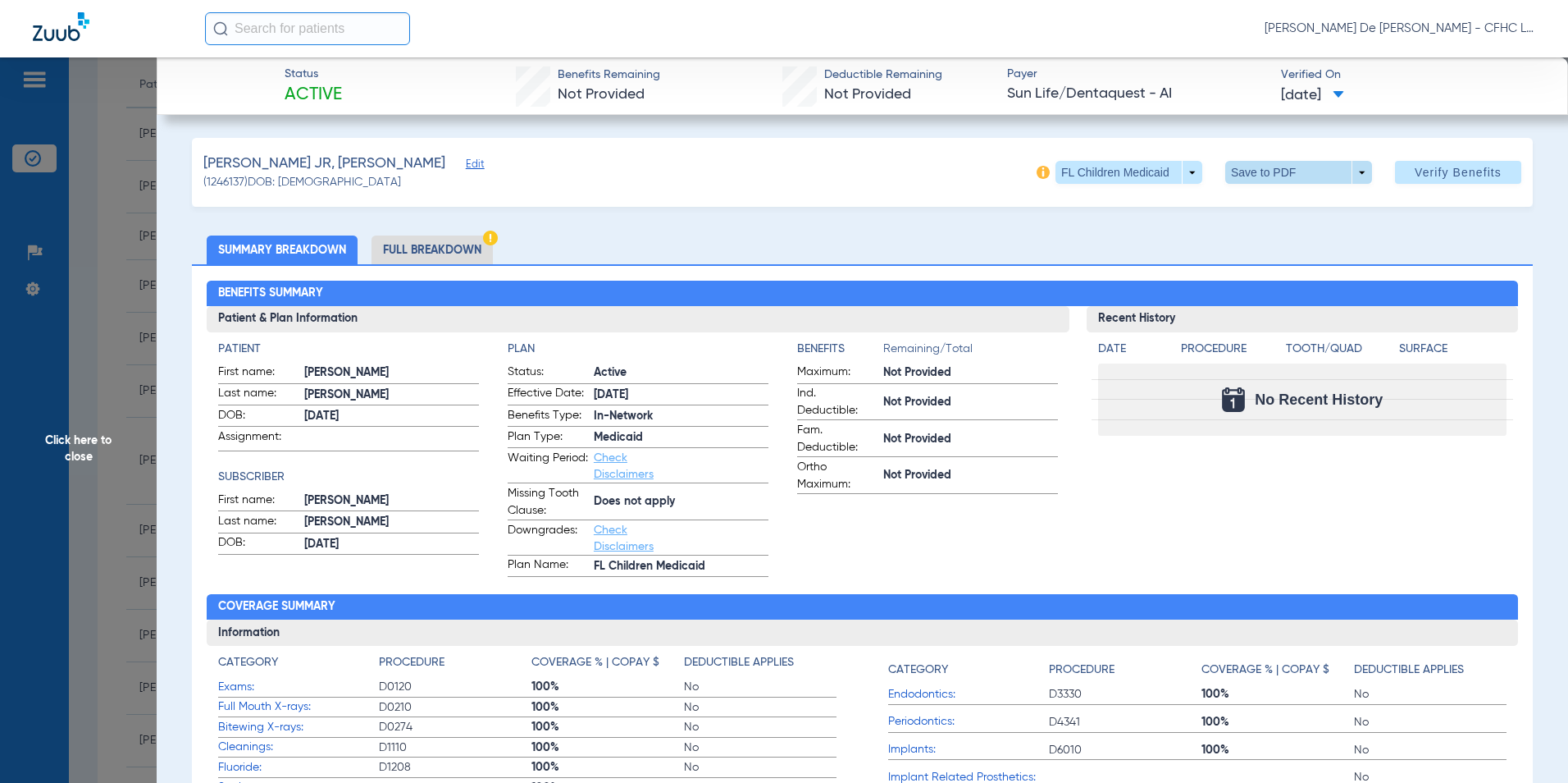
click at [1287, 173] on span at bounding box center [1299, 173] width 39 height 39
click at [1257, 209] on button "insert_drive_file Save to PDF" at bounding box center [1276, 204] width 124 height 33
click at [76, 441] on span "Click here to close" at bounding box center [78, 449] width 157 height 783
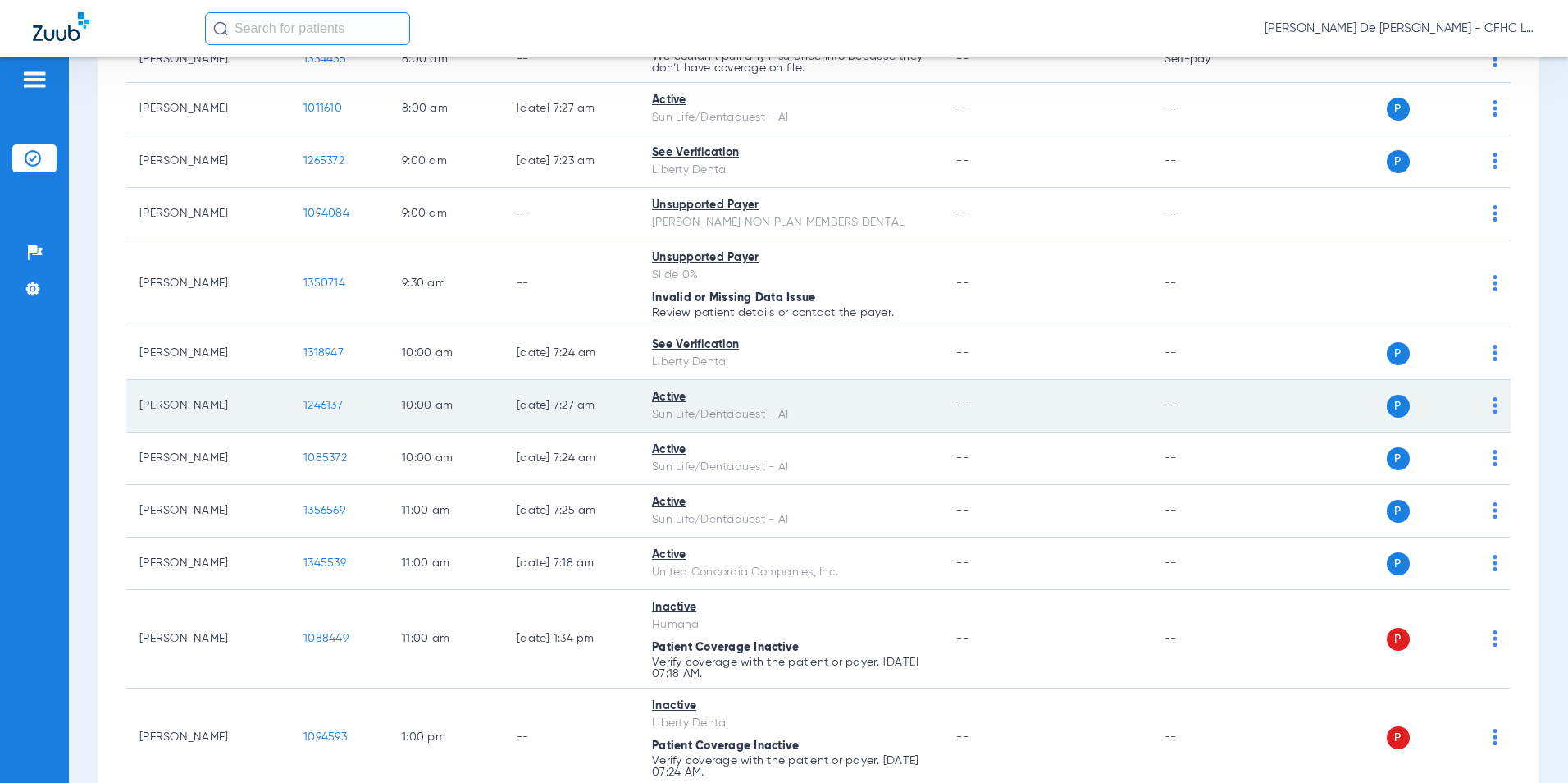
scroll to position [410, 0]
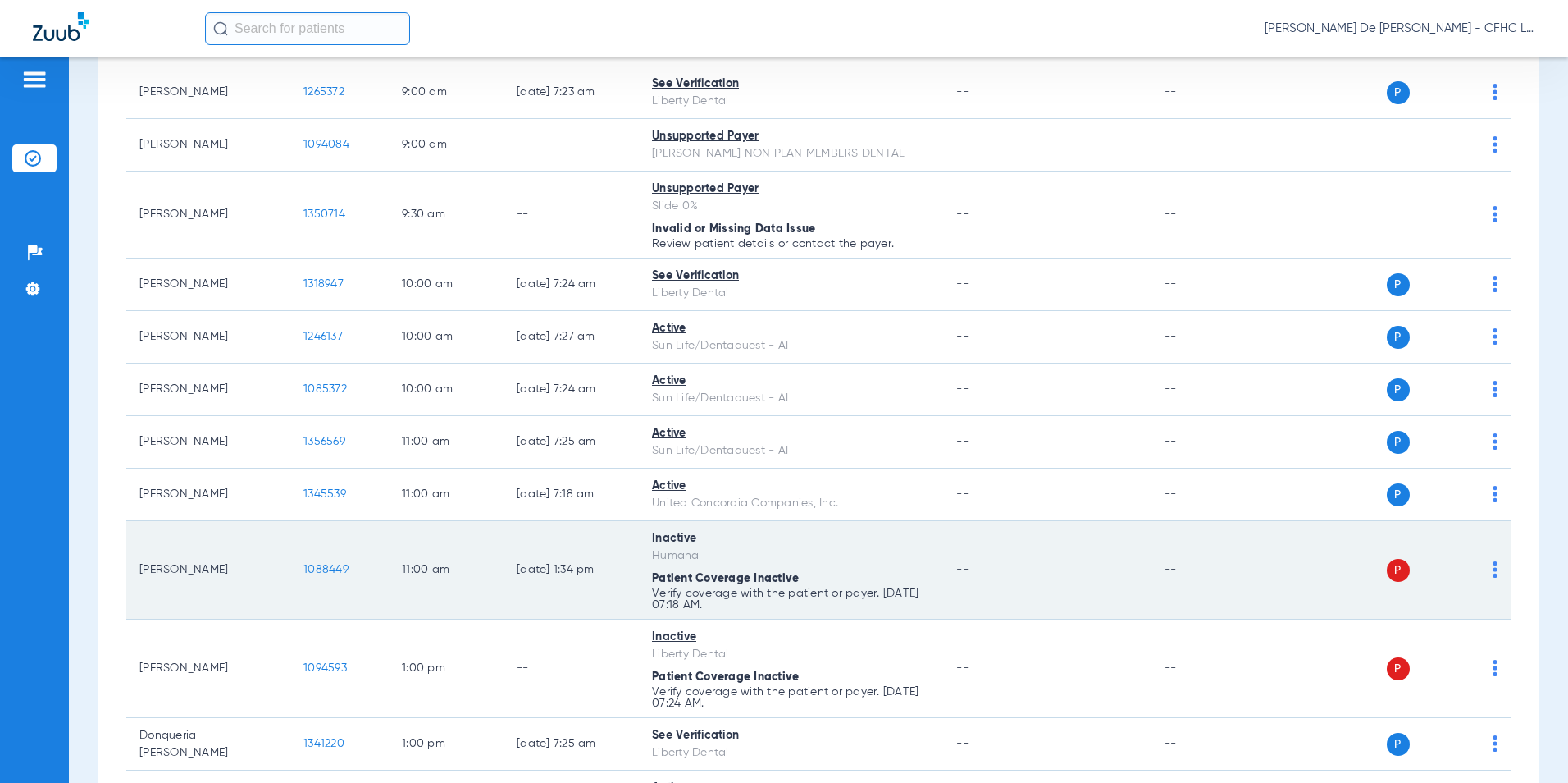
click at [333, 567] on span "1088449" at bounding box center [326, 569] width 45 height 12
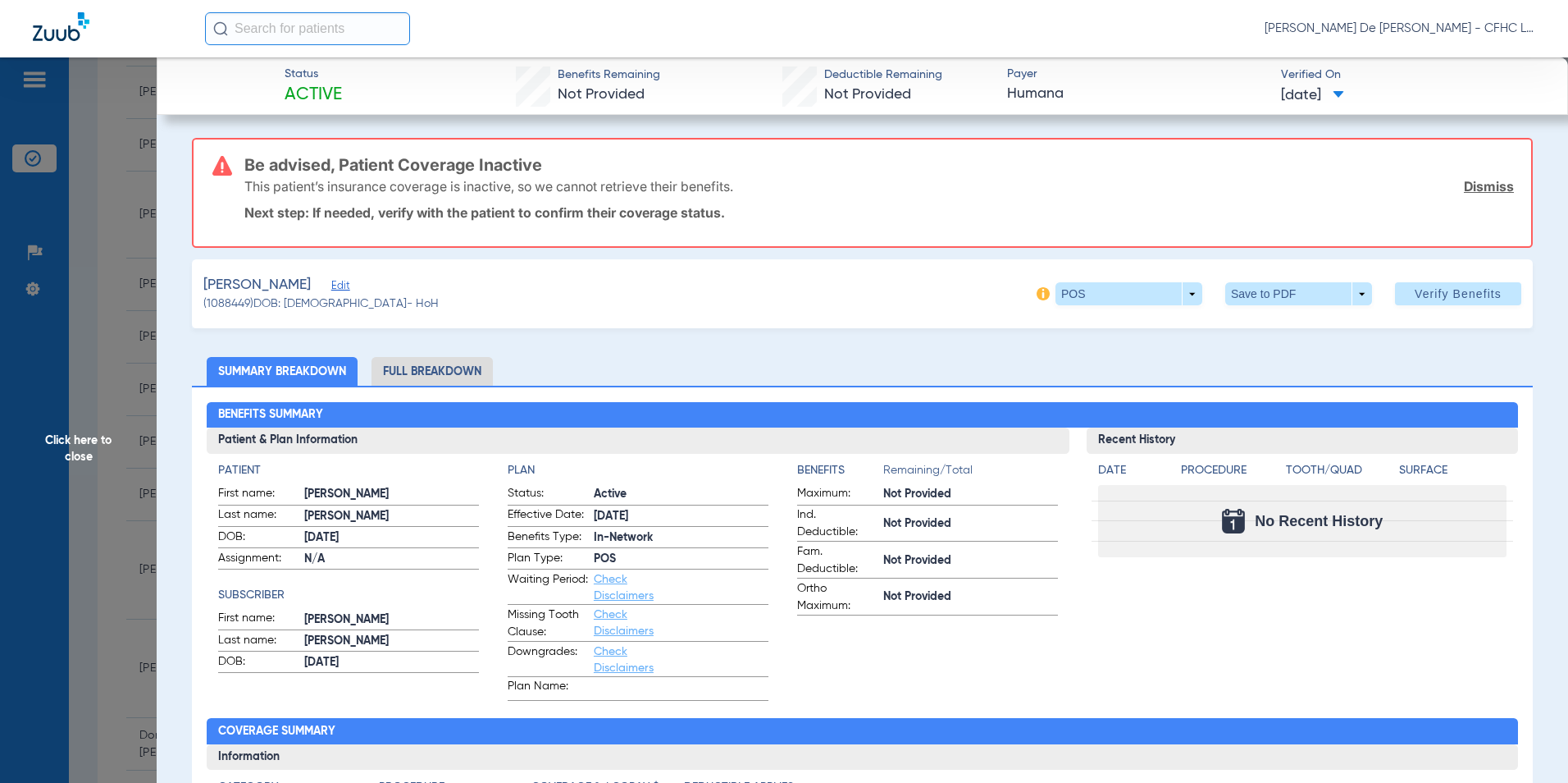
click at [433, 369] on li "Full Breakdown" at bounding box center [432, 371] width 121 height 29
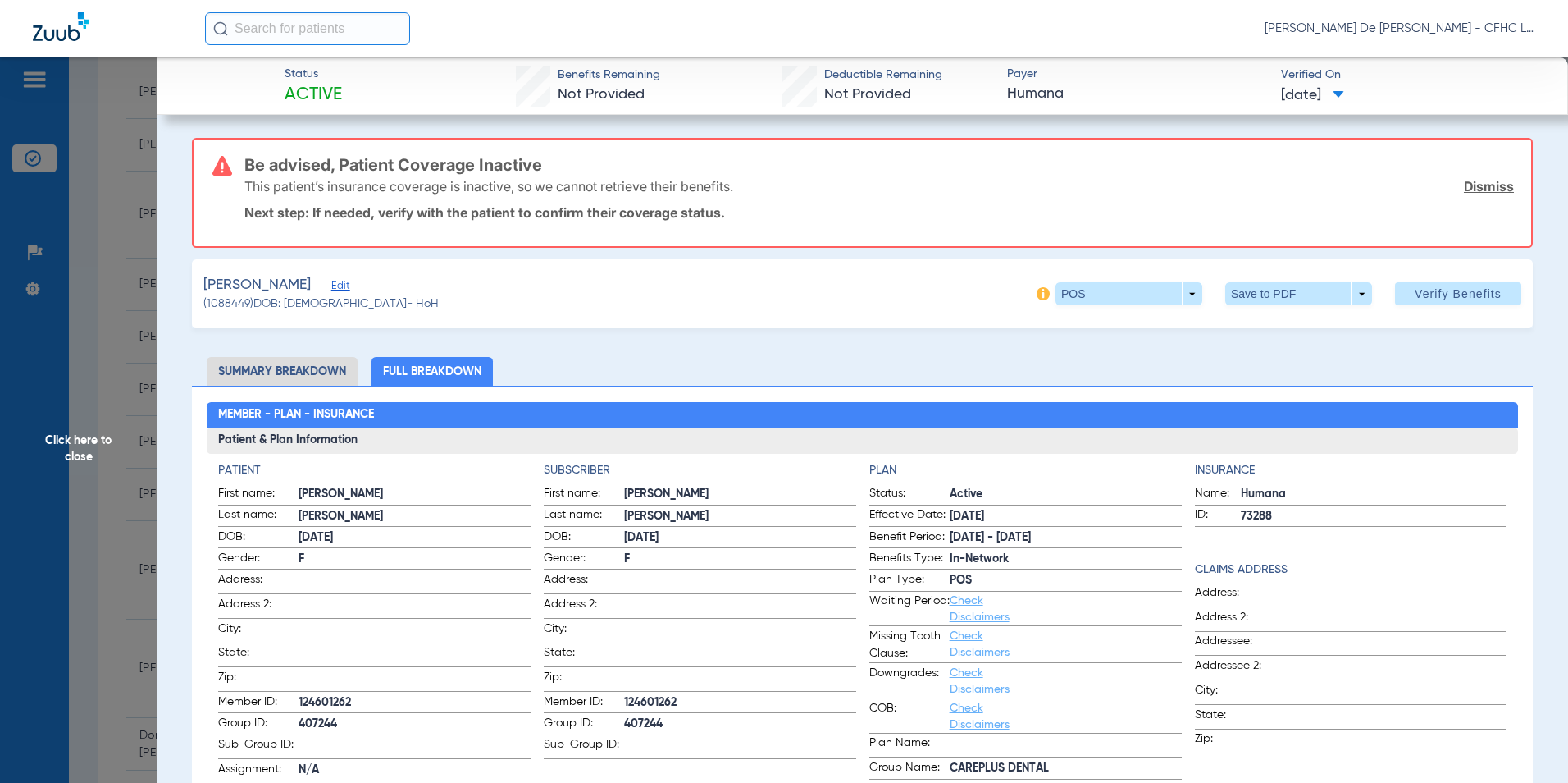
drag, startPoint x: 79, startPoint y: 451, endPoint x: 0, endPoint y: 478, distance: 83.5
click at [79, 451] on span "Click here to close" at bounding box center [78, 449] width 157 height 783
